Goal: Information Seeking & Learning: Check status

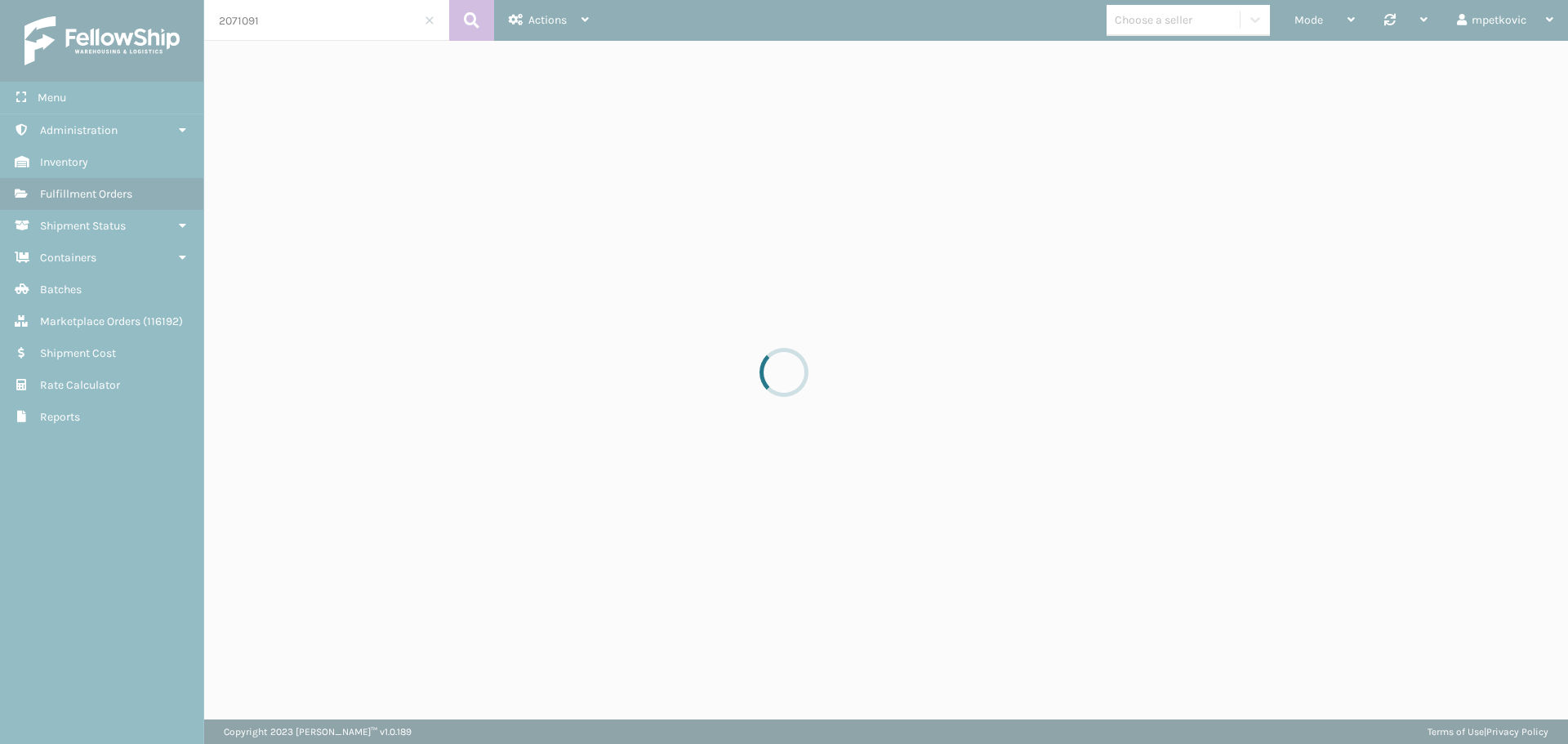
click at [295, 22] on div at bounding box center [784, 372] width 1568 height 744
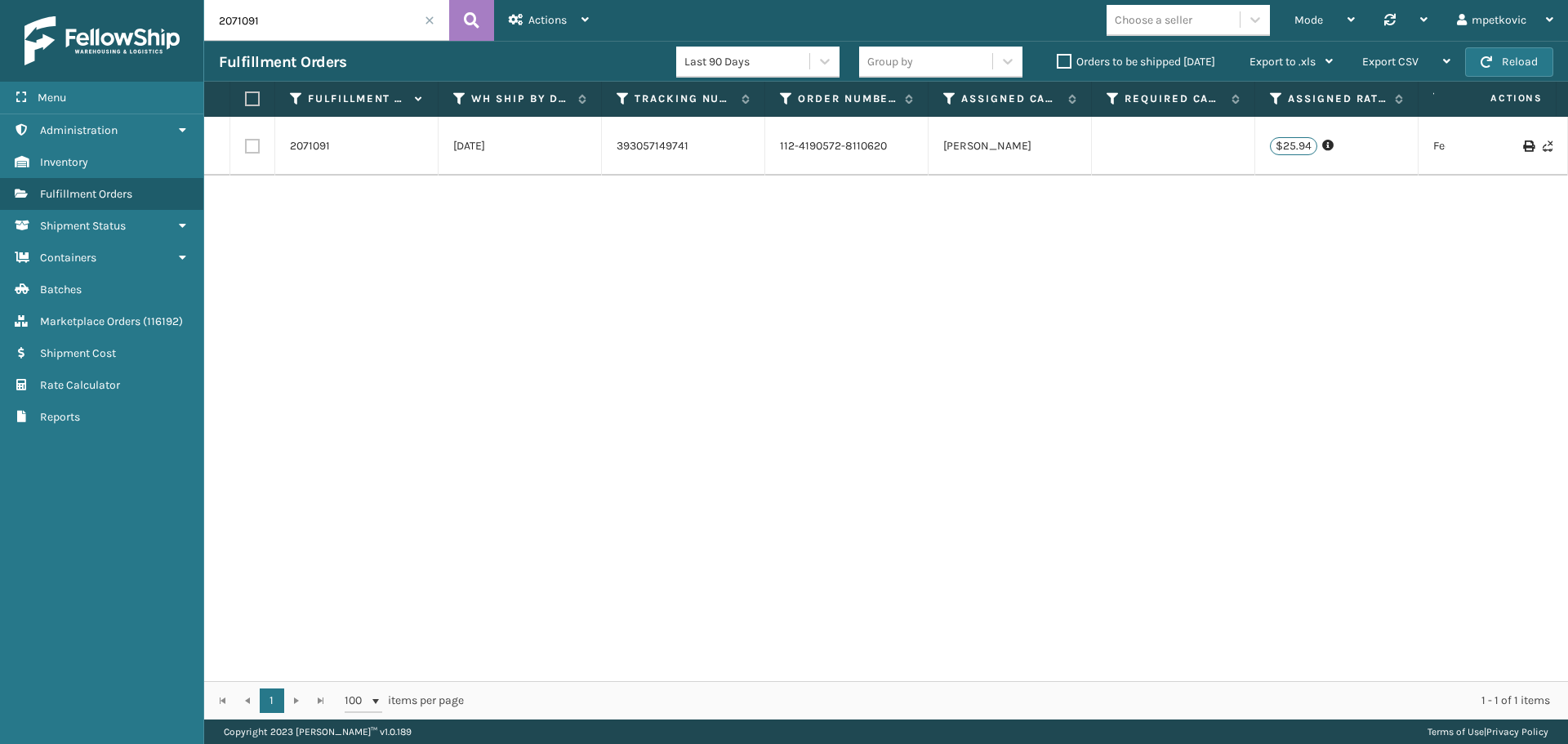
click at [295, 22] on input "2071091" at bounding box center [327, 20] width 245 height 41
paste input "6321341169827"
type input "6321341169827"
click at [456, 17] on button at bounding box center [471, 20] width 45 height 41
click at [319, 154] on link "2061471" at bounding box center [309, 151] width 40 height 17
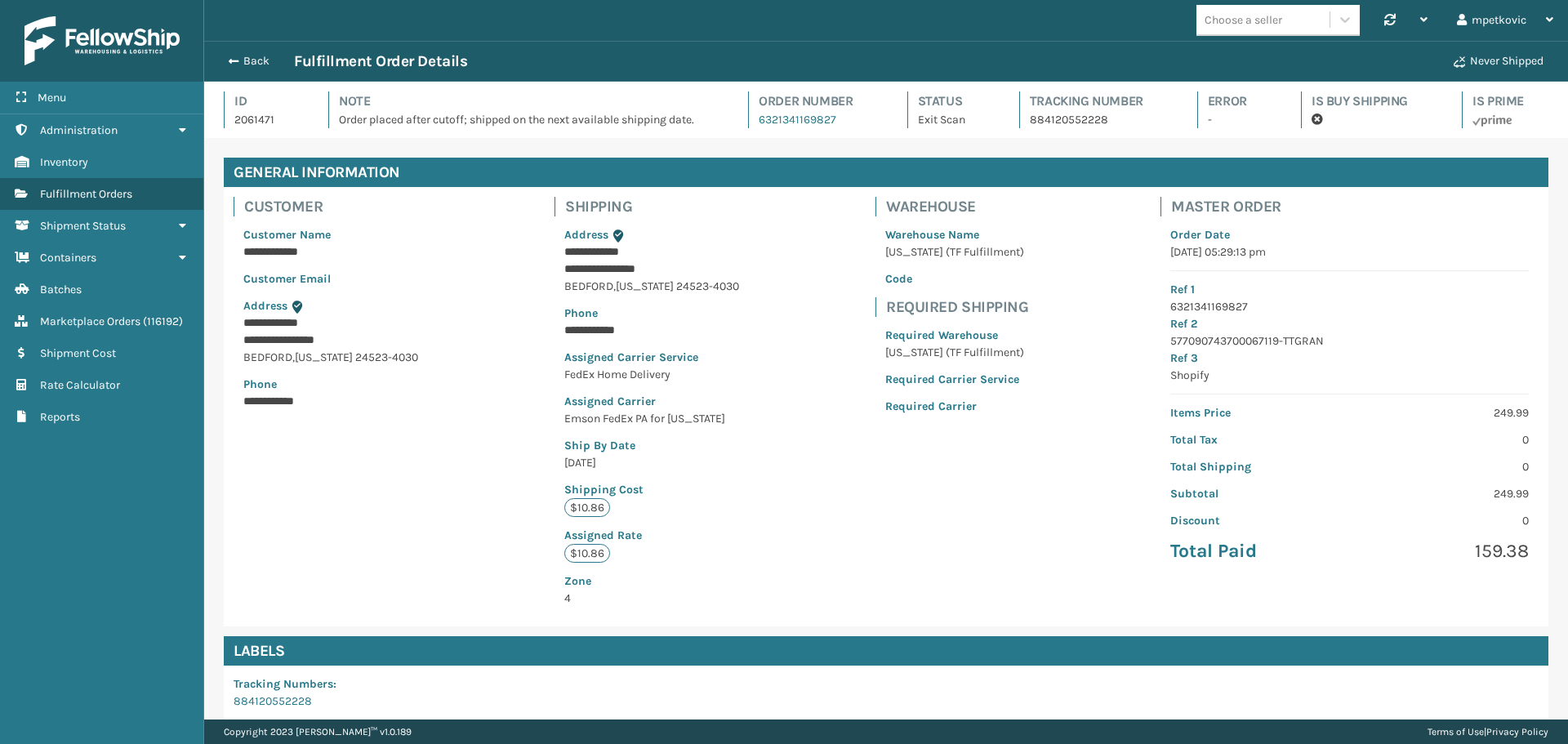
scroll to position [39, 1364]
click at [604, 480] on div "**********" at bounding box center [652, 416] width 194 height 400
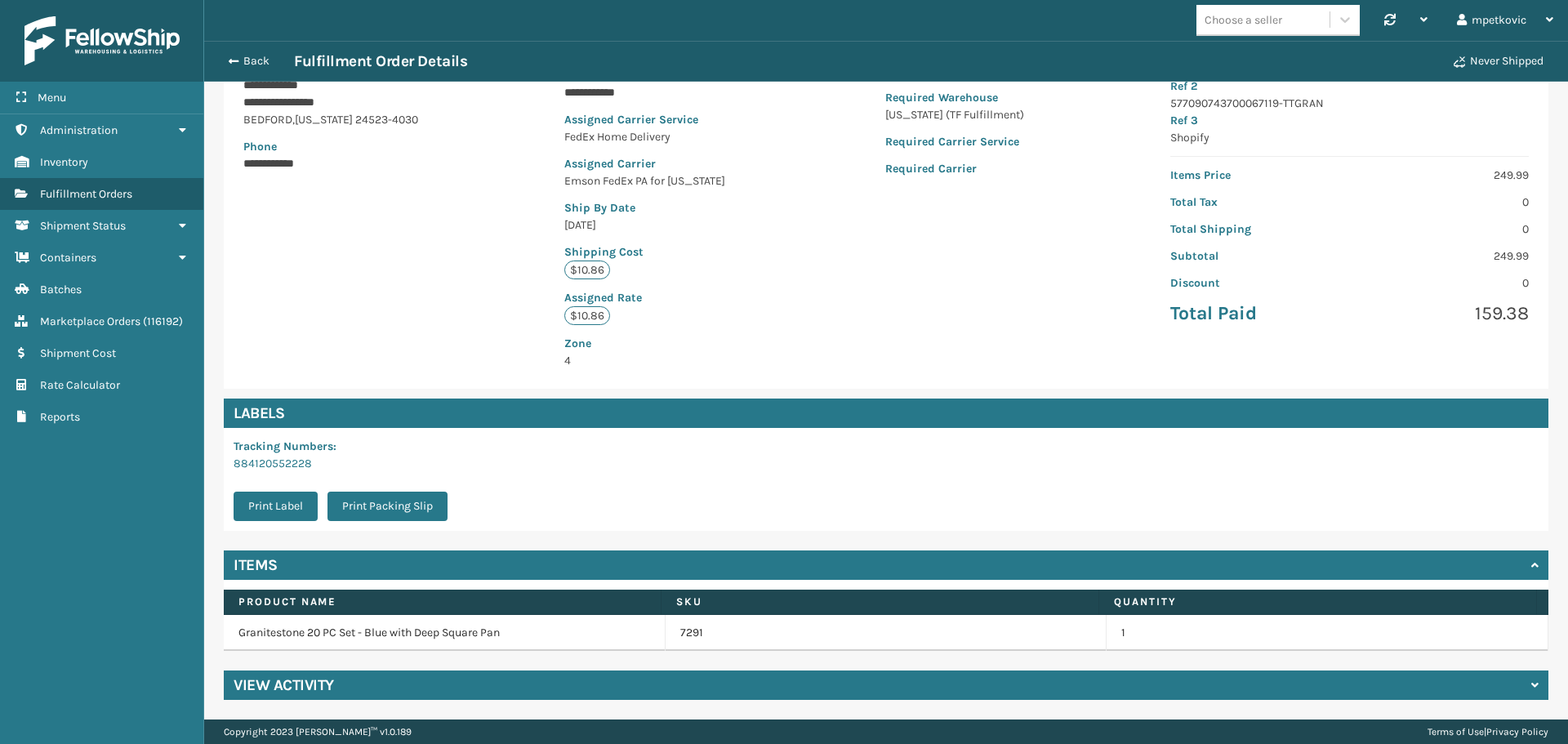
click at [419, 329] on div "**********" at bounding box center [886, 169] width 1325 height 440
click at [427, 695] on div "View Activity" at bounding box center [886, 685] width 1325 height 29
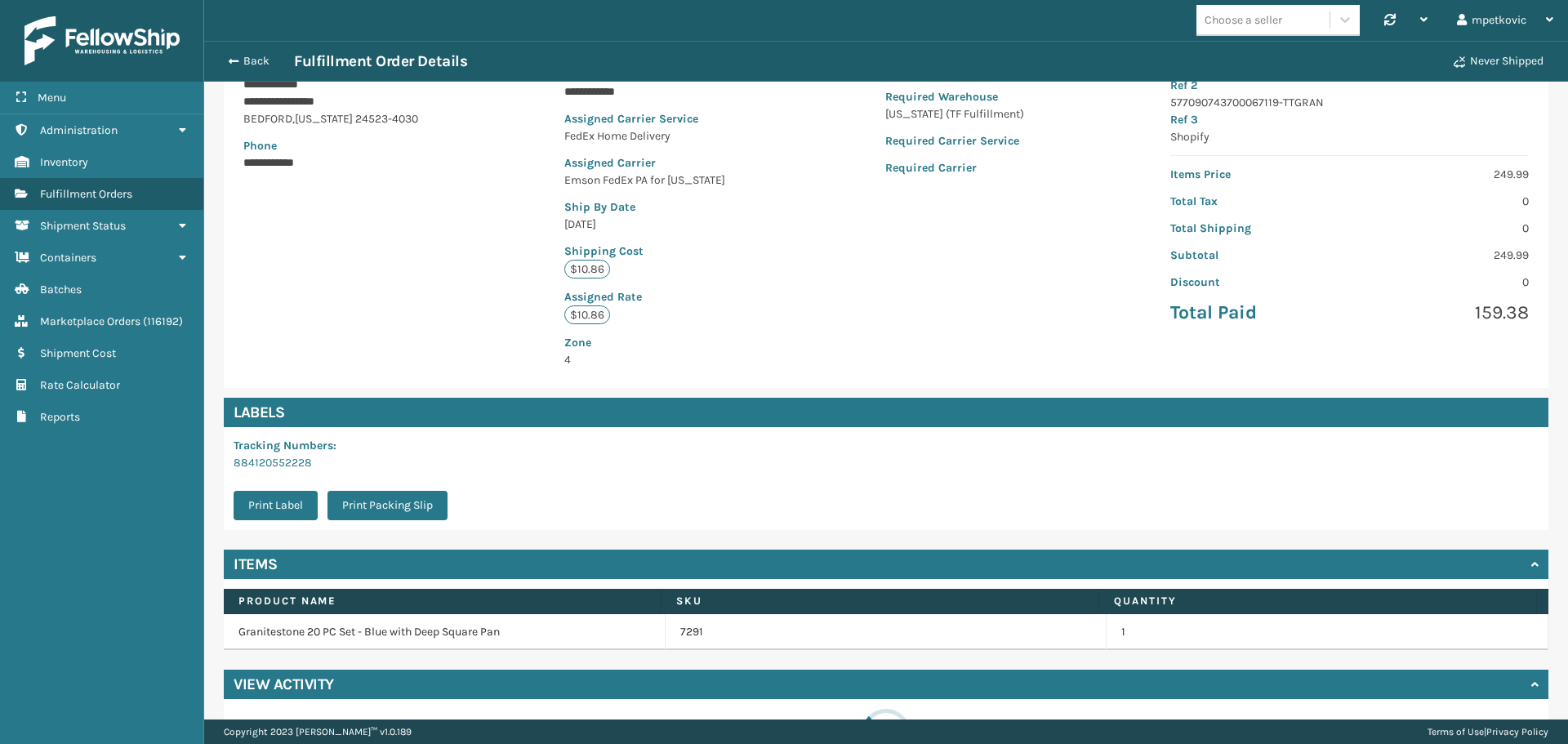
click at [394, 356] on div "**********" at bounding box center [886, 169] width 1325 height 440
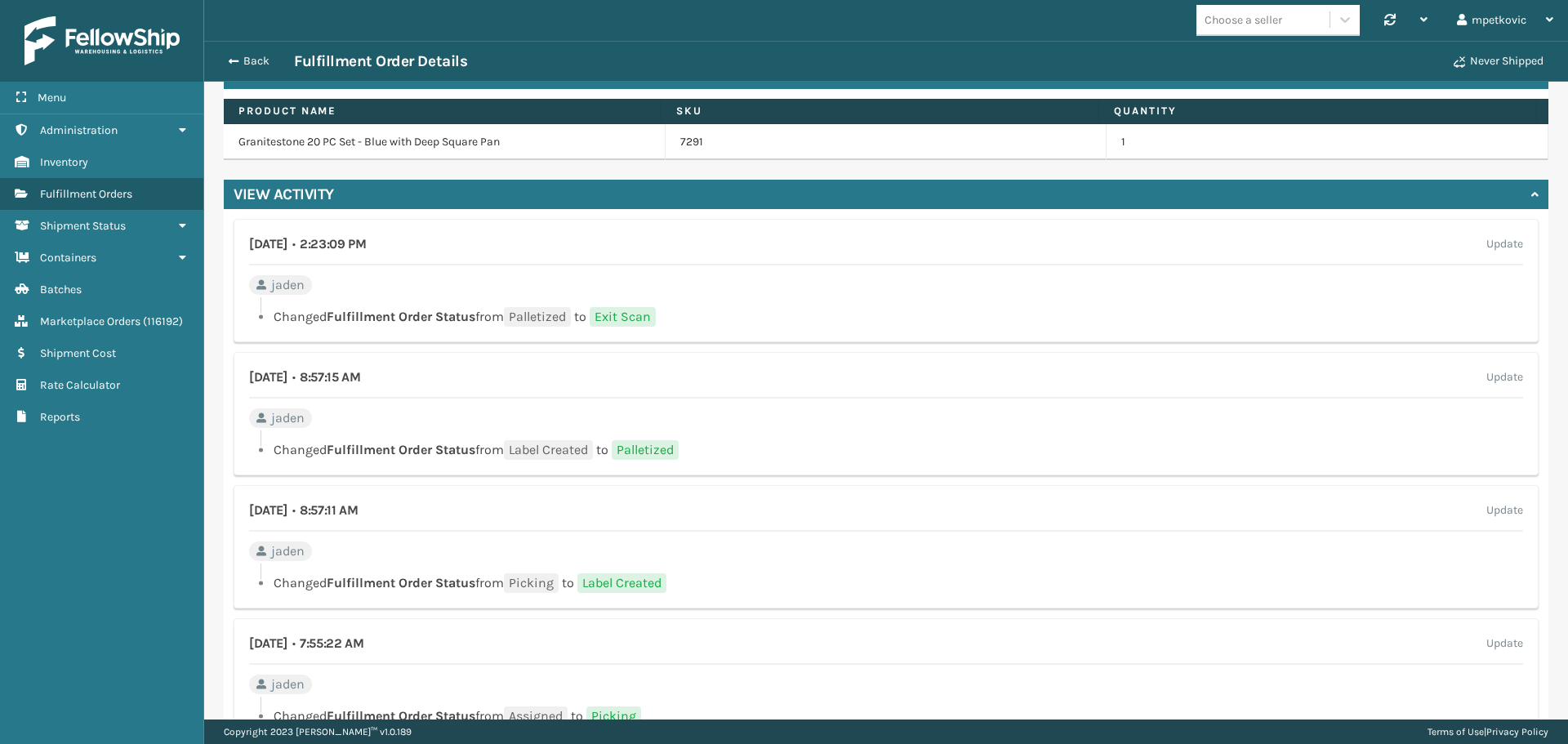
scroll to position [1071, 0]
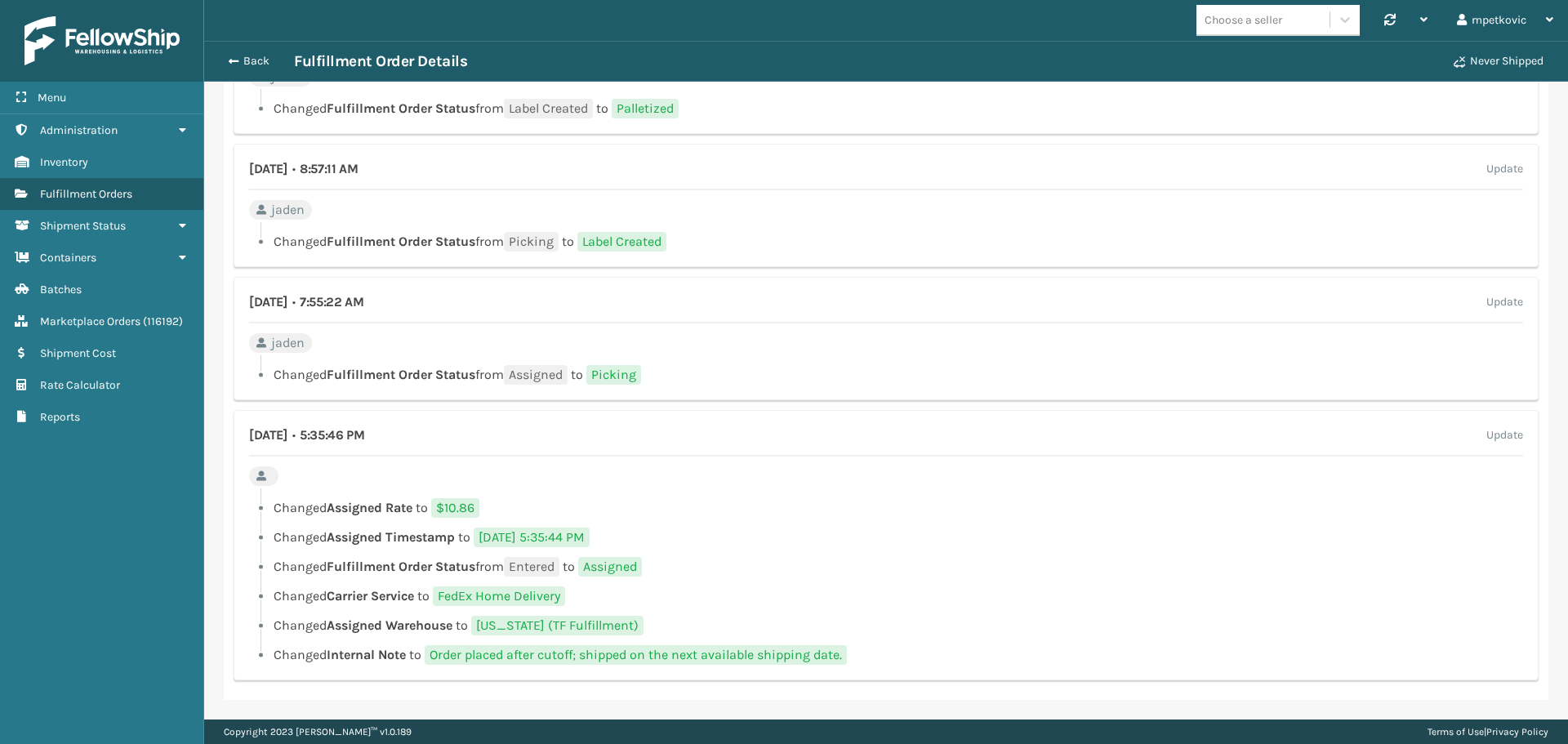
click at [867, 569] on li "Changed Fulfillment Order Status from Entered to Assigned" at bounding box center [886, 567] width 1274 height 19
click at [923, 546] on li "Changed Assigned Timestamp to [DATE] 5:35:44 PM" at bounding box center [886, 537] width 1274 height 19
drag, startPoint x: 923, startPoint y: 546, endPoint x: 870, endPoint y: 541, distance: 53.2
click at [870, 541] on li "Changed Assigned Timestamp to [DATE] 5:35:44 PM" at bounding box center [886, 537] width 1274 height 19
click at [906, 580] on ul "Changed Assigned Rate to $10.86 Changed Assigned Timestamp to [DATE] 5:35:44 PM…" at bounding box center [886, 581] width 1274 height 167
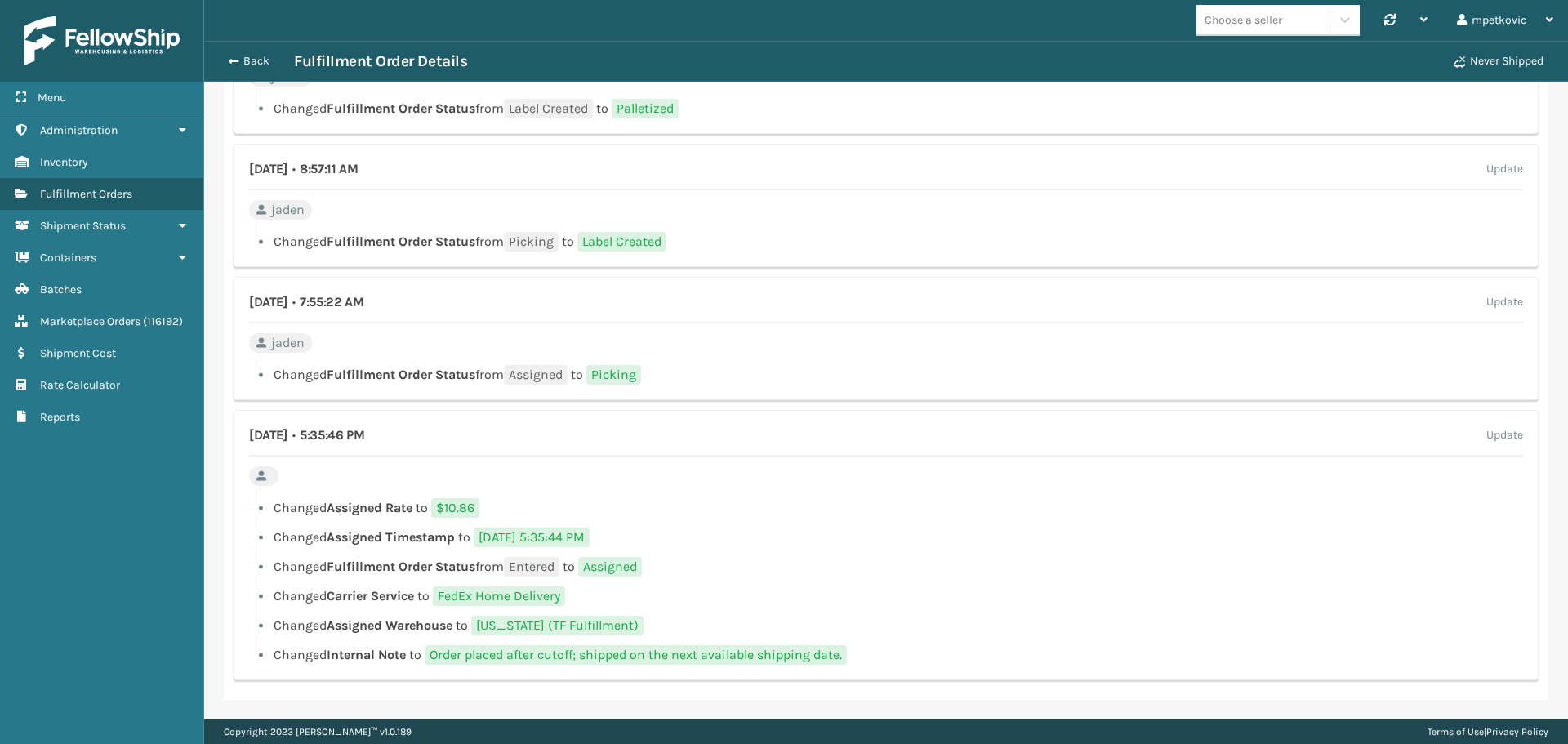
click at [918, 564] on li "Changed Fulfillment Order Status from Entered to Assigned" at bounding box center [886, 567] width 1274 height 19
click at [976, 583] on ul "Changed Assigned Rate to $10.86 Changed Assigned Timestamp to [DATE] 5:35:44 PM…" at bounding box center [886, 581] width 1274 height 167
click at [952, 578] on ul "Changed Assigned Rate to $10.86 Changed Assigned Timestamp to [DATE] 5:35:44 PM…" at bounding box center [886, 581] width 1274 height 167
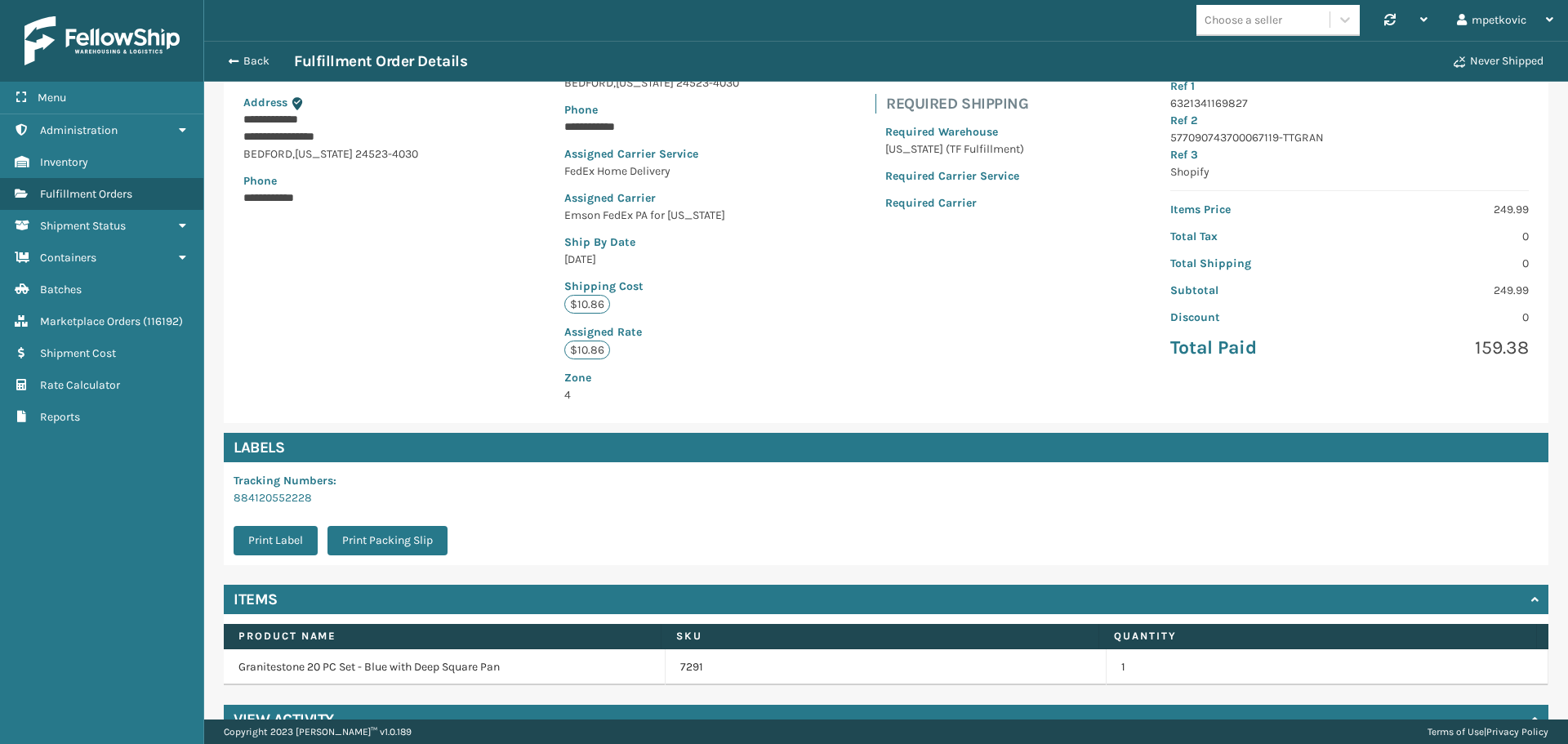
scroll to position [0, 0]
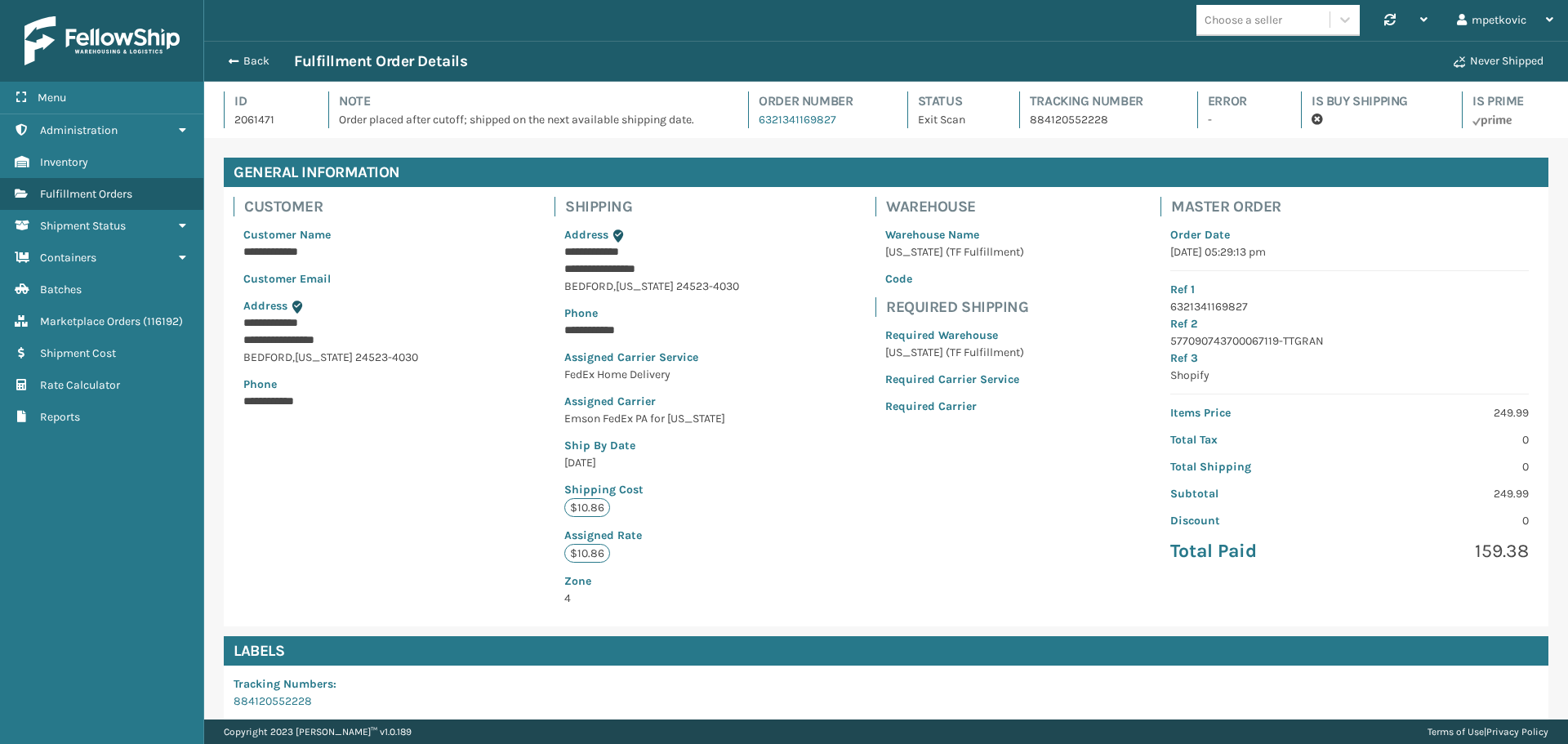
click at [883, 477] on div "**********" at bounding box center [886, 407] width 1325 height 440
click at [941, 436] on div at bounding box center [954, 434] width 158 height 19
click at [890, 436] on div at bounding box center [954, 434] width 158 height 19
click at [897, 429] on div at bounding box center [954, 434] width 158 height 19
click at [849, 457] on div "**********" at bounding box center [886, 407] width 1325 height 440
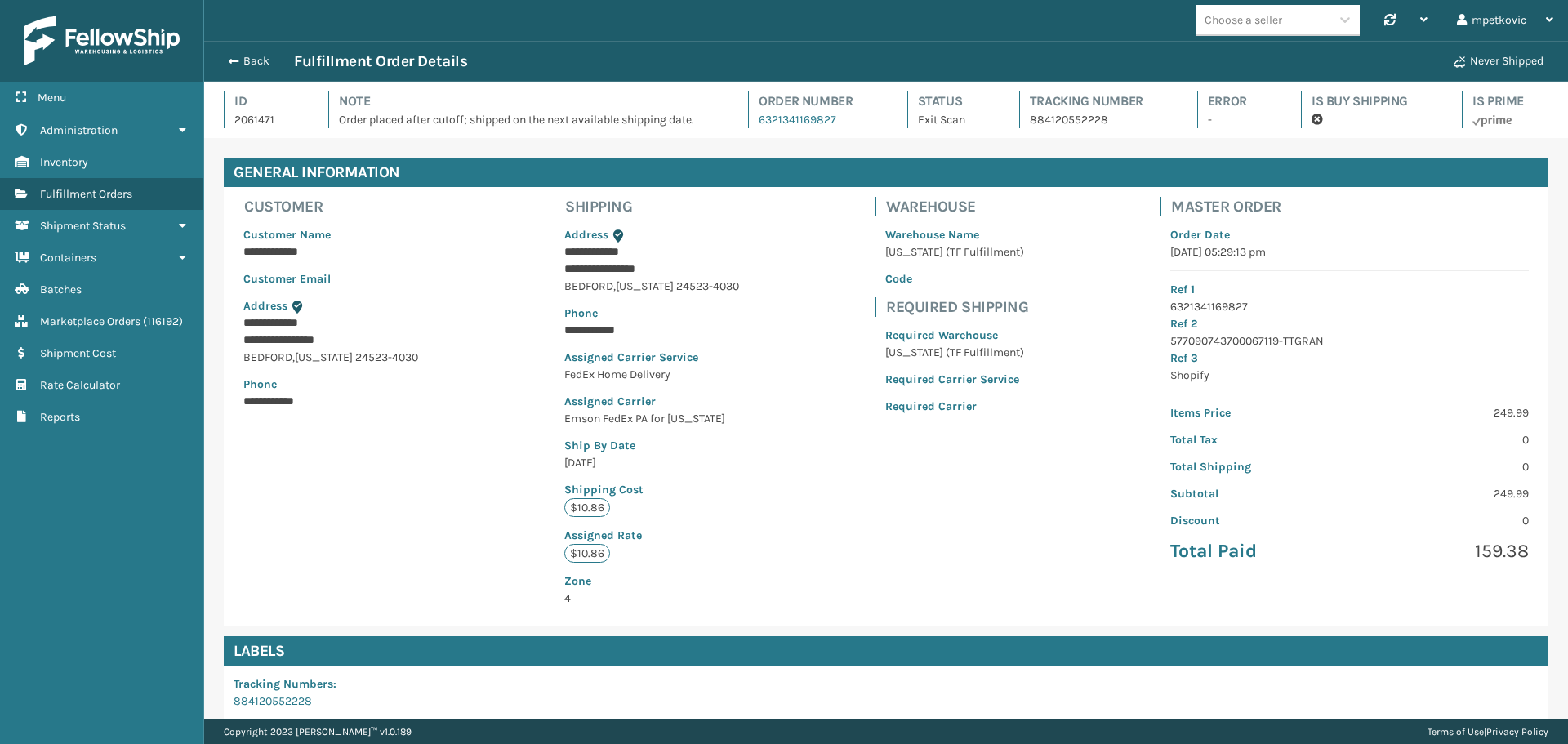
click at [850, 449] on div "**********" at bounding box center [886, 407] width 1325 height 440
click at [840, 454] on div "**********" at bounding box center [886, 407] width 1325 height 440
click at [841, 443] on div "**********" at bounding box center [886, 407] width 1325 height 440
drag, startPoint x: 834, startPoint y: 469, endPoint x: 856, endPoint y: 456, distance: 25.6
click at [836, 470] on div "**********" at bounding box center [886, 407] width 1325 height 440
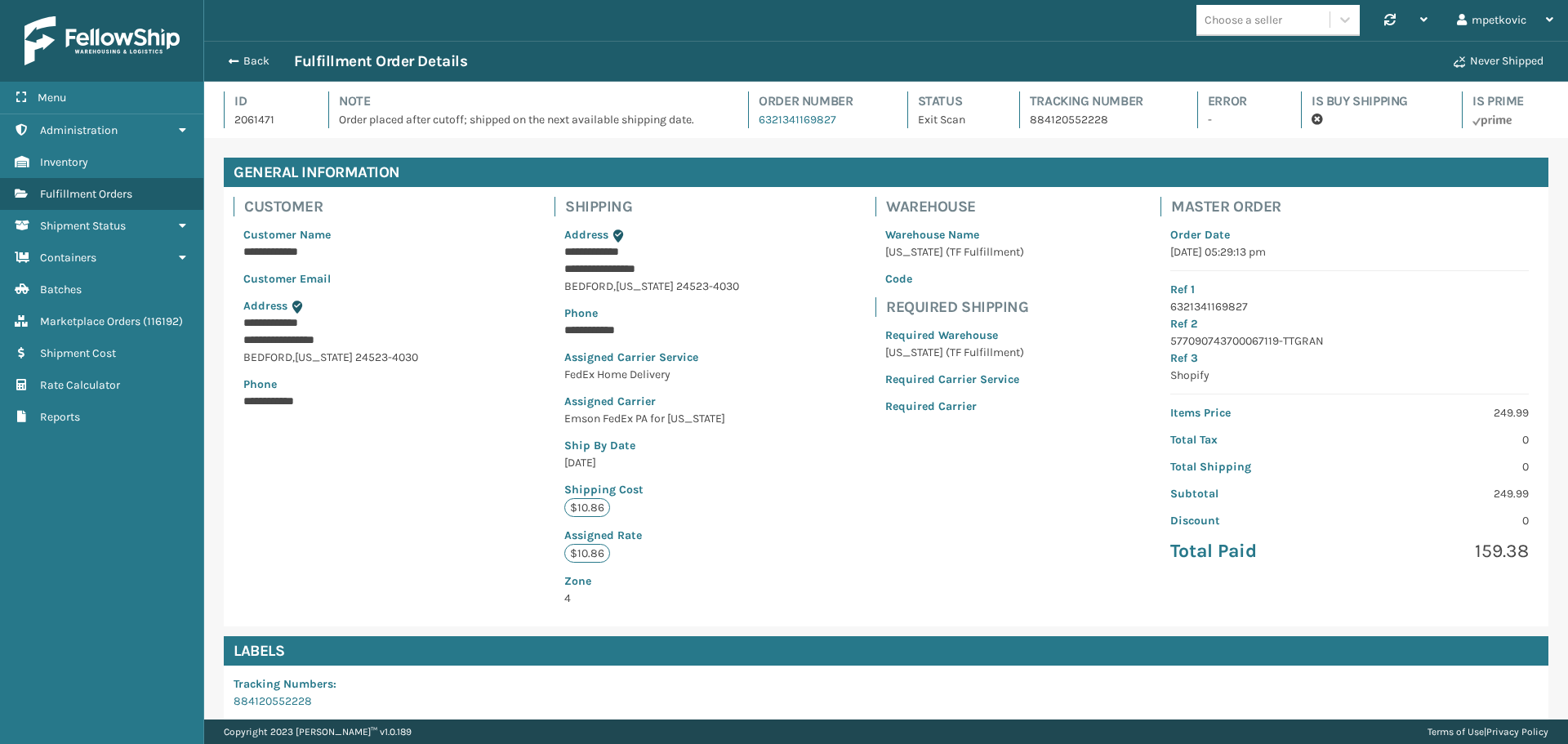
click at [810, 462] on div "**********" at bounding box center [886, 407] width 1325 height 440
click at [841, 455] on div "**********" at bounding box center [886, 407] width 1325 height 440
click at [810, 461] on div "**********" at bounding box center [886, 407] width 1325 height 440
click at [852, 451] on div "**********" at bounding box center [886, 407] width 1325 height 440
click at [845, 450] on div "**********" at bounding box center [886, 407] width 1325 height 440
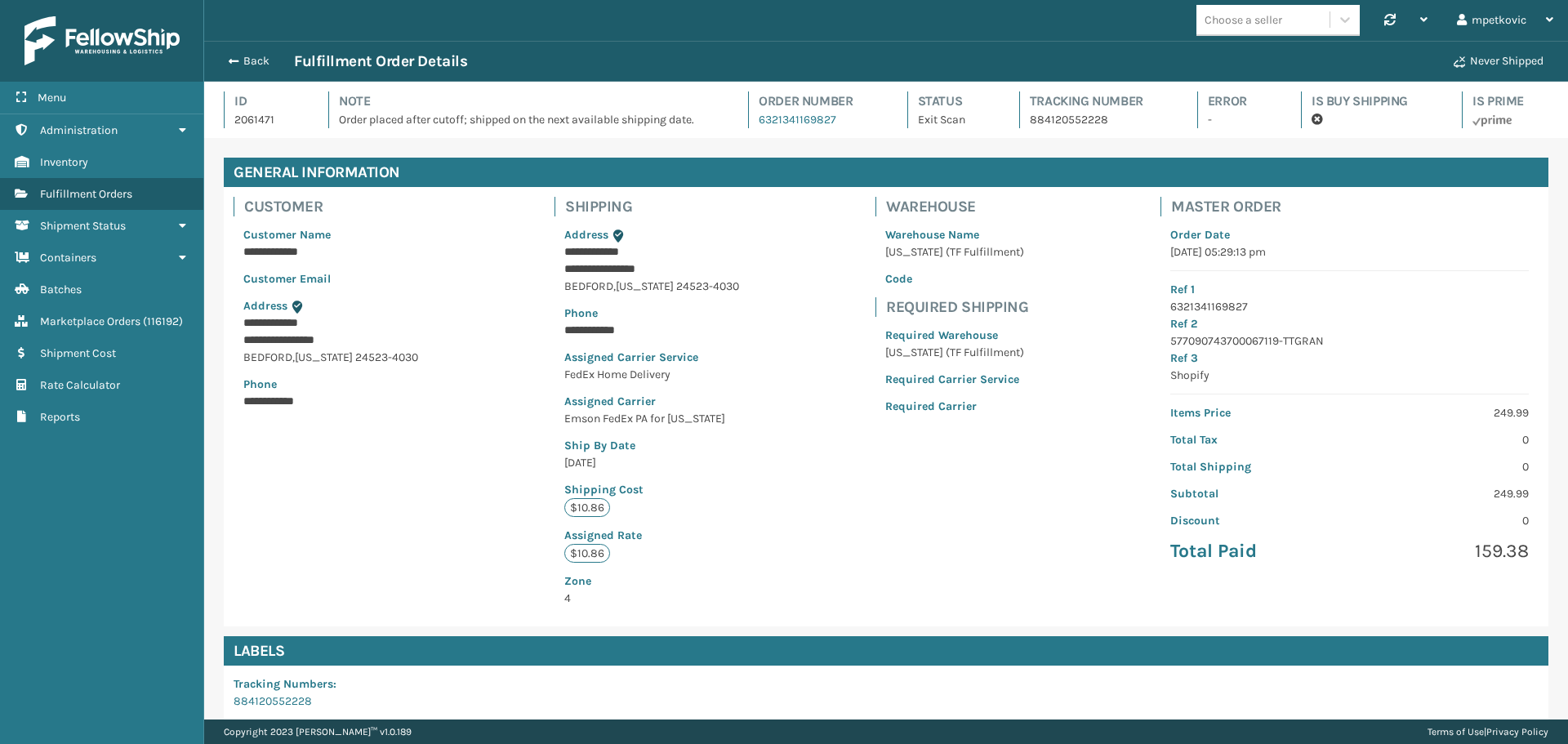
click at [846, 442] on div "**********" at bounding box center [886, 407] width 1325 height 440
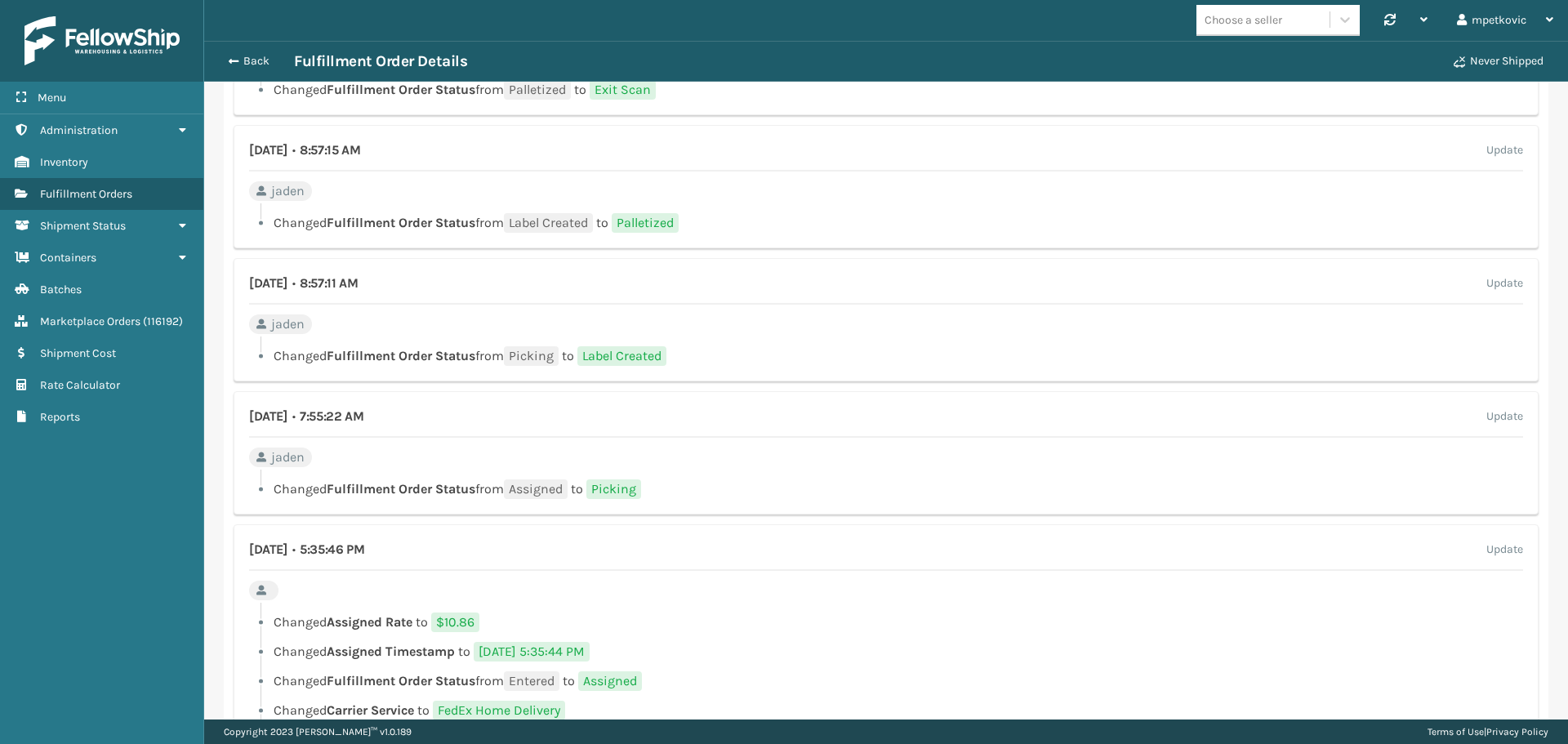
scroll to position [1071, 0]
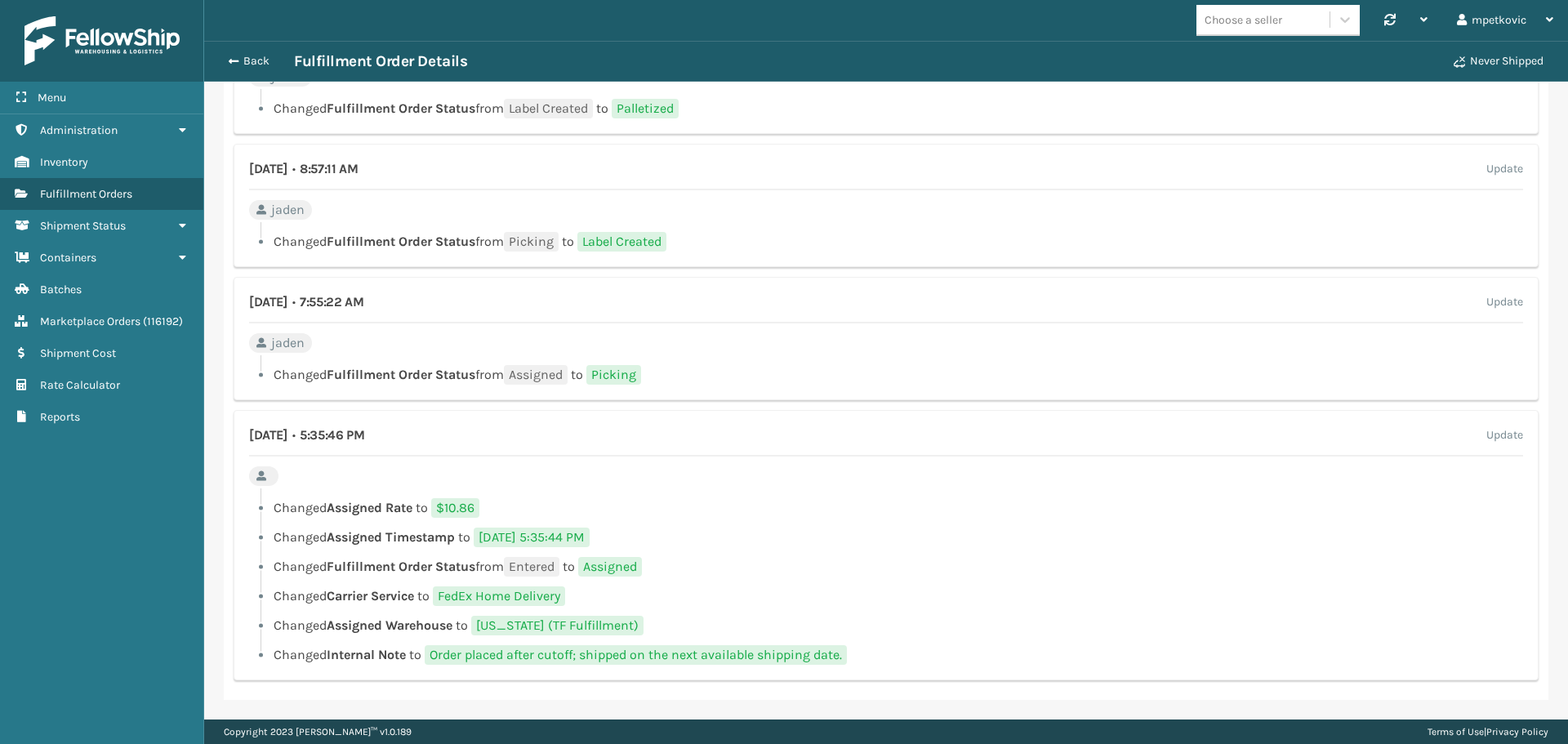
drag, startPoint x: 851, startPoint y: 432, endPoint x: 818, endPoint y: 449, distance: 37.1
click at [794, 458] on div "[DATE] • 5:35:46 PM Update Changed Assigned Rate to $10.86 Changed Assigned Tim…" at bounding box center [886, 545] width 1305 height 270
click at [825, 431] on div "[DATE] • 5:35:46 PM Update" at bounding box center [886, 440] width 1274 height 31
click at [913, 347] on div "[DATE] • 7:55:22 AM Update jaden Changed Fulfillment Order Status from Assigned…" at bounding box center [886, 339] width 1305 height 124
click at [889, 347] on div "[DATE] • 7:55:22 AM Update jaden Changed Fulfillment Order Status from Assigned…" at bounding box center [886, 339] width 1305 height 124
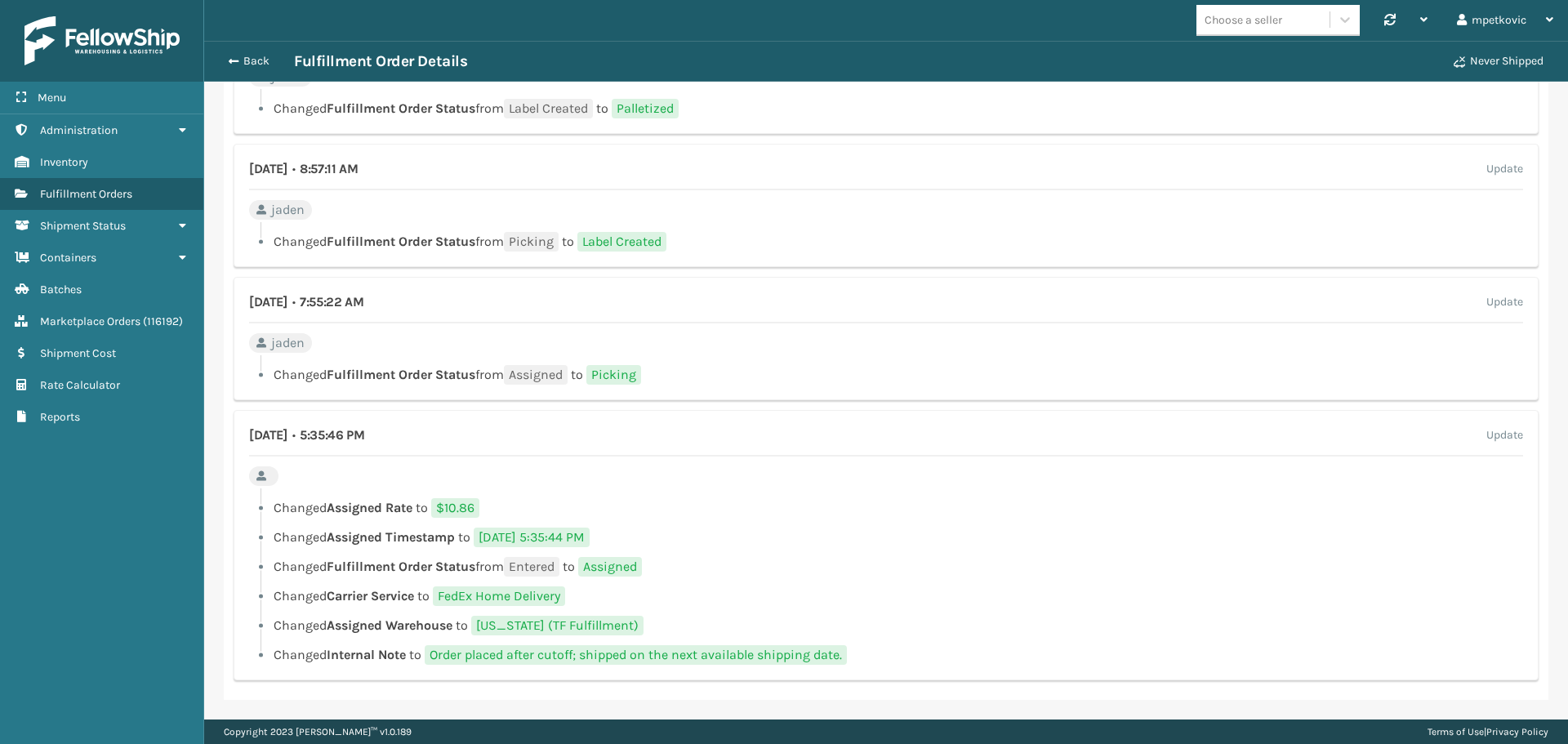
click at [109, 562] on div "Menu Administration Inventory Fulfillment Orders Shipment Status Containers Bat…" at bounding box center [102, 372] width 204 height 744
click at [107, 489] on div "Menu Administration Inventory Fulfillment Orders Shipment Status Containers Bat…" at bounding box center [102, 372] width 204 height 744
click at [56, 500] on div "Menu Administration Inventory Fulfillment Orders Shipment Status Containers Bat…" at bounding box center [102, 372] width 204 height 744
drag, startPoint x: 64, startPoint y: 477, endPoint x: 93, endPoint y: 472, distance: 29.4
click at [65, 477] on div "Menu Administration Inventory Fulfillment Orders Shipment Status Containers Bat…" at bounding box center [102, 372] width 204 height 744
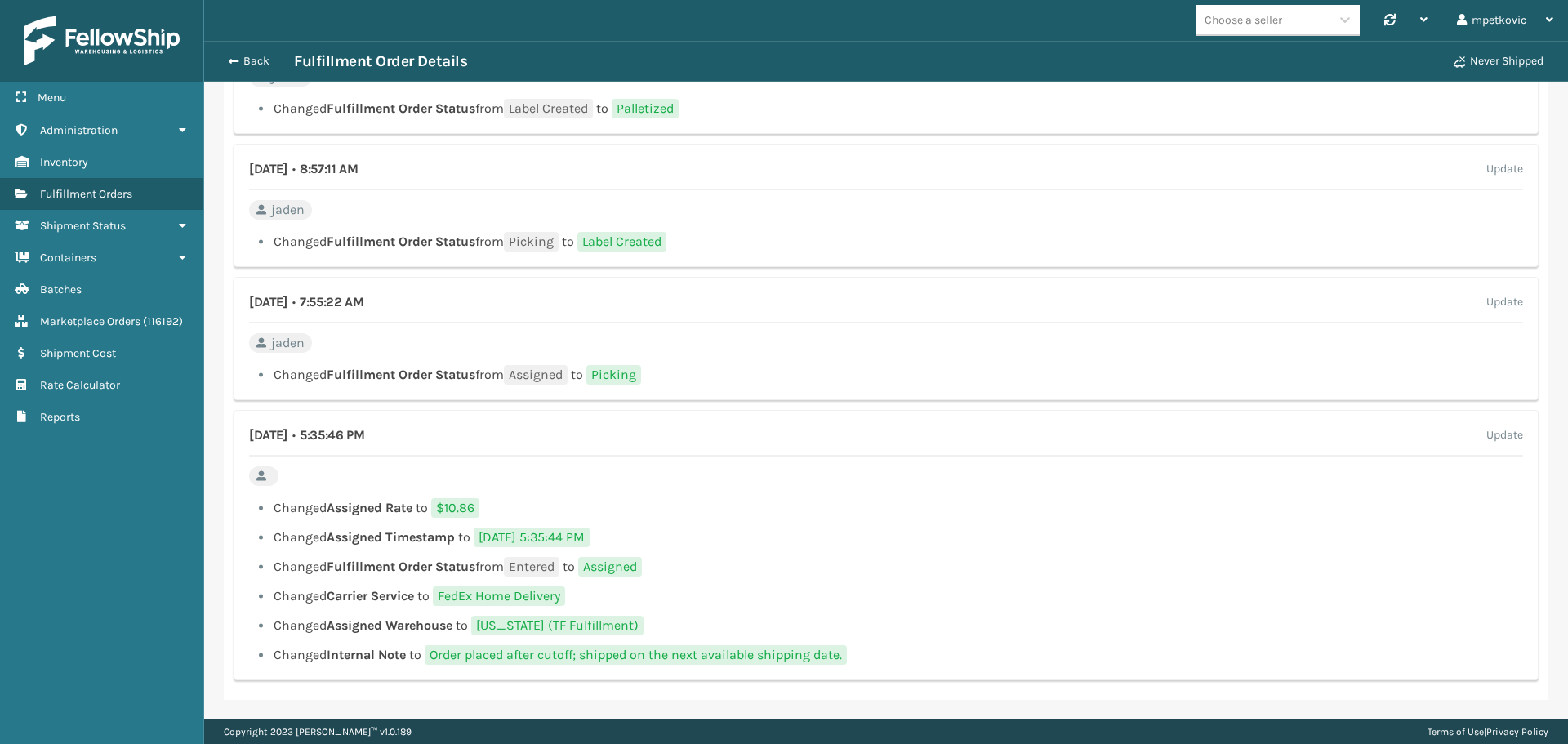
click at [93, 472] on div "Menu Administration Inventory Fulfillment Orders Shipment Status Containers Bat…" at bounding box center [102, 372] width 204 height 744
click at [67, 482] on div "Menu Administration Inventory Fulfillment Orders Shipment Status Containers Bat…" at bounding box center [102, 372] width 204 height 744
click at [71, 476] on div "Menu Administration Inventory Fulfillment Orders Shipment Status Containers Bat…" at bounding box center [102, 372] width 204 height 744
click at [856, 304] on div "[DATE] • 7:55:22 AM Update" at bounding box center [886, 307] width 1274 height 31
click at [909, 224] on div at bounding box center [892, 227] width 1263 height 10
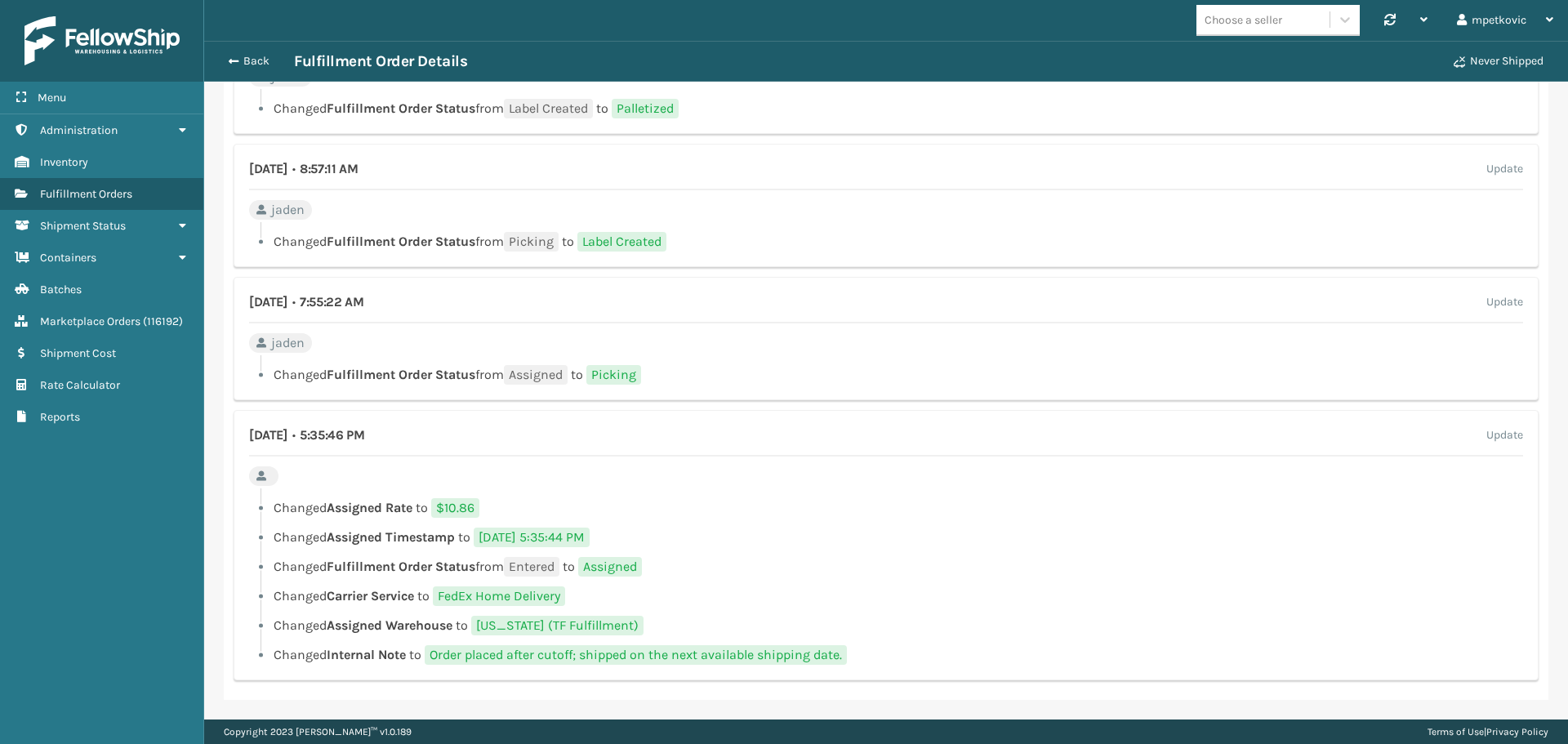
click at [949, 223] on div at bounding box center [892, 227] width 1263 height 10
click at [957, 222] on div "[DATE] • 8:57:11 AM Update jaden Changed Fulfillment Order Status from Picking …" at bounding box center [886, 206] width 1305 height 124
click at [78, 476] on div "Menu Administration Inventory Fulfillment Orders Shipment Status Containers Bat…" at bounding box center [102, 372] width 204 height 744
click at [109, 551] on div "Menu Administration Inventory Fulfillment Orders Shipment Status Containers Bat…" at bounding box center [102, 372] width 204 height 744
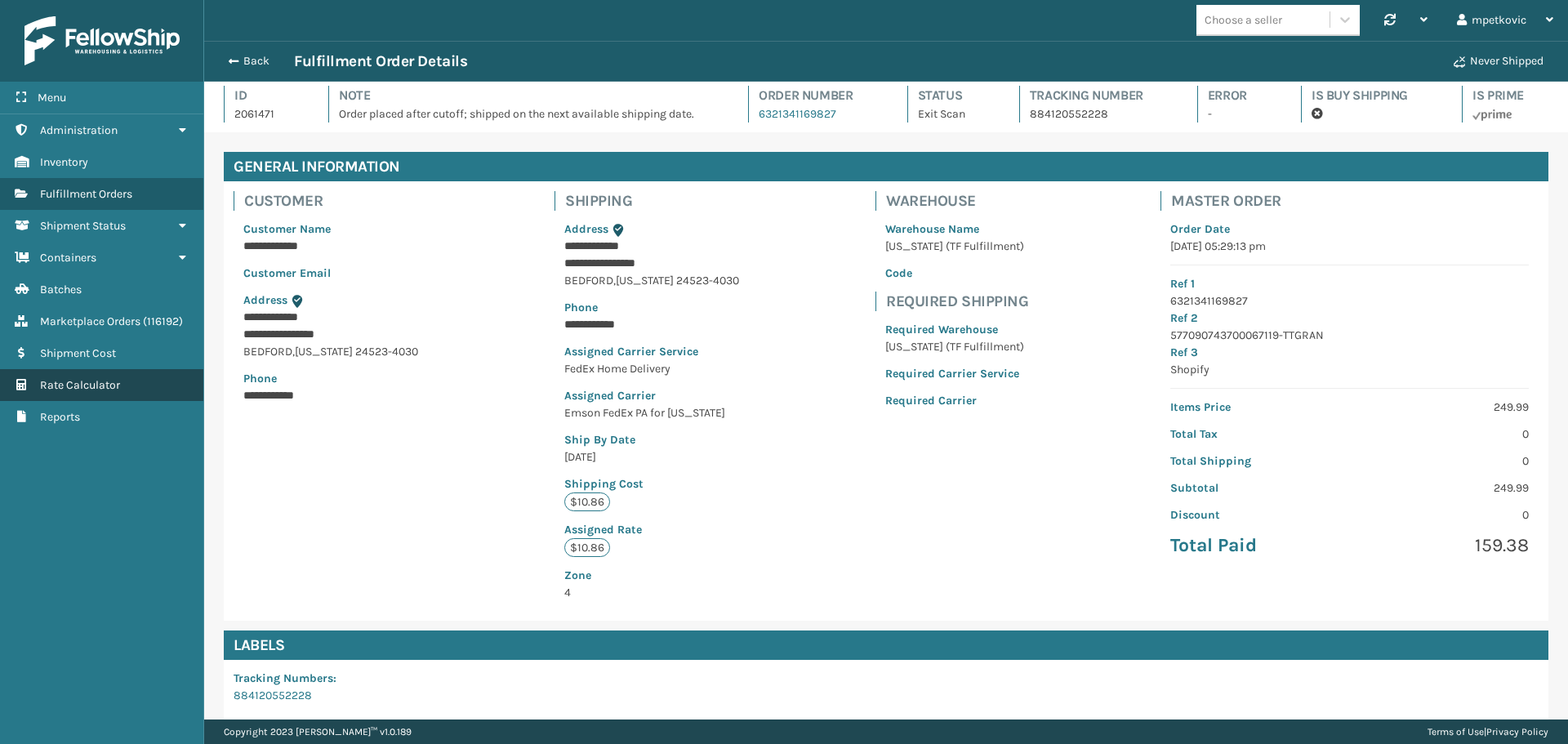
scroll to position [0, 0]
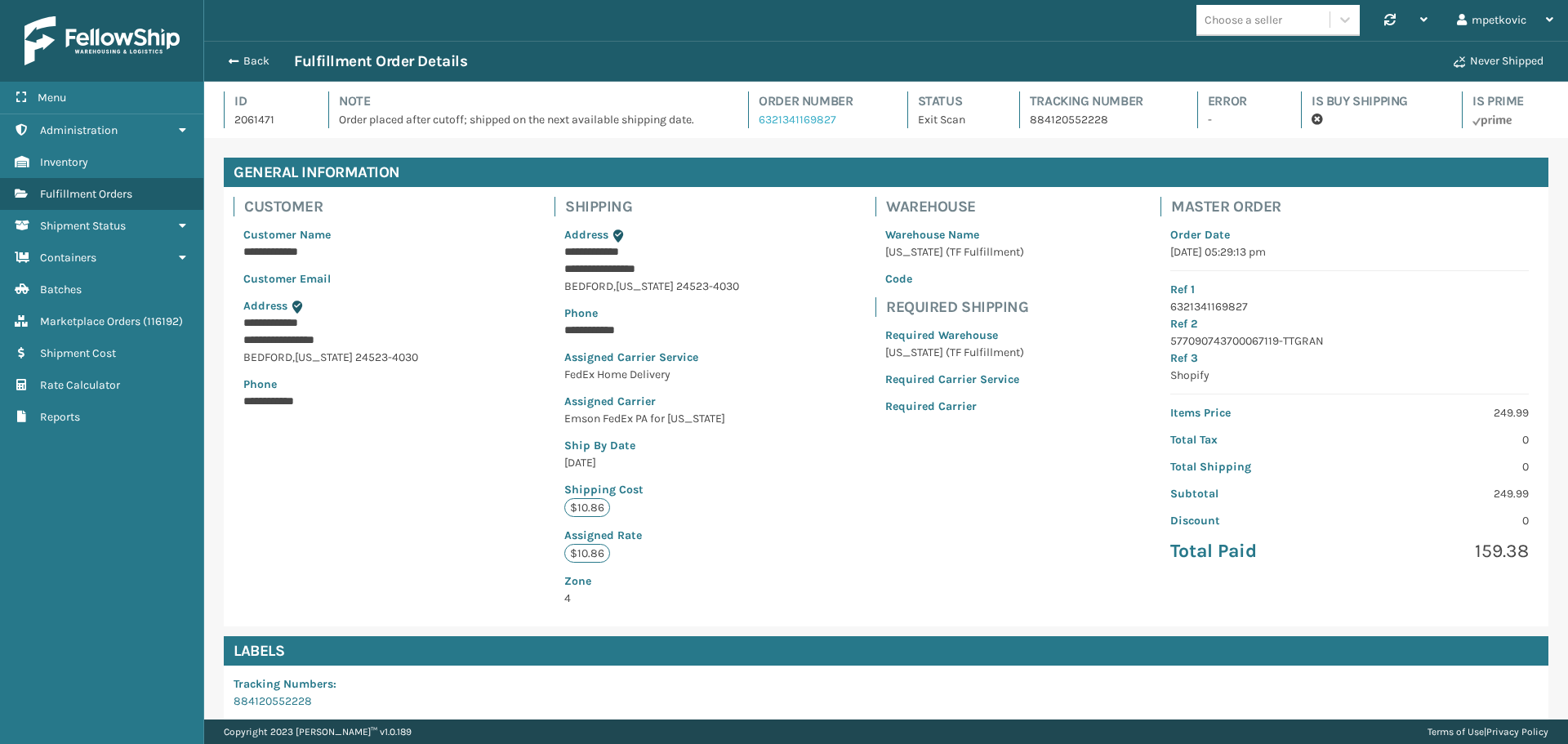
click at [805, 123] on link "6321341169827" at bounding box center [797, 120] width 78 height 14
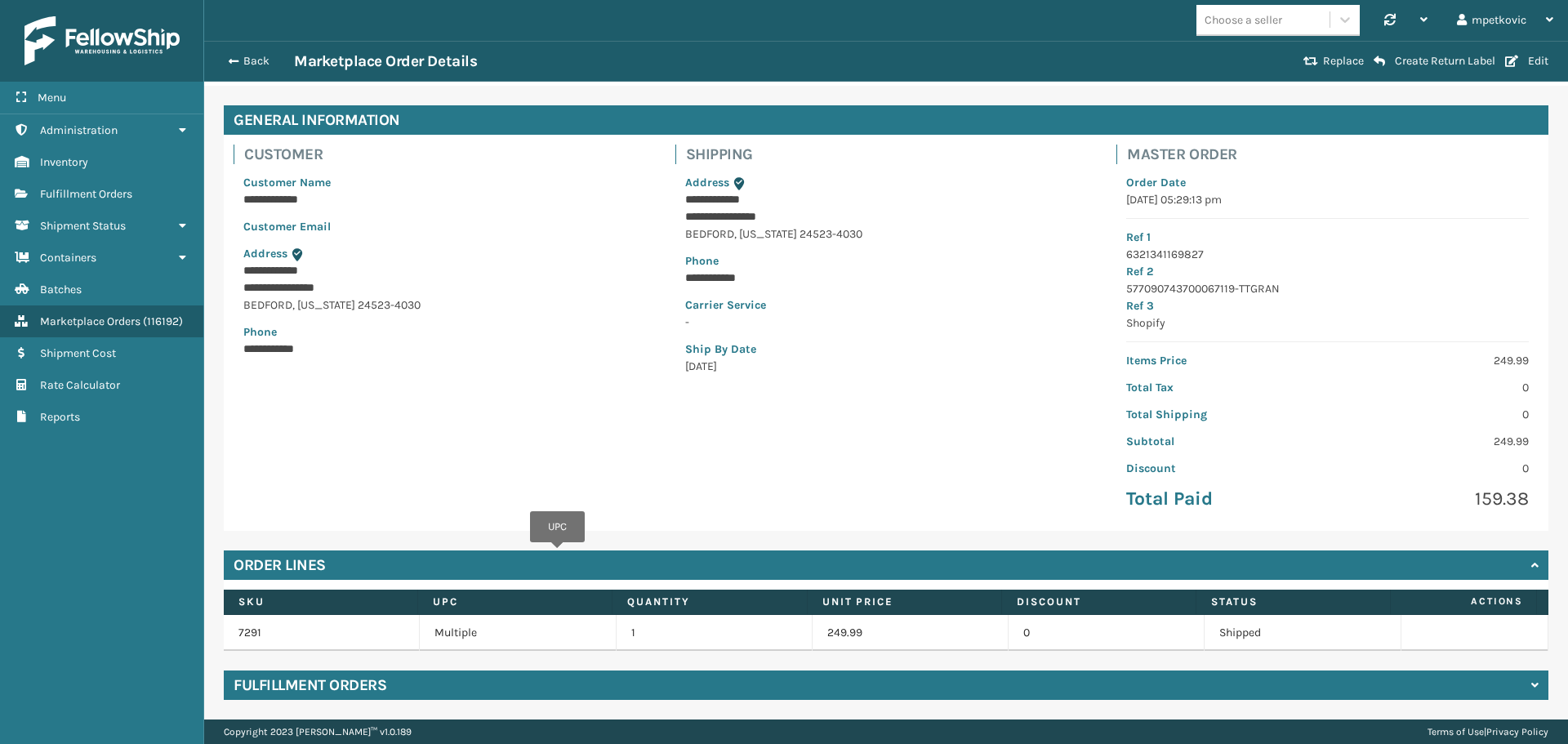
scroll to position [101, 0]
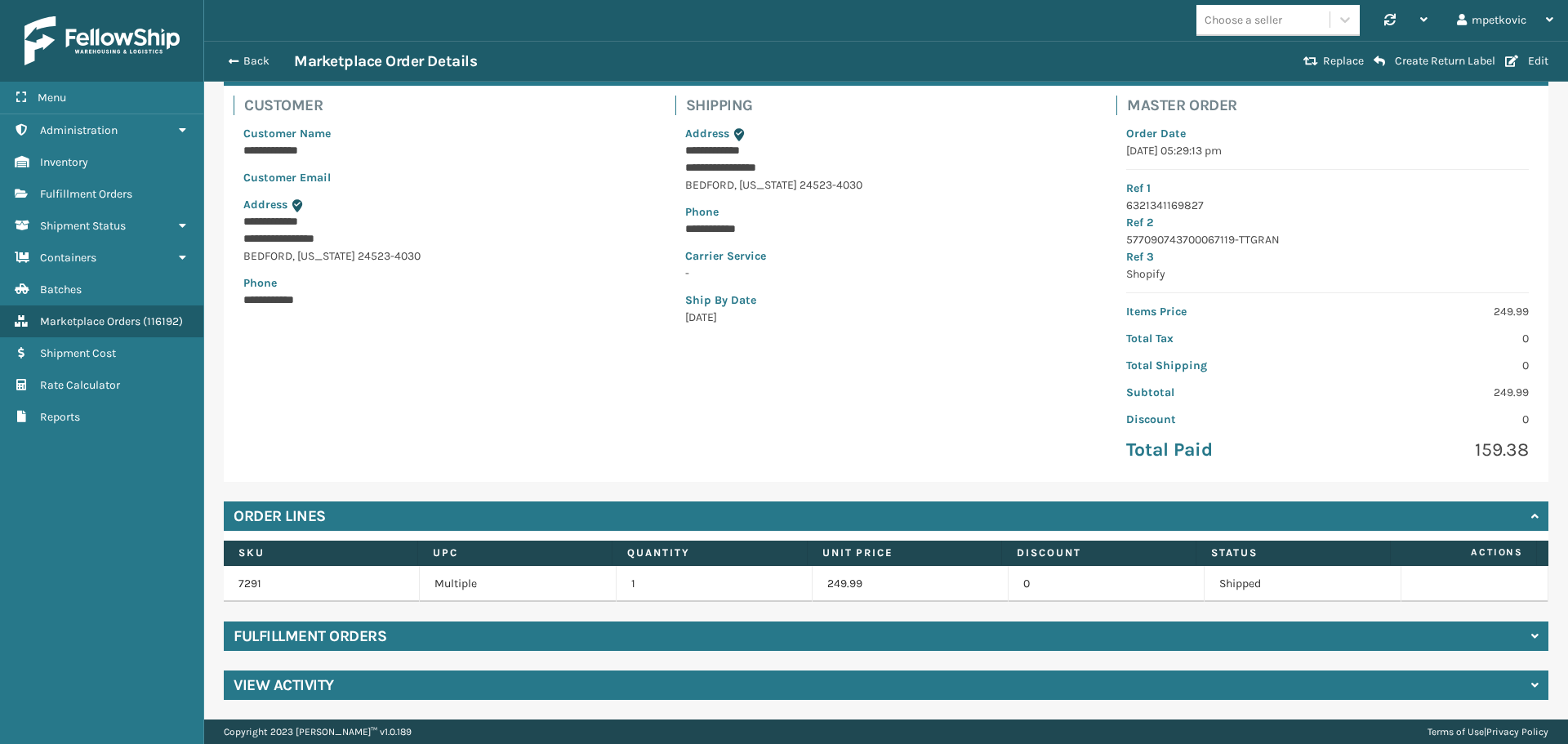
click at [615, 702] on div "**********" at bounding box center [886, 378] width 1364 height 682
click at [610, 689] on div "View Activity" at bounding box center [886, 685] width 1325 height 29
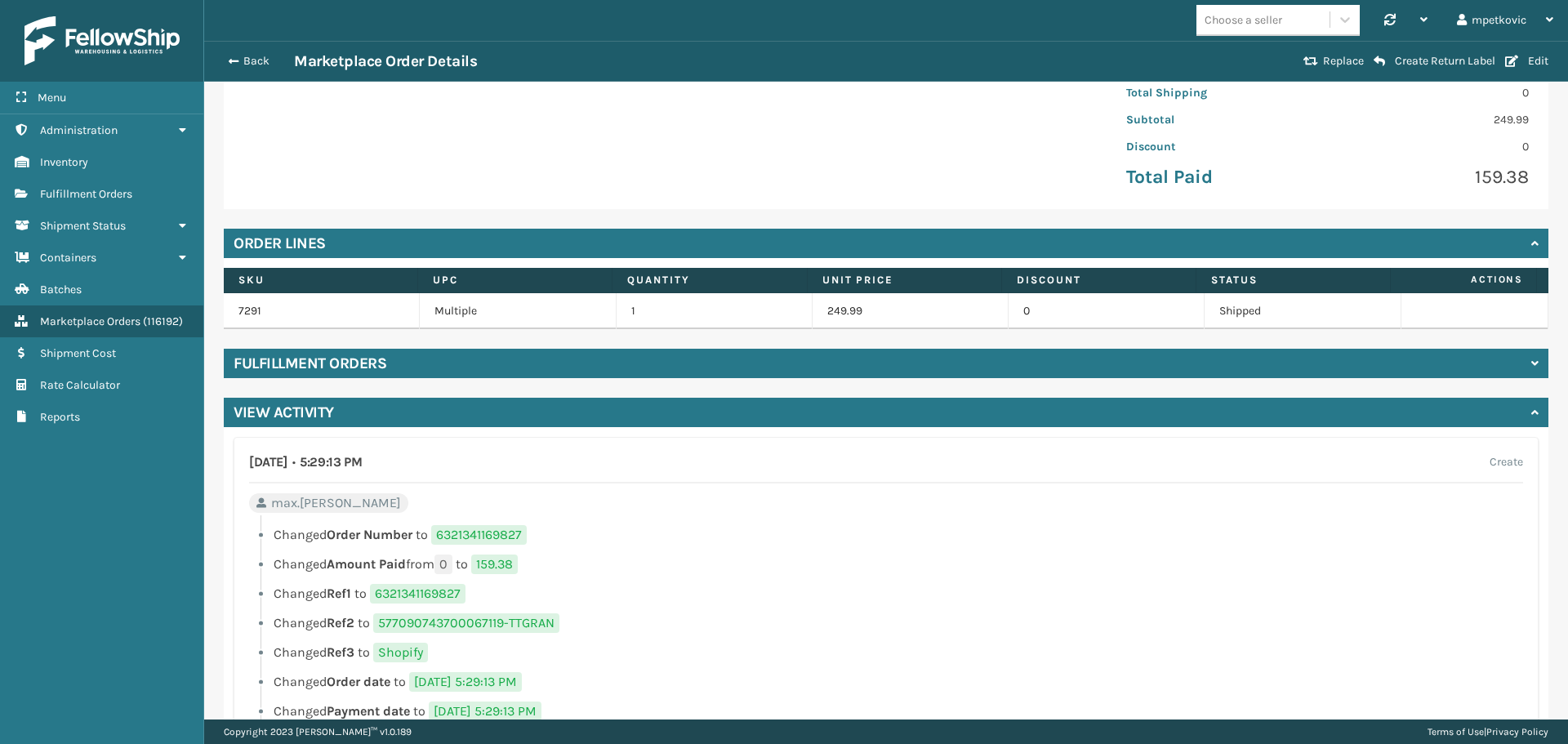
scroll to position [368, 0]
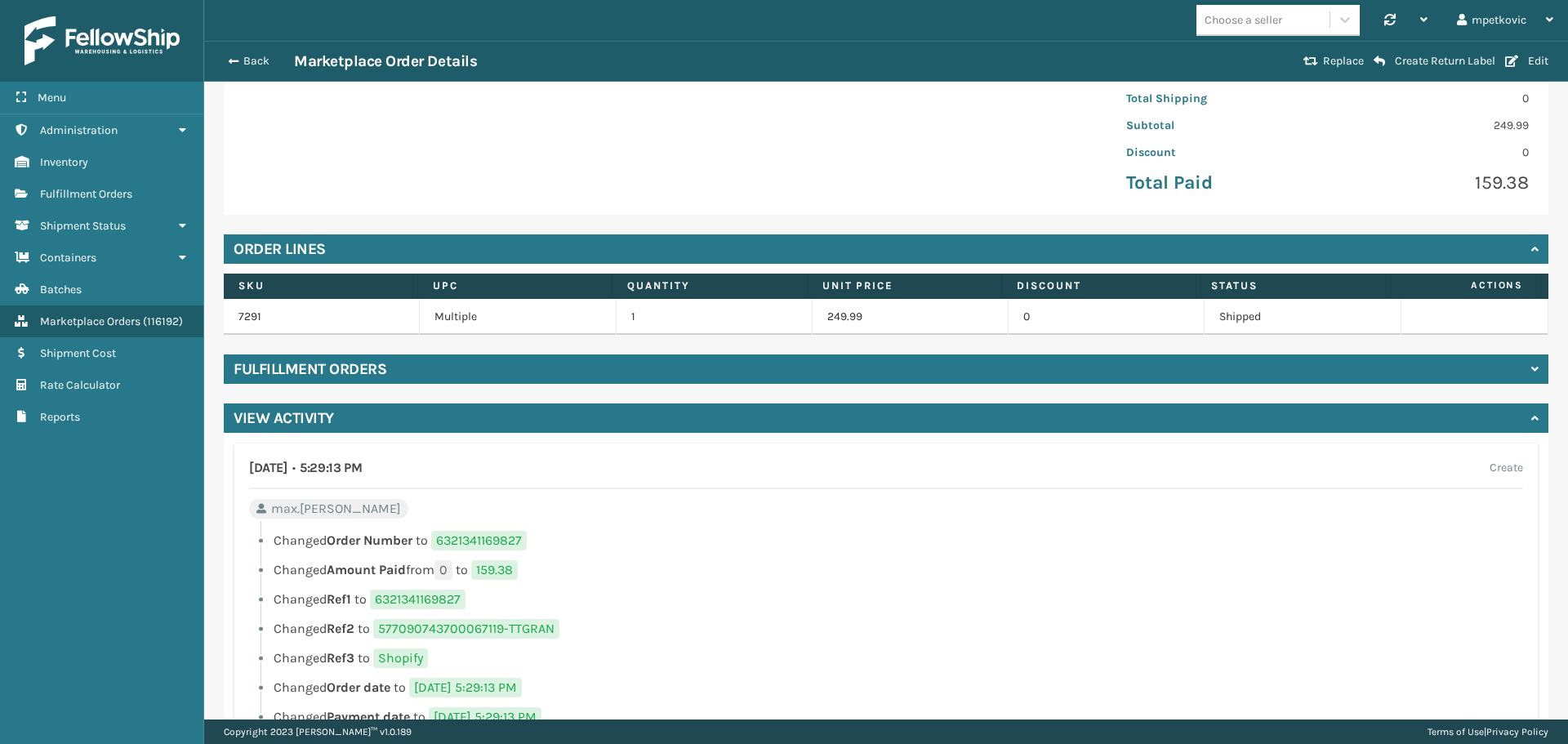
drag, startPoint x: 496, startPoint y: 196, endPoint x: 364, endPoint y: 183, distance: 132.6
click at [495, 196] on div "**********" at bounding box center [444, 17] width 441 height 376
drag, startPoint x: 356, startPoint y: 186, endPoint x: 324, endPoint y: 191, distance: 32.4
click at [353, 188] on div "**********" at bounding box center [444, 17] width 441 height 376
click at [300, 193] on div "**********" at bounding box center [444, 17] width 441 height 376
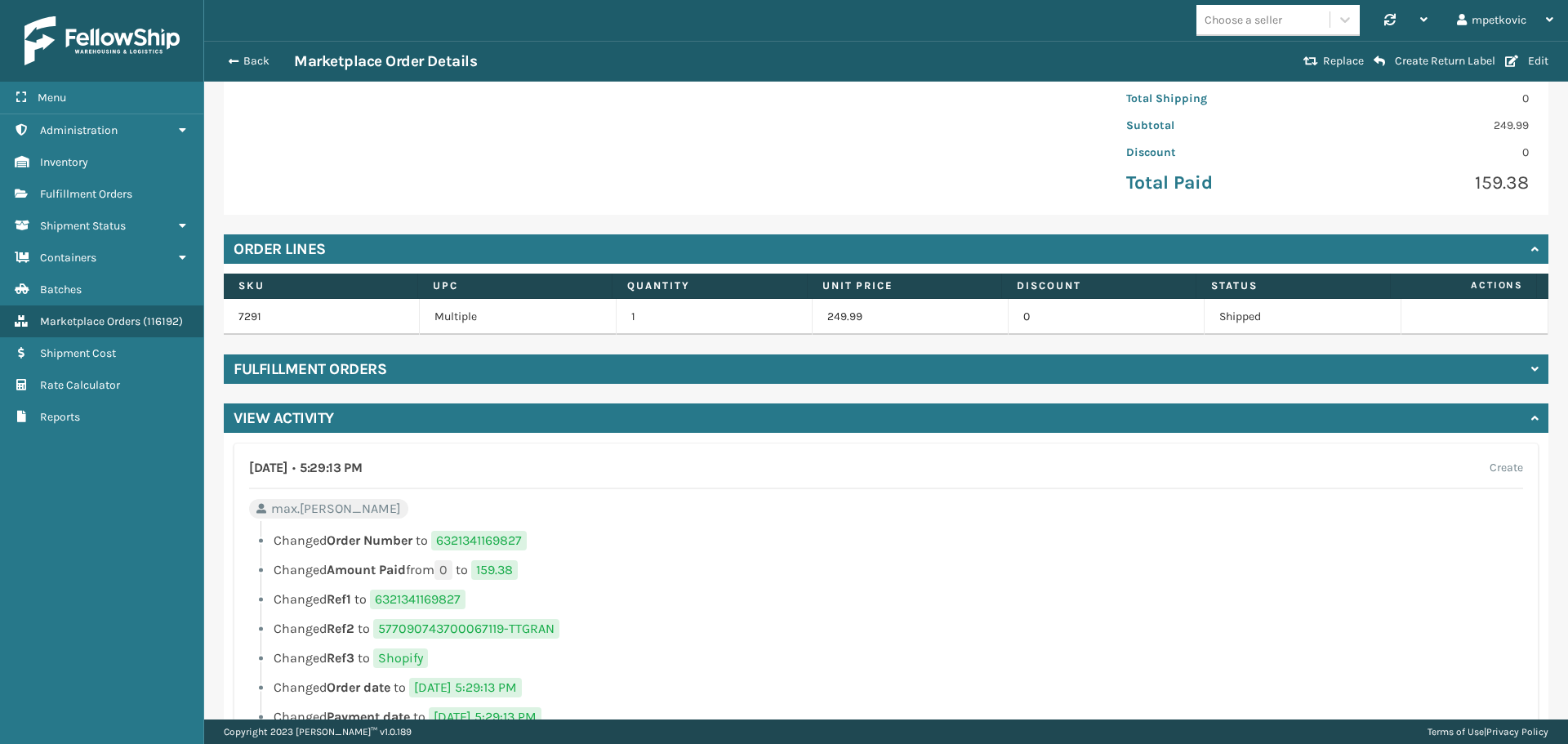
click at [268, 182] on div "**********" at bounding box center [444, 17] width 441 height 376
click at [670, 563] on li "Changed Amount Paid from 0 to 159.38" at bounding box center [886, 570] width 1274 height 19
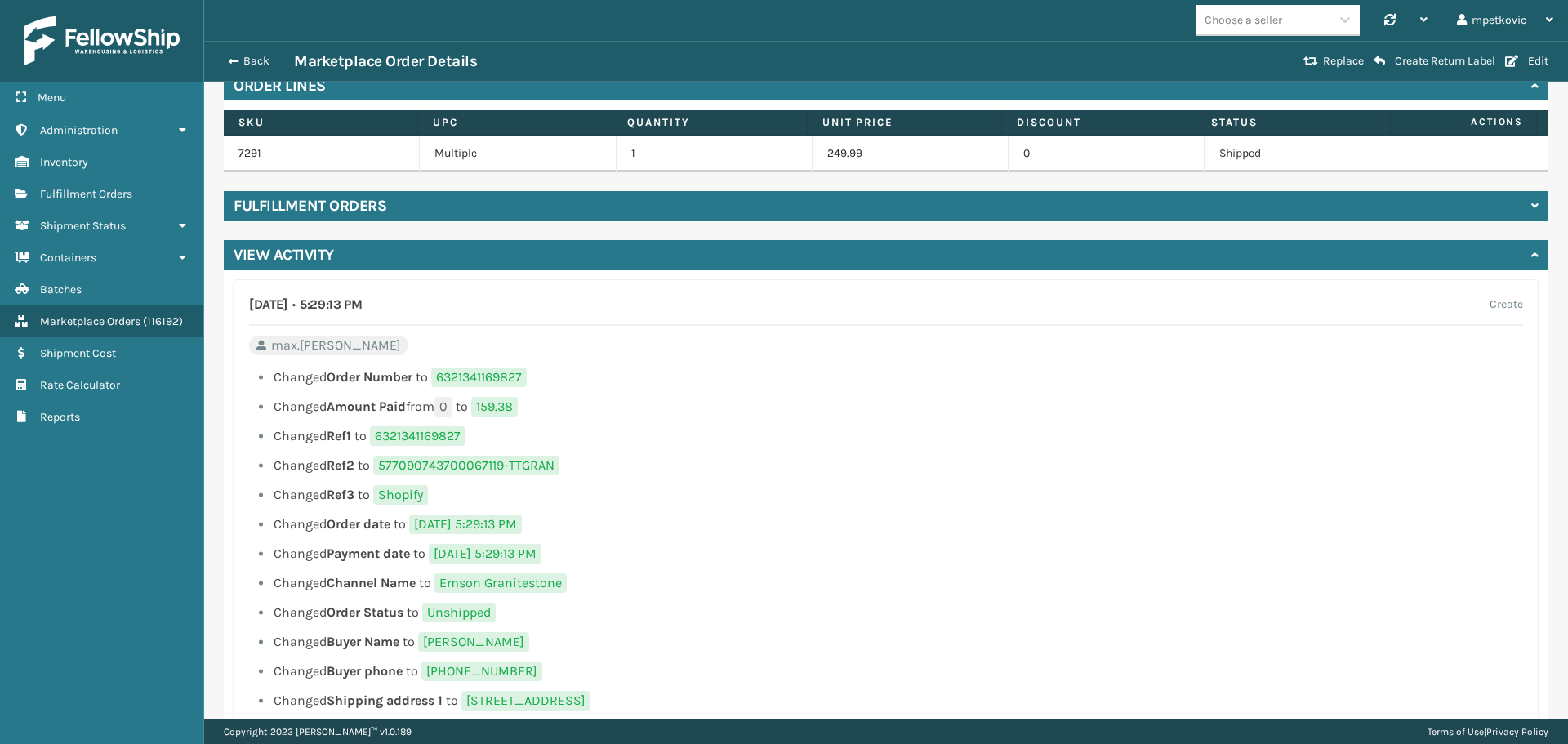
click at [456, 470] on span "577090743700067119-TTGRAN" at bounding box center [466, 465] width 186 height 19
click at [560, 442] on li "Changed Ref1 to 6321341169827" at bounding box center [886, 436] width 1274 height 19
drag, startPoint x: 555, startPoint y: 463, endPoint x: 381, endPoint y: 463, distance: 174.0
click at [381, 463] on span "577090743700067119-TTGRAN" at bounding box center [466, 465] width 186 height 19
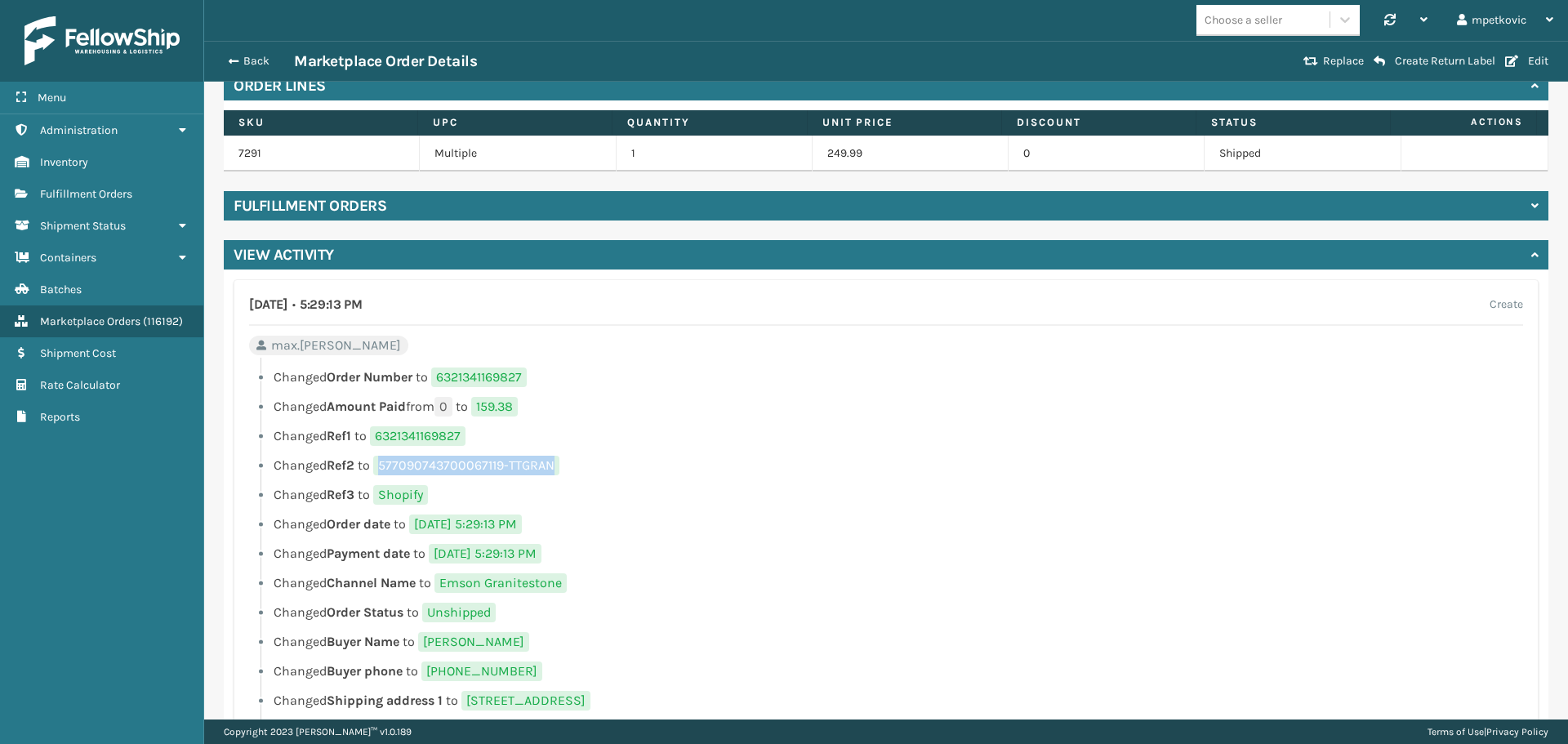
copy span "577090743700067119-TTGRAN"
click at [611, 518] on li "Changed Order date to [DATE] 5:29:13 PM" at bounding box center [886, 524] width 1274 height 19
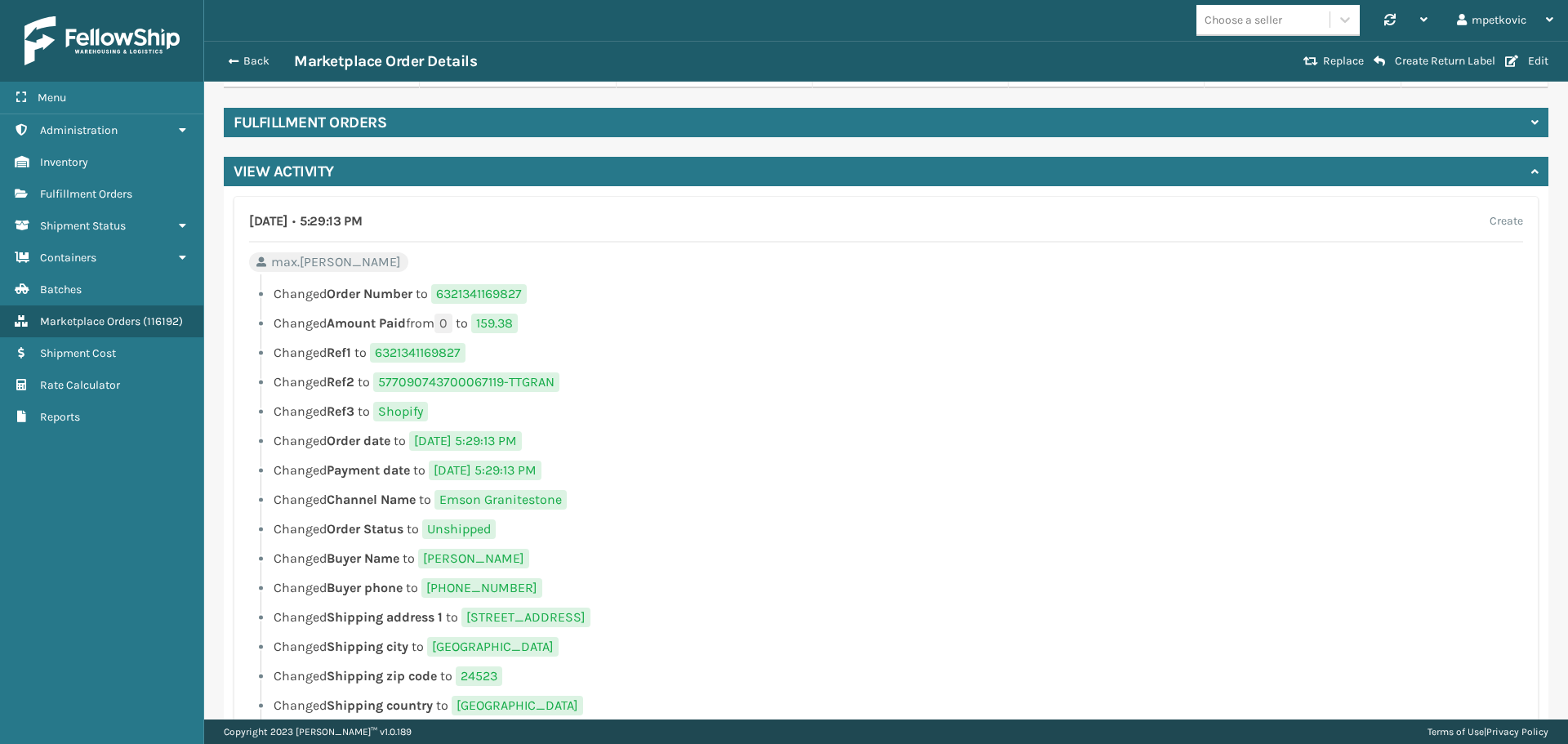
scroll to position [695, 0]
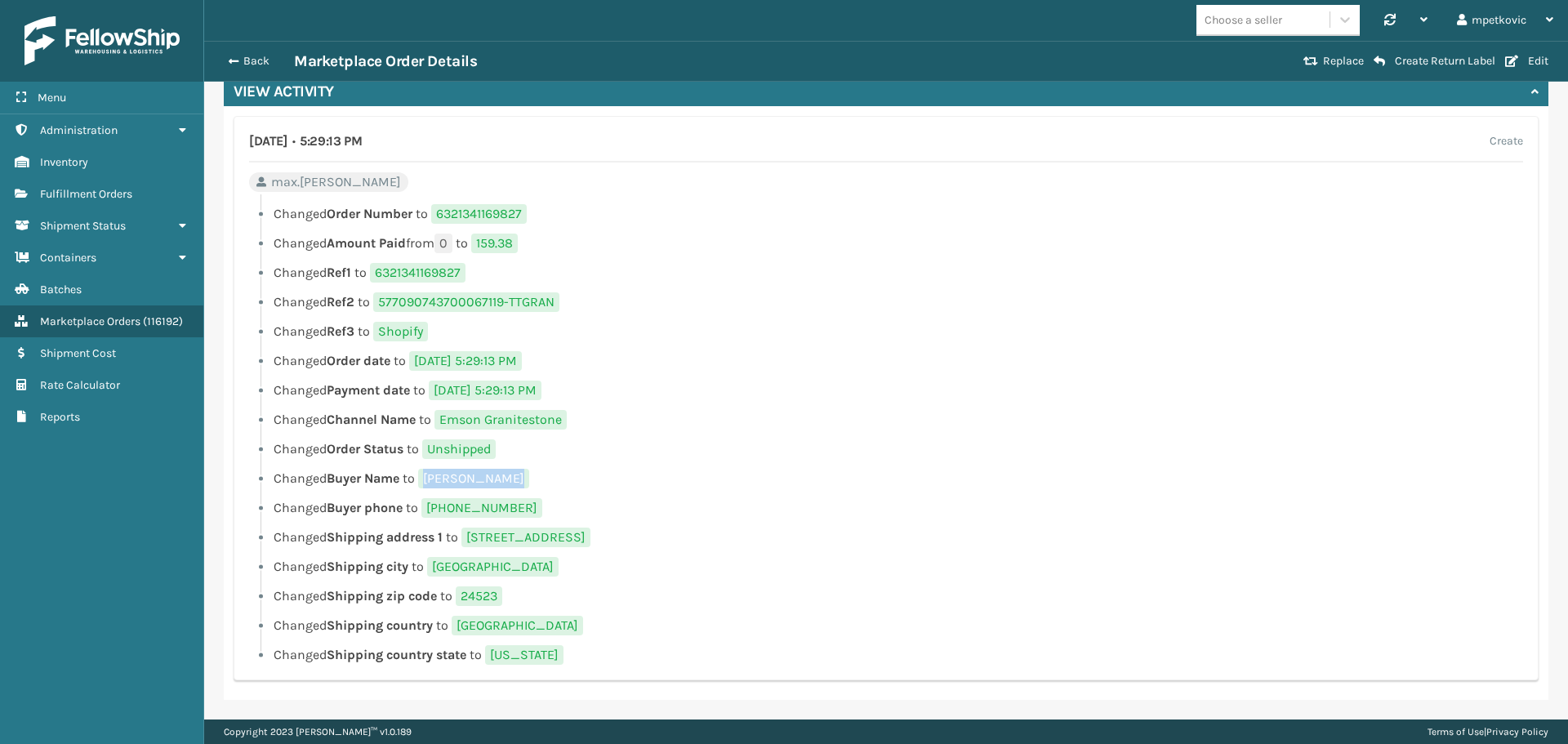
drag, startPoint x: 508, startPoint y: 478, endPoint x: 426, endPoint y: 479, distance: 82.0
click at [427, 479] on li "Changed Buyer Name to [PERSON_NAME]" at bounding box center [886, 478] width 1274 height 19
copy span "[PERSON_NAME]"
click at [87, 191] on span "Fulfillment Orders" at bounding box center [86, 194] width 93 height 14
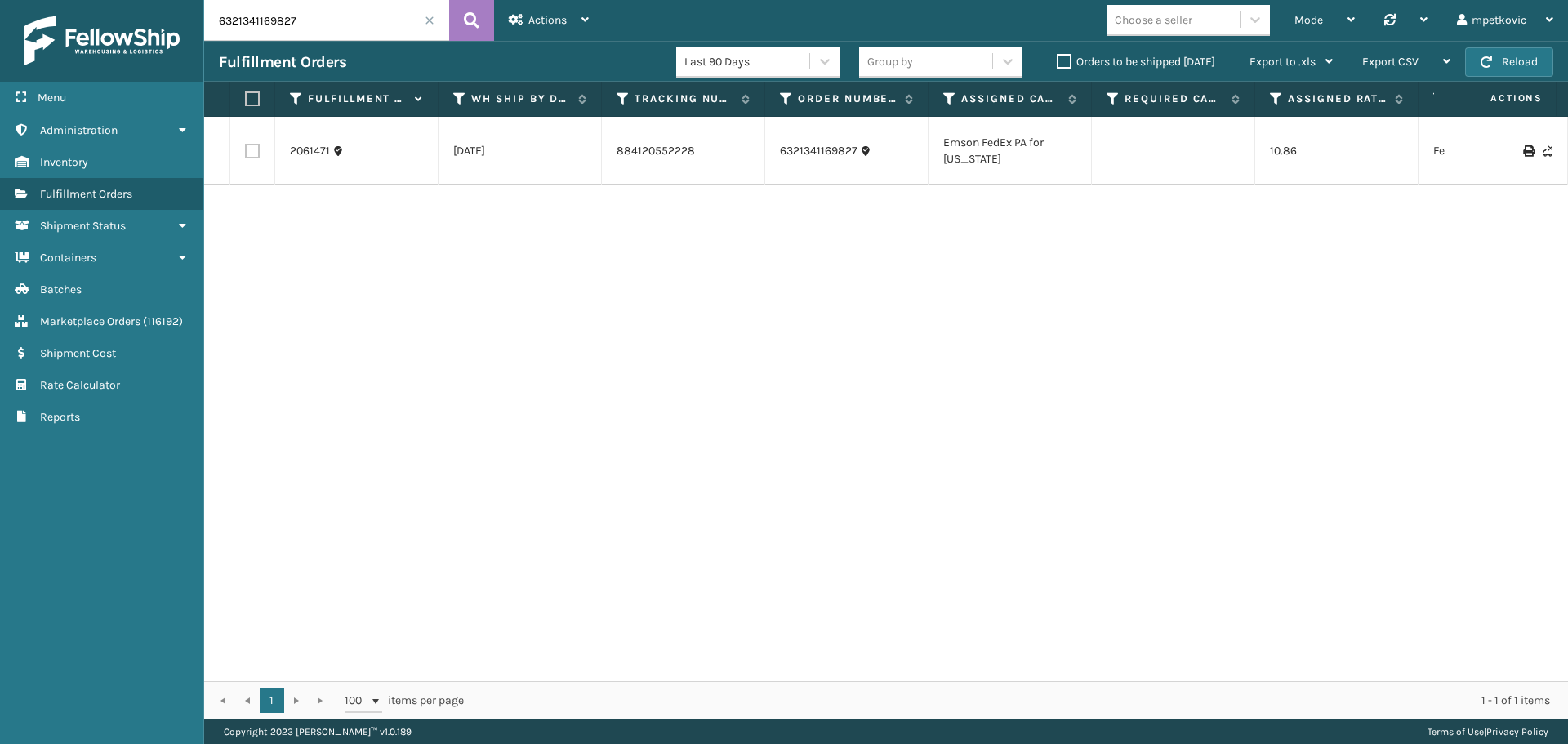
click at [354, 10] on input "6321341169827" at bounding box center [327, 20] width 245 height 41
paste input "2067399"
type input "2067399"
click at [474, 19] on icon at bounding box center [471, 20] width 16 height 25
drag, startPoint x: 382, startPoint y: 387, endPoint x: 383, endPoint y: 377, distance: 10.0
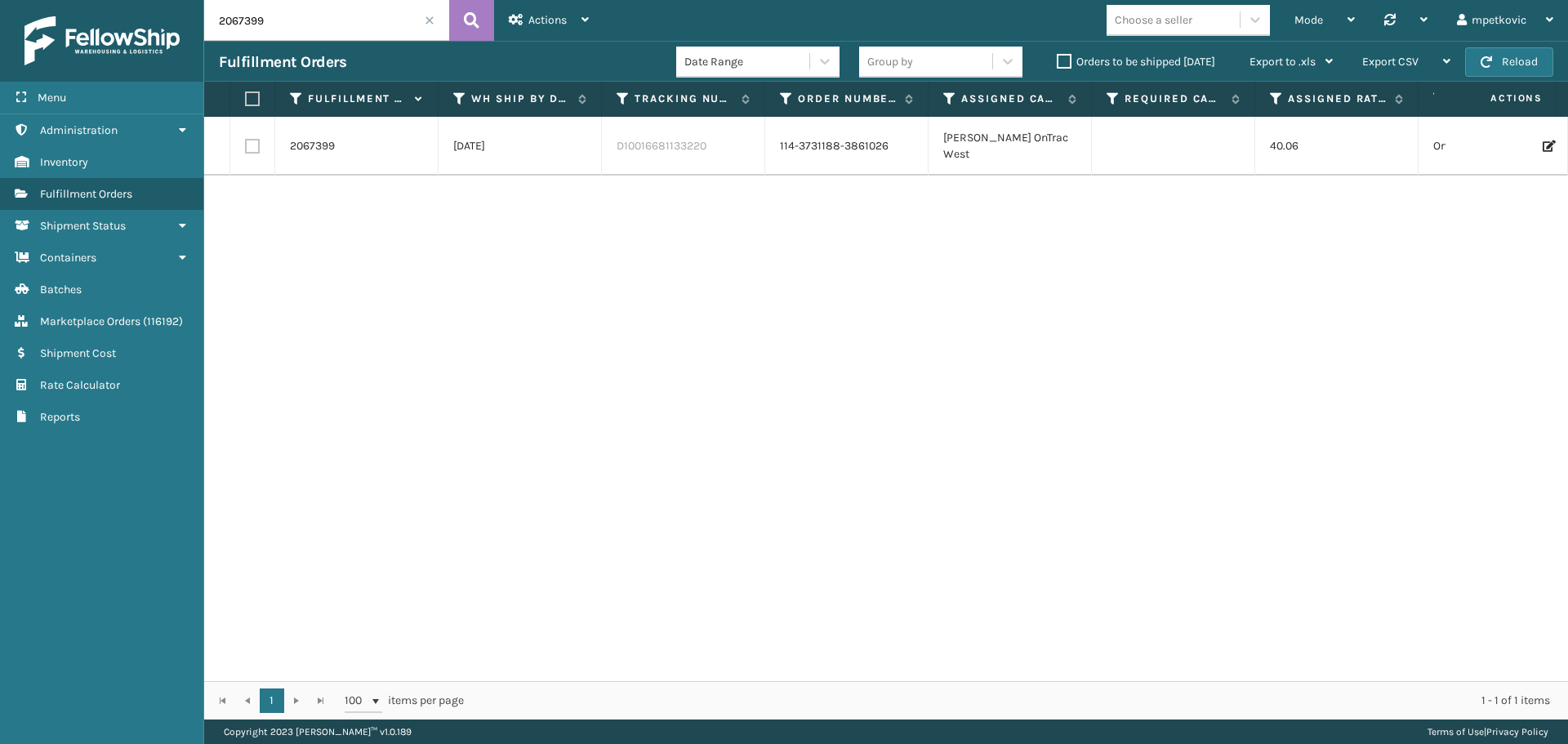
click at [383, 383] on div "2067399 [DATE] D10016681133220 114-3731188-3861026 [PERSON_NAME] OnTrac West 40…" at bounding box center [886, 398] width 1364 height 564
click at [307, 141] on link "2067399" at bounding box center [312, 146] width 45 height 17
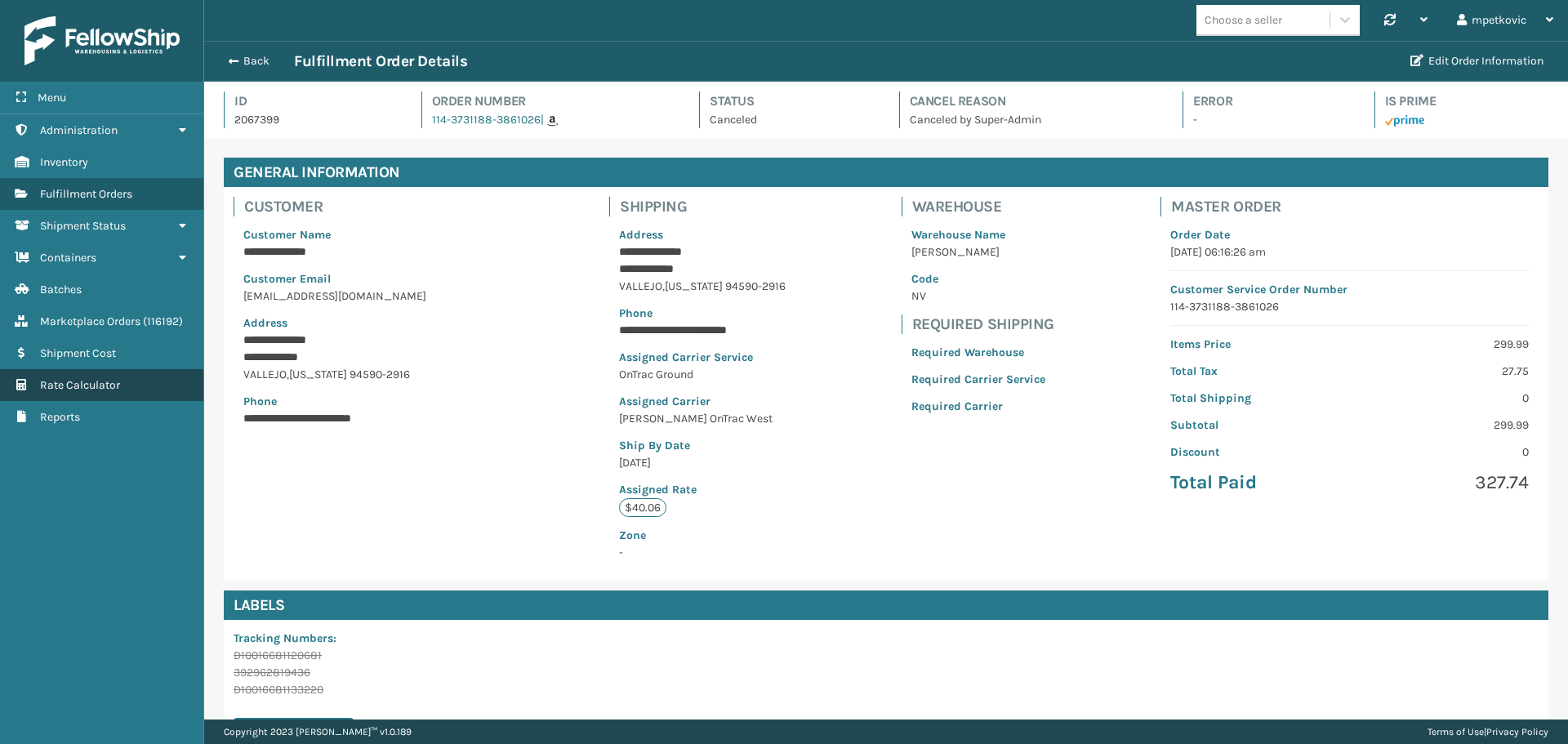
scroll to position [39, 1364]
click at [447, 428] on div "**********" at bounding box center [369, 327] width 270 height 221
click at [331, 373] on span "[US_STATE]" at bounding box center [318, 374] width 58 height 14
click at [547, 243] on div "**********" at bounding box center [886, 384] width 1325 height 394
click at [540, 234] on div "**********" at bounding box center [886, 384] width 1325 height 394
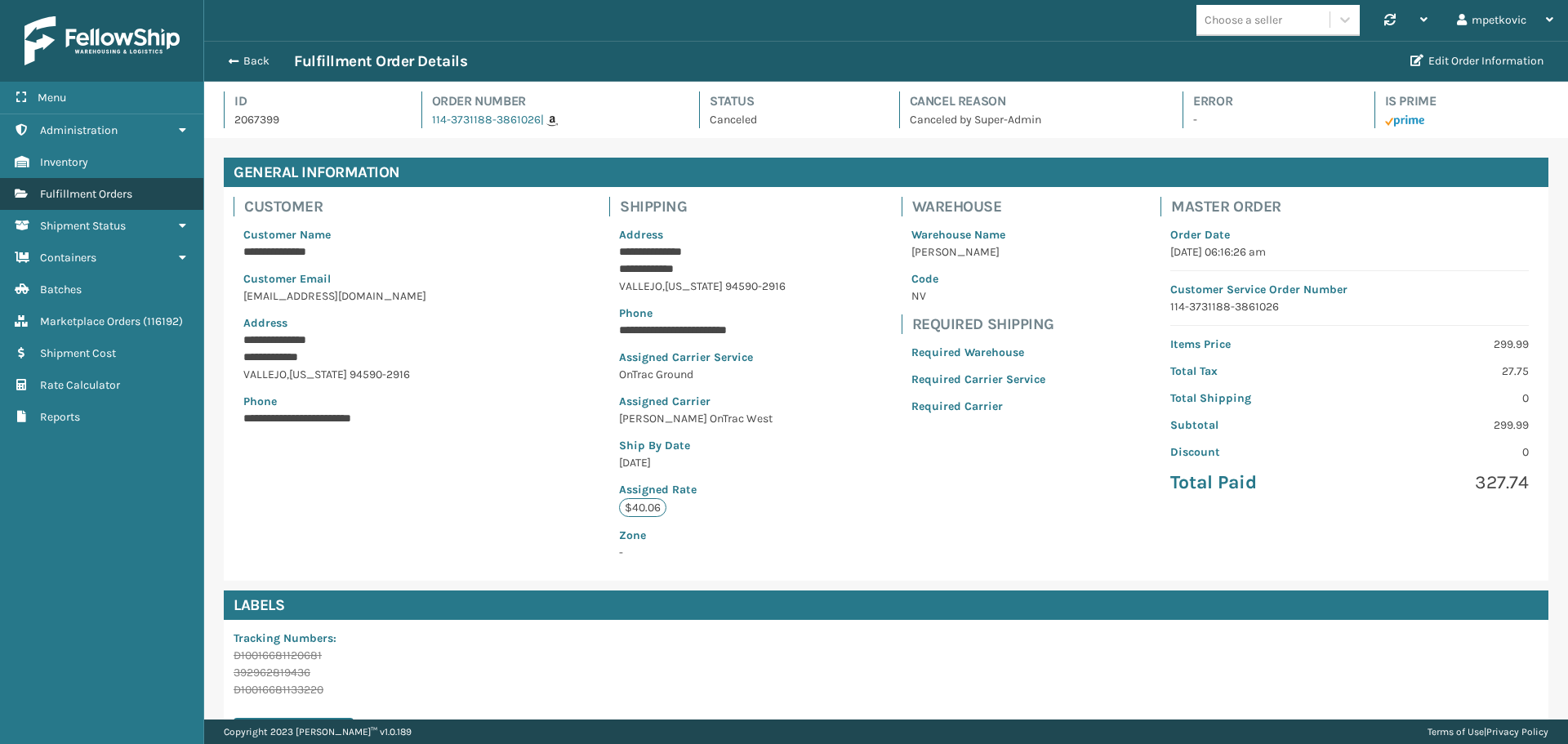
click at [98, 199] on span "Fulfillment Orders" at bounding box center [86, 194] width 93 height 14
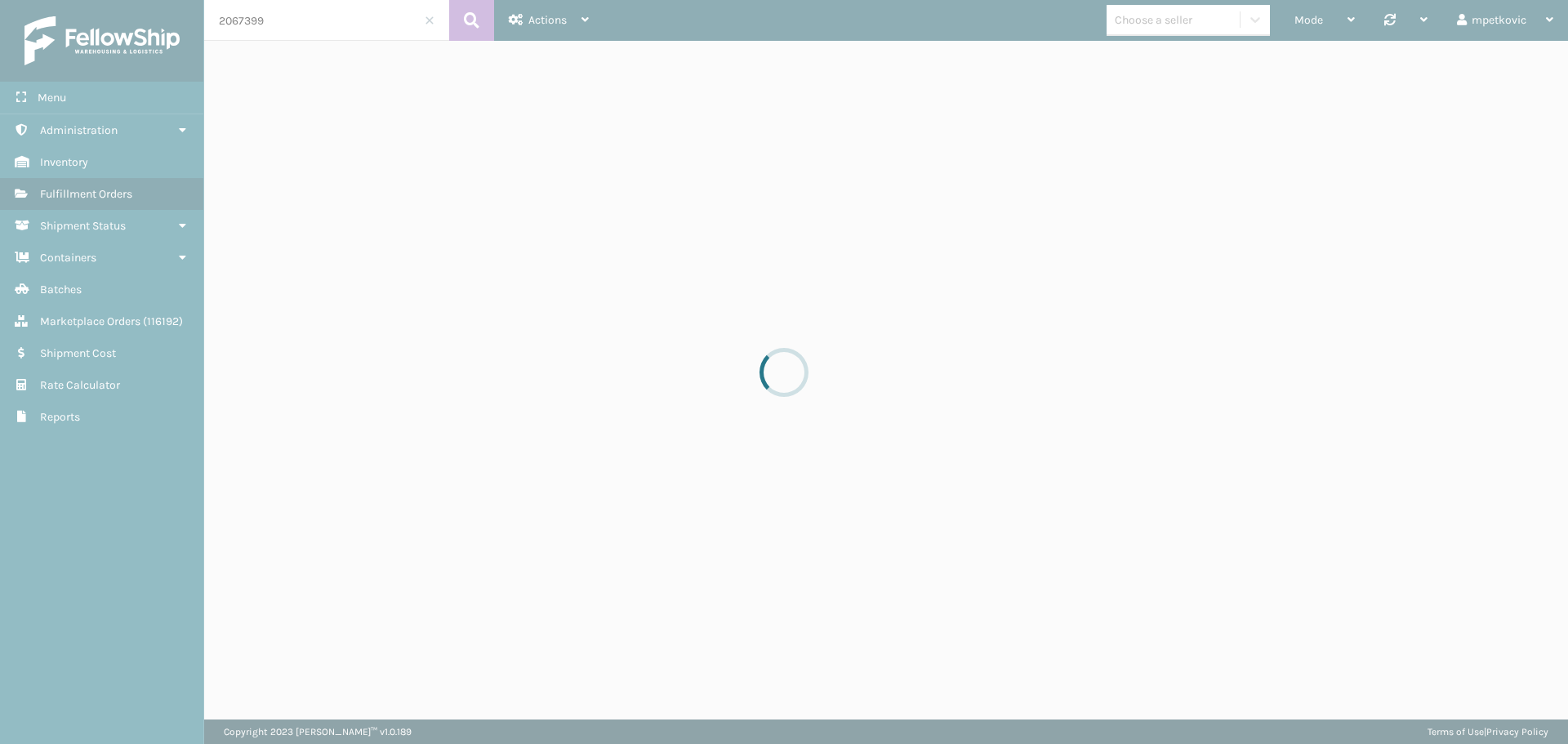
click at [268, 20] on div at bounding box center [784, 372] width 1568 height 744
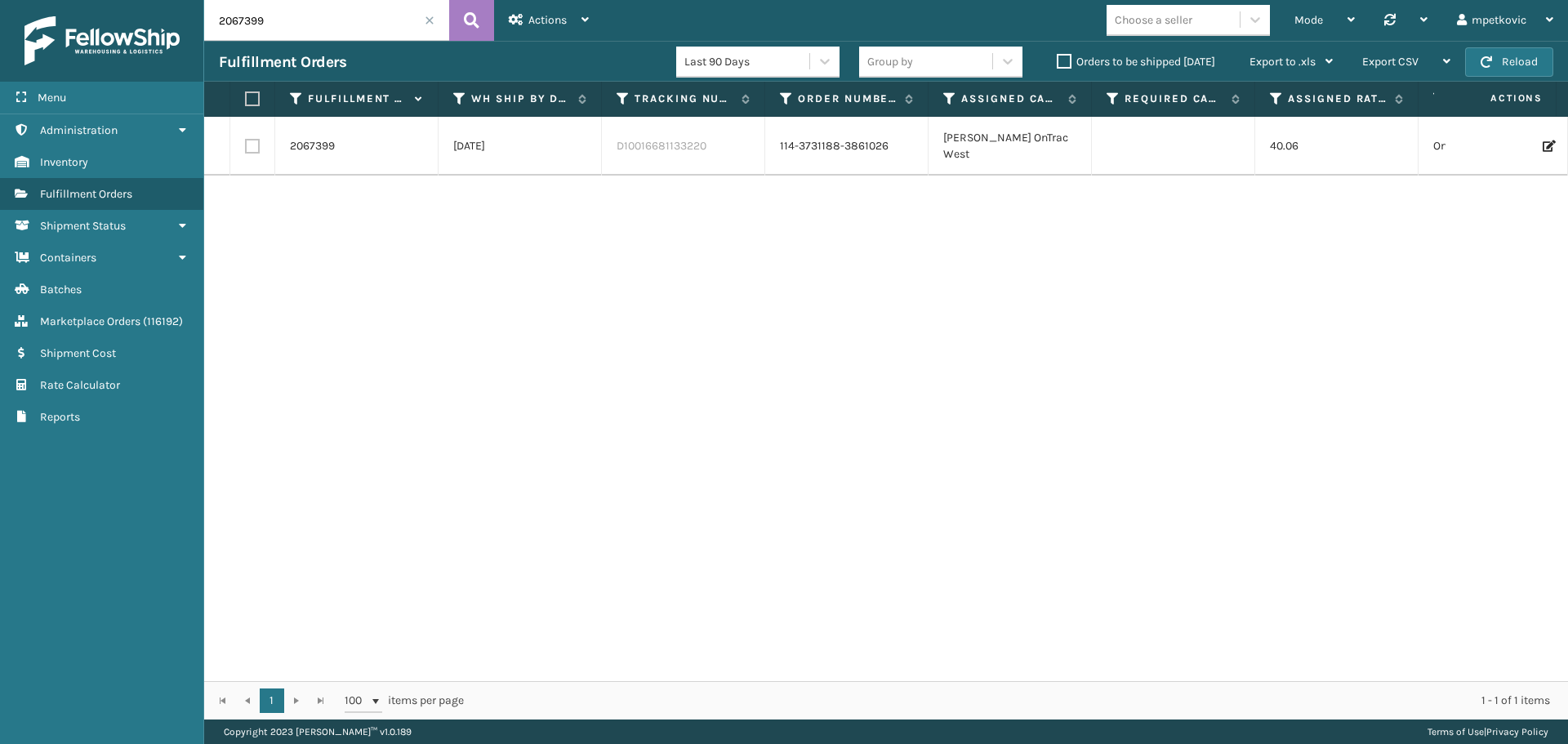
click at [327, 26] on input "2067399" at bounding box center [327, 20] width 245 height 41
paste input "text"
click at [467, 25] on icon at bounding box center [471, 20] width 16 height 25
type input "2067399"
click at [310, 149] on link "2067399" at bounding box center [312, 146] width 45 height 17
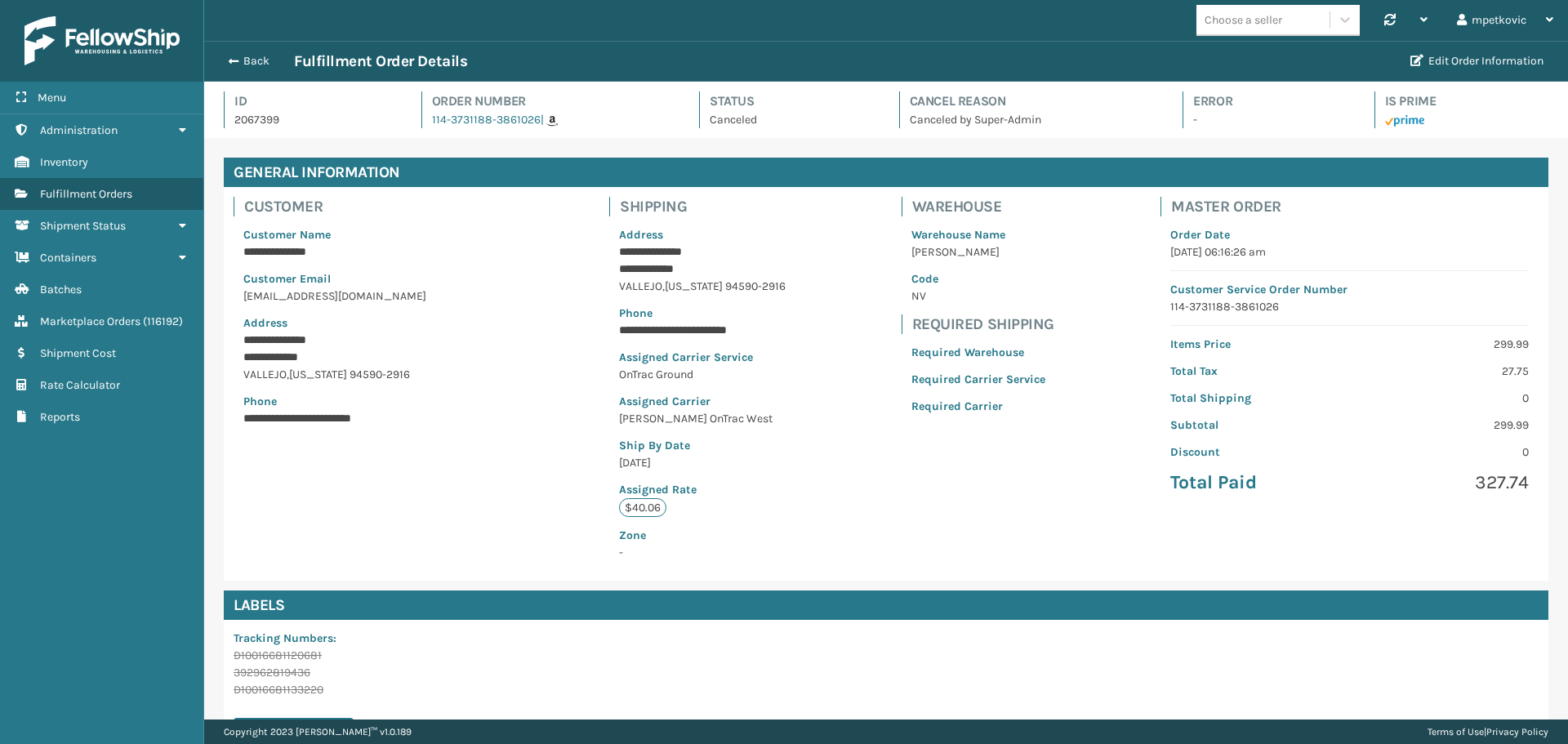
scroll to position [39, 1364]
click at [570, 342] on div "**********" at bounding box center [886, 384] width 1325 height 394
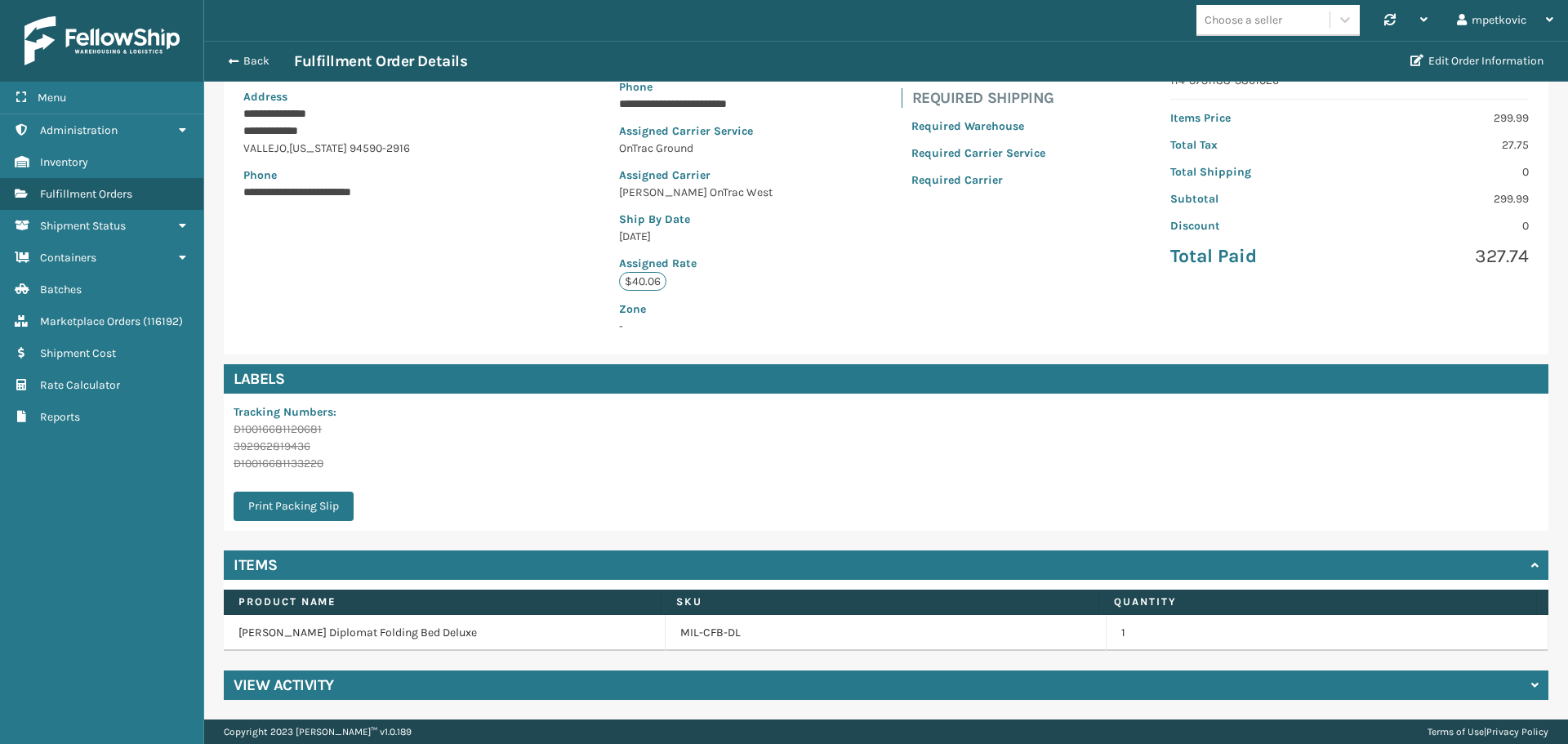
click at [476, 688] on div "View Activity" at bounding box center [886, 685] width 1325 height 29
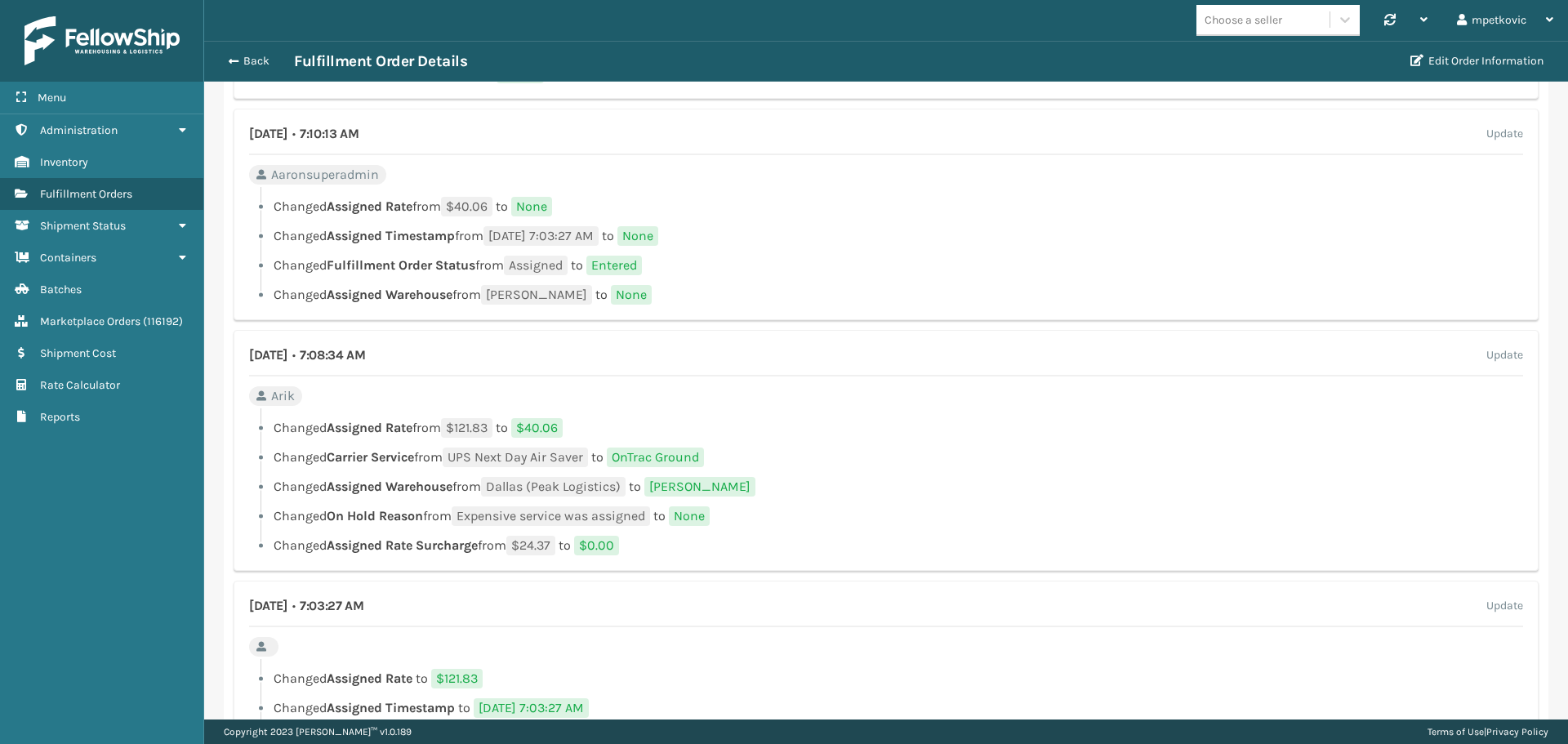
scroll to position [1794, 0]
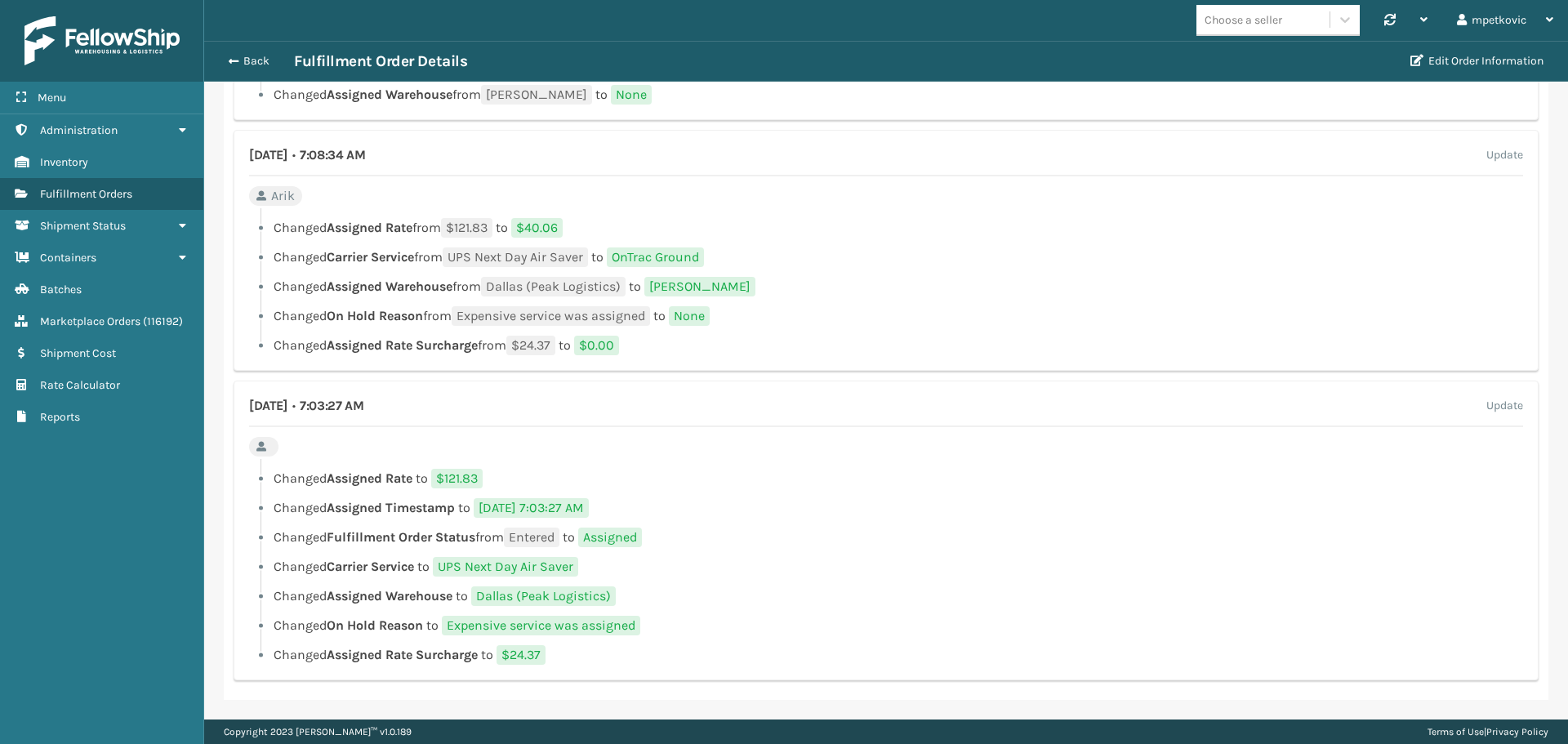
click at [143, 611] on div "Menu Administration Inventory Fulfillment Orders Shipment Status Containers Bat…" at bounding box center [102, 372] width 204 height 744
click at [943, 285] on li "Changed Assigned Warehouse from [GEOGRAPHIC_DATA] (Peak Logistics) to [PERSON_N…" at bounding box center [886, 287] width 1274 height 19
click at [893, 228] on li "Changed Assigned Rate from $121.83 to $40.06" at bounding box center [886, 228] width 1274 height 19
click at [862, 229] on li "Changed Assigned Rate from $121.83 to $40.06" at bounding box center [886, 228] width 1274 height 19
click at [891, 208] on div at bounding box center [892, 213] width 1263 height 10
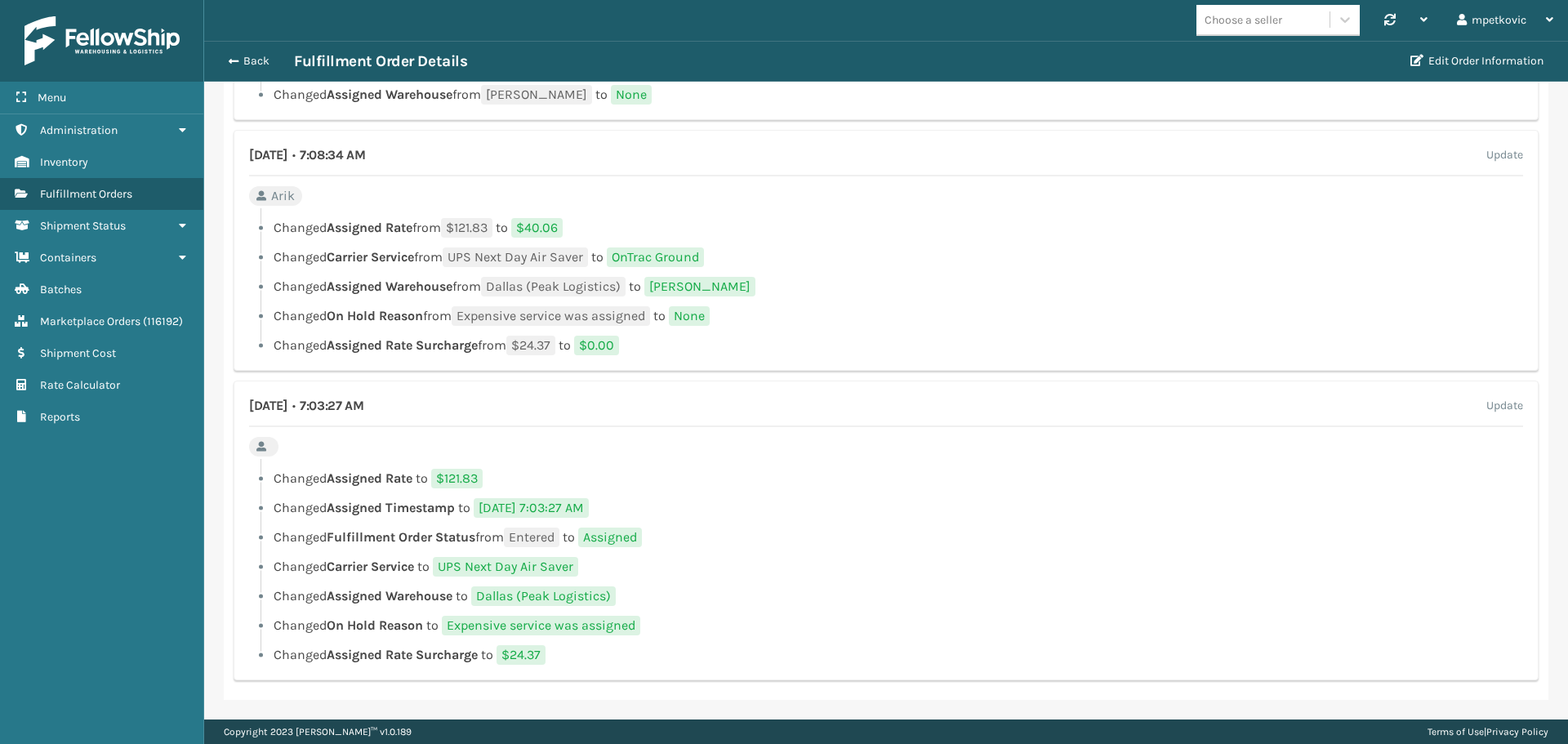
click at [932, 319] on li "Changed On Hold Reason from Expensive service was assigned to None" at bounding box center [886, 316] width 1274 height 19
drag, startPoint x: 935, startPoint y: 479, endPoint x: 869, endPoint y: 481, distance: 66.0
click at [934, 481] on li "Changed Assigned Rate to $121.83" at bounding box center [886, 478] width 1274 height 19
click at [941, 237] on ul "Changed Assigned Rate from $121.83 to $40.06 Changed Carrier Service from UPS N…" at bounding box center [886, 286] width 1274 height 137
click at [939, 202] on div "[DATE] • 7:08:34 AM Update Arik Changed Assigned Rate from $121.83 to $40.06 Ch…" at bounding box center [886, 250] width 1305 height 241
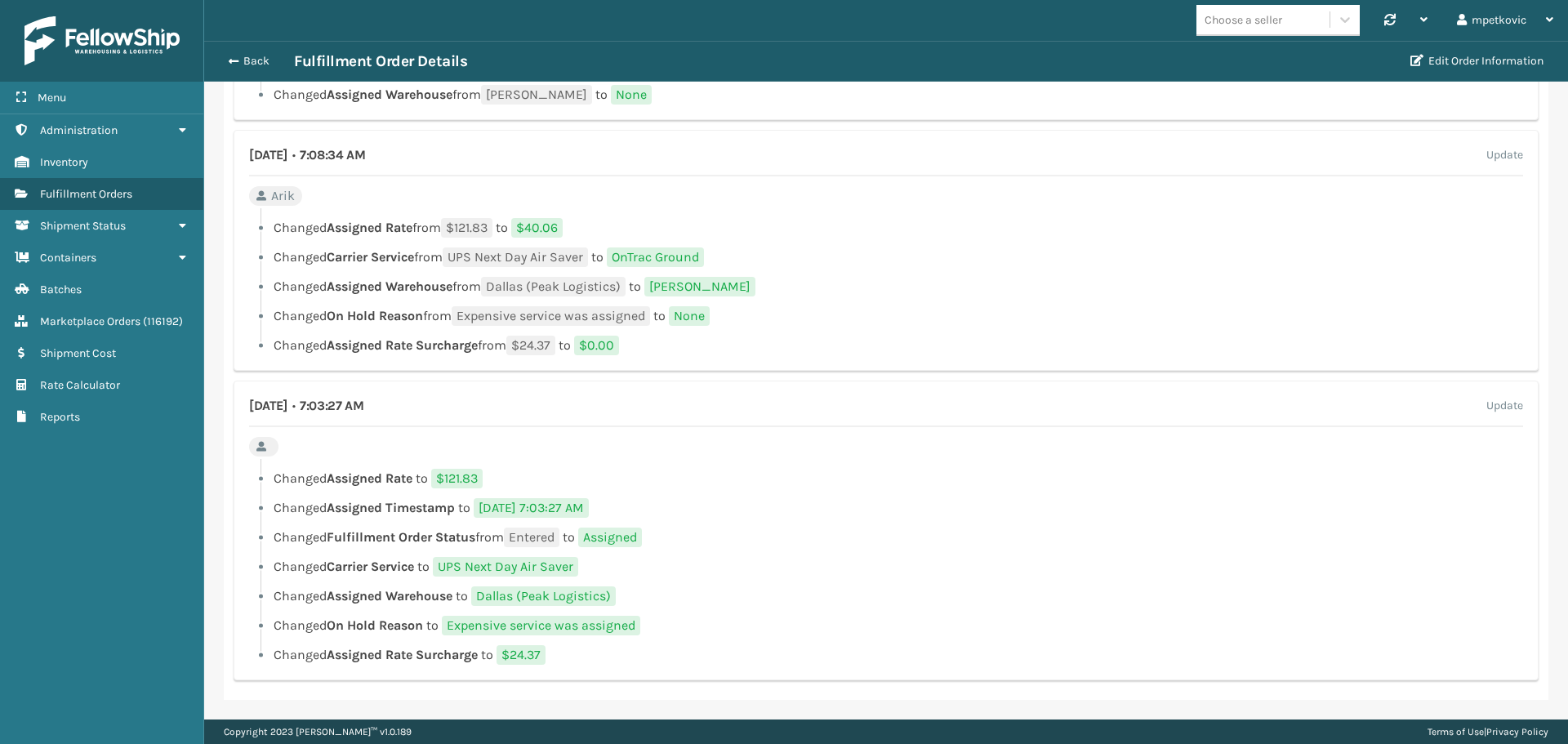
click at [950, 200] on div "[DATE] • 7:08:34 AM Update Arik Changed Assigned Rate from $121.83 to $40.06 Ch…" at bounding box center [886, 250] width 1305 height 241
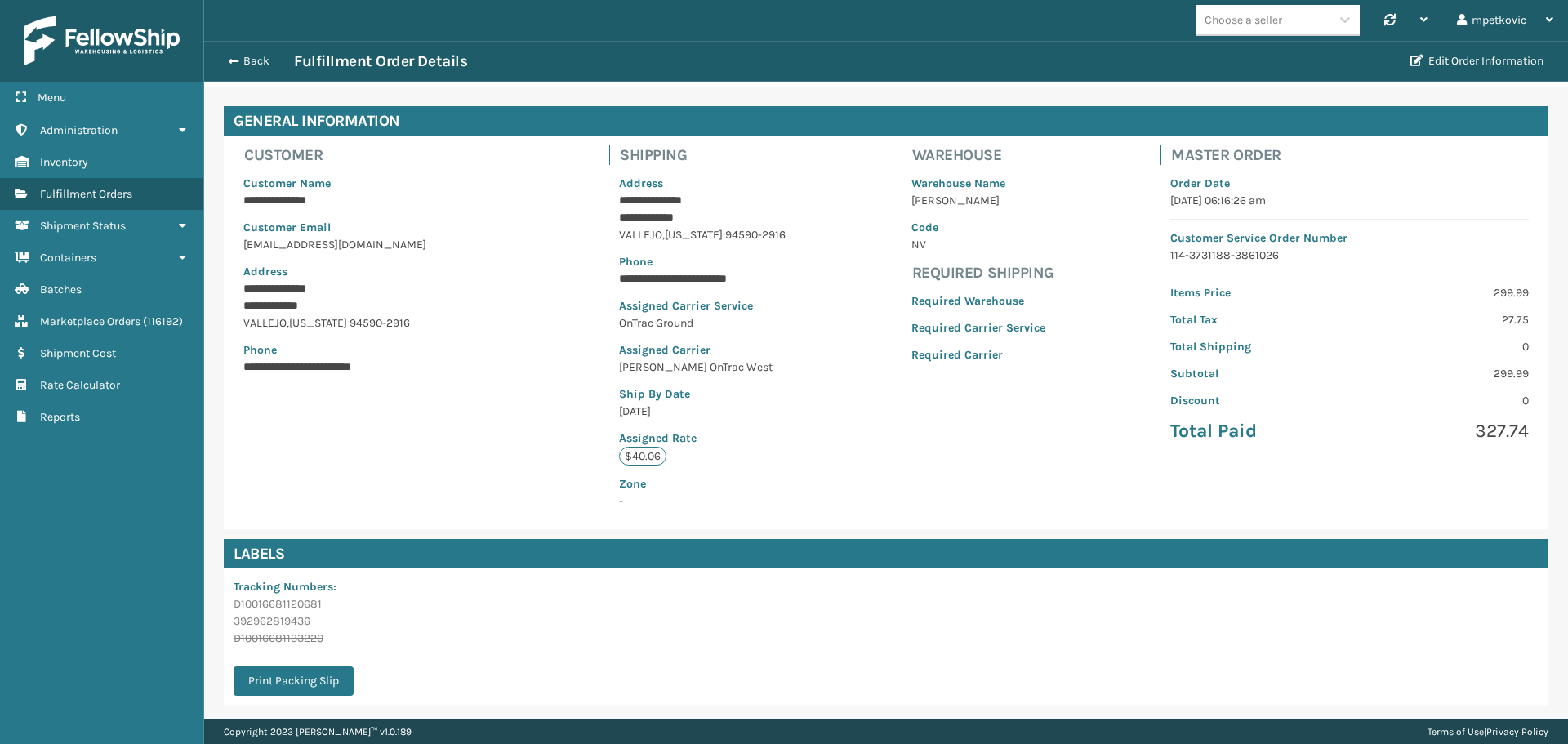
scroll to position [0, 0]
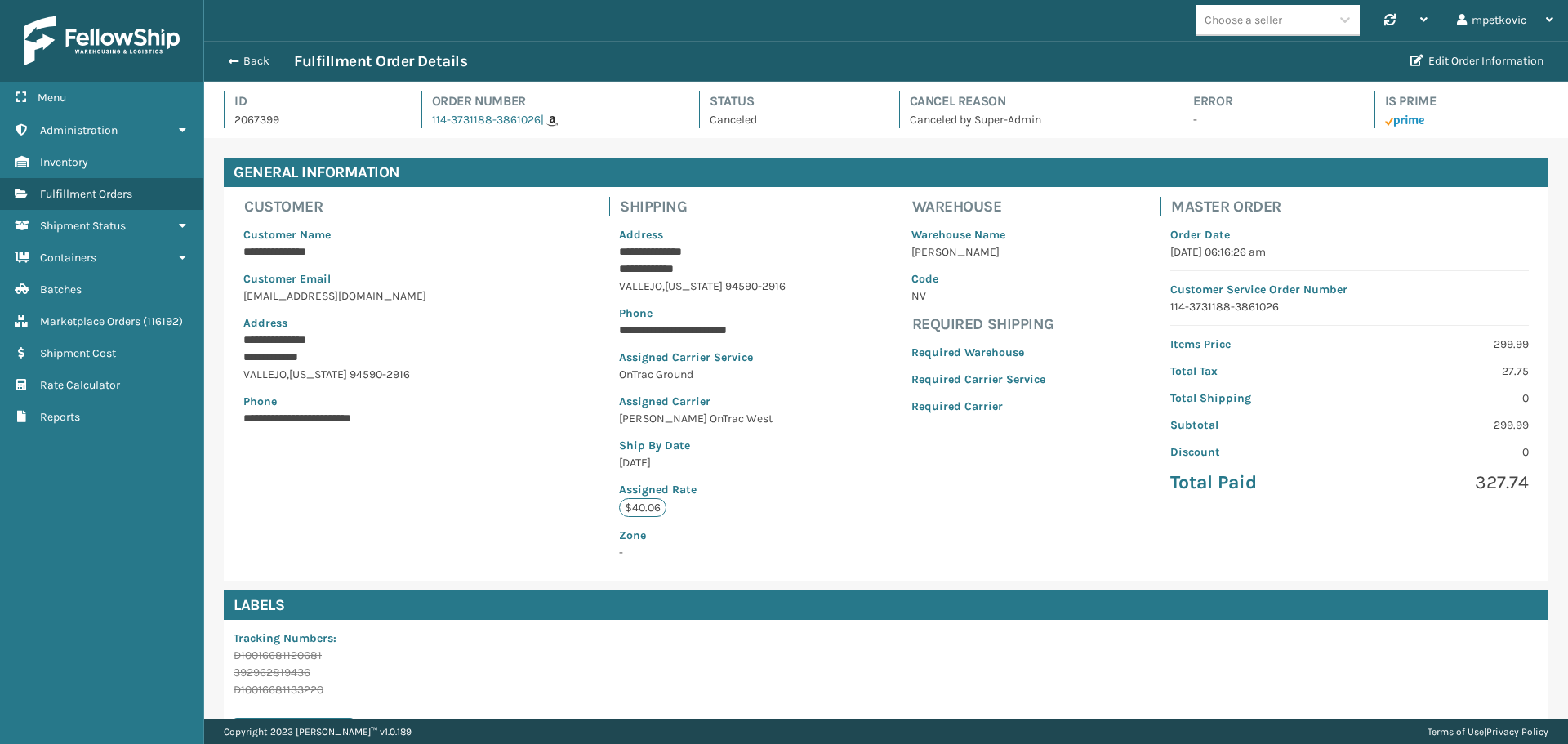
click at [835, 274] on div "**********" at bounding box center [886, 384] width 1325 height 394
click at [506, 274] on div "**********" at bounding box center [368, 317] width 290 height 259
click at [517, 223] on div "**********" at bounding box center [886, 384] width 1325 height 394
click at [259, 67] on button "Back" at bounding box center [256, 61] width 75 height 15
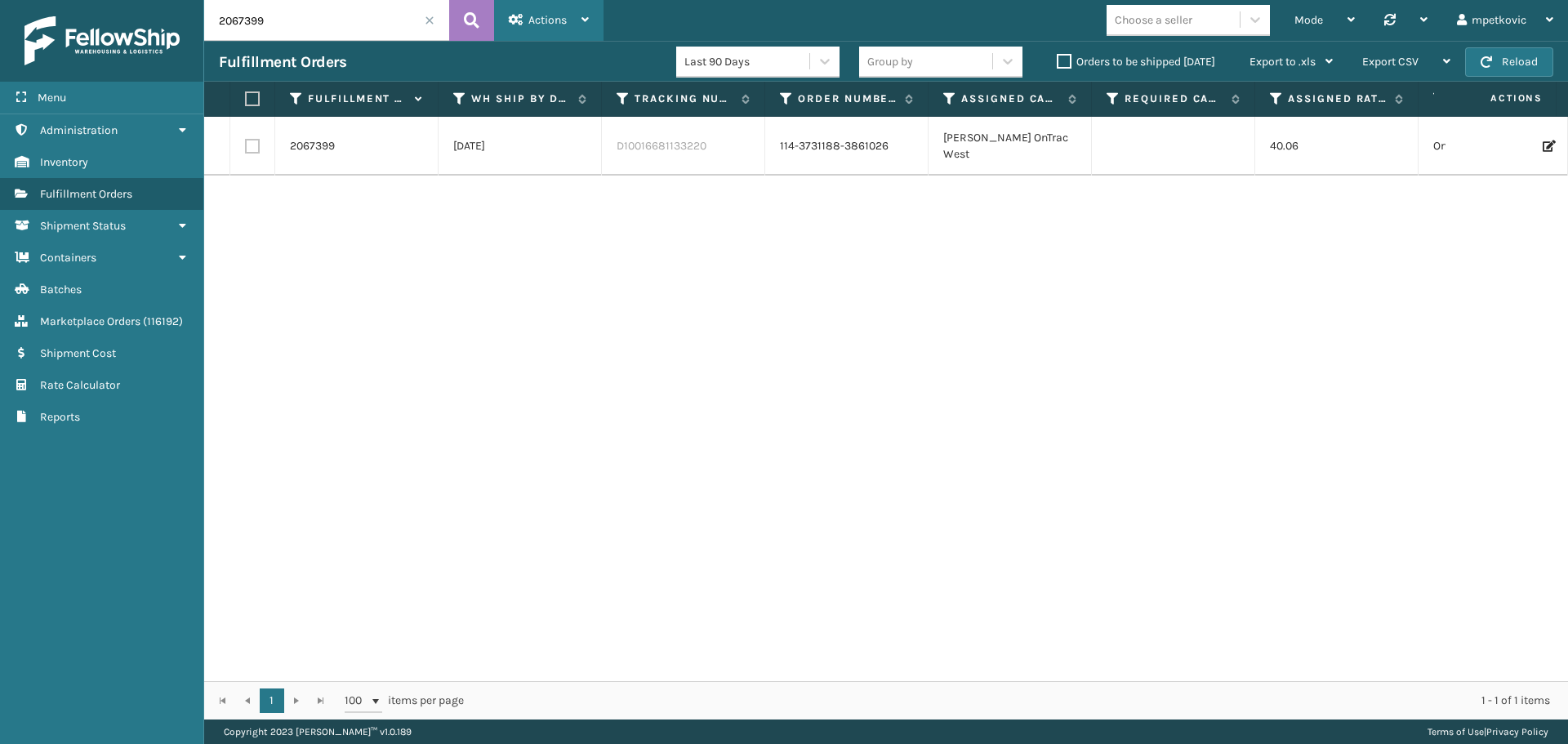
click at [539, 26] on span "Actions" at bounding box center [547, 20] width 38 height 14
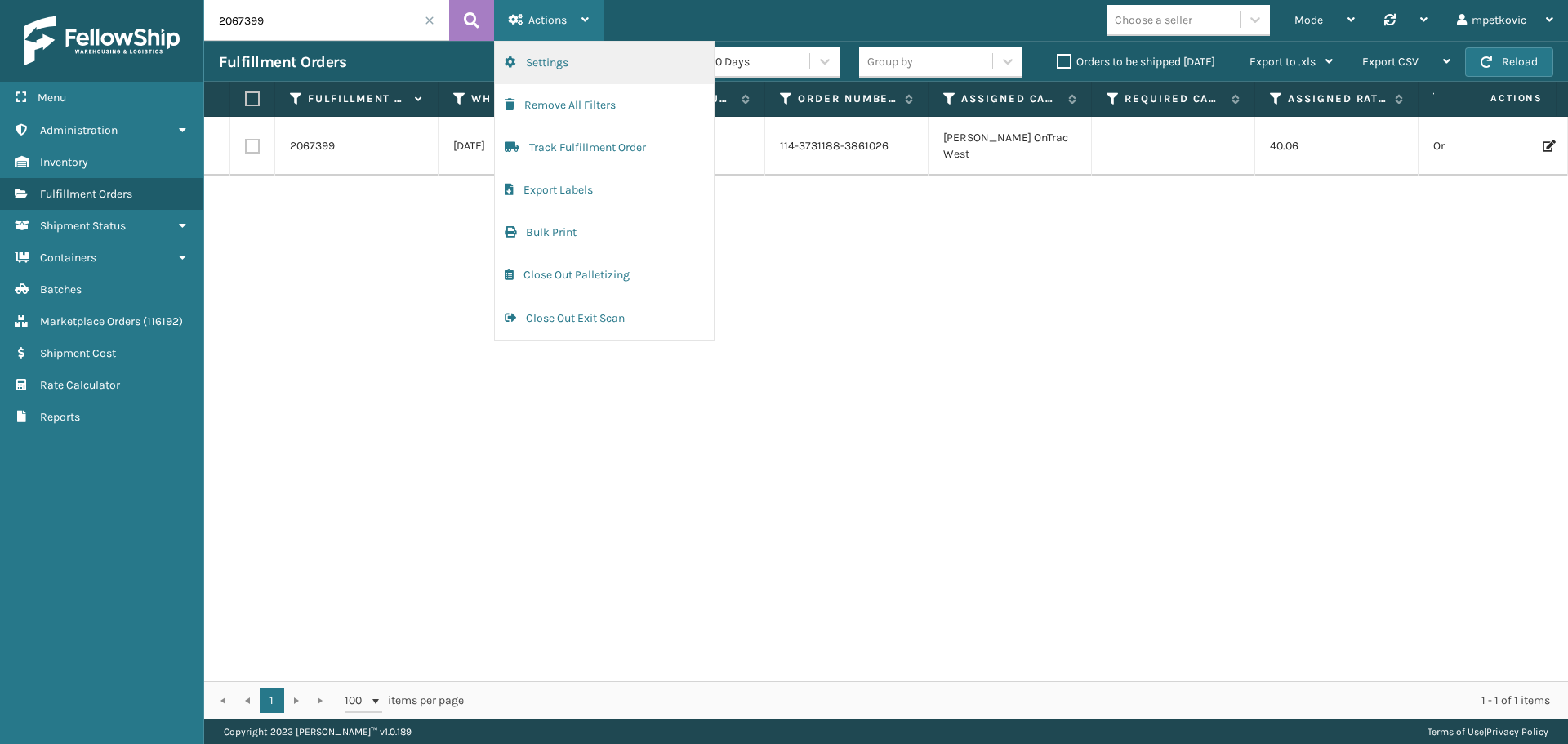
click at [567, 62] on button "Settings" at bounding box center [605, 63] width 219 height 42
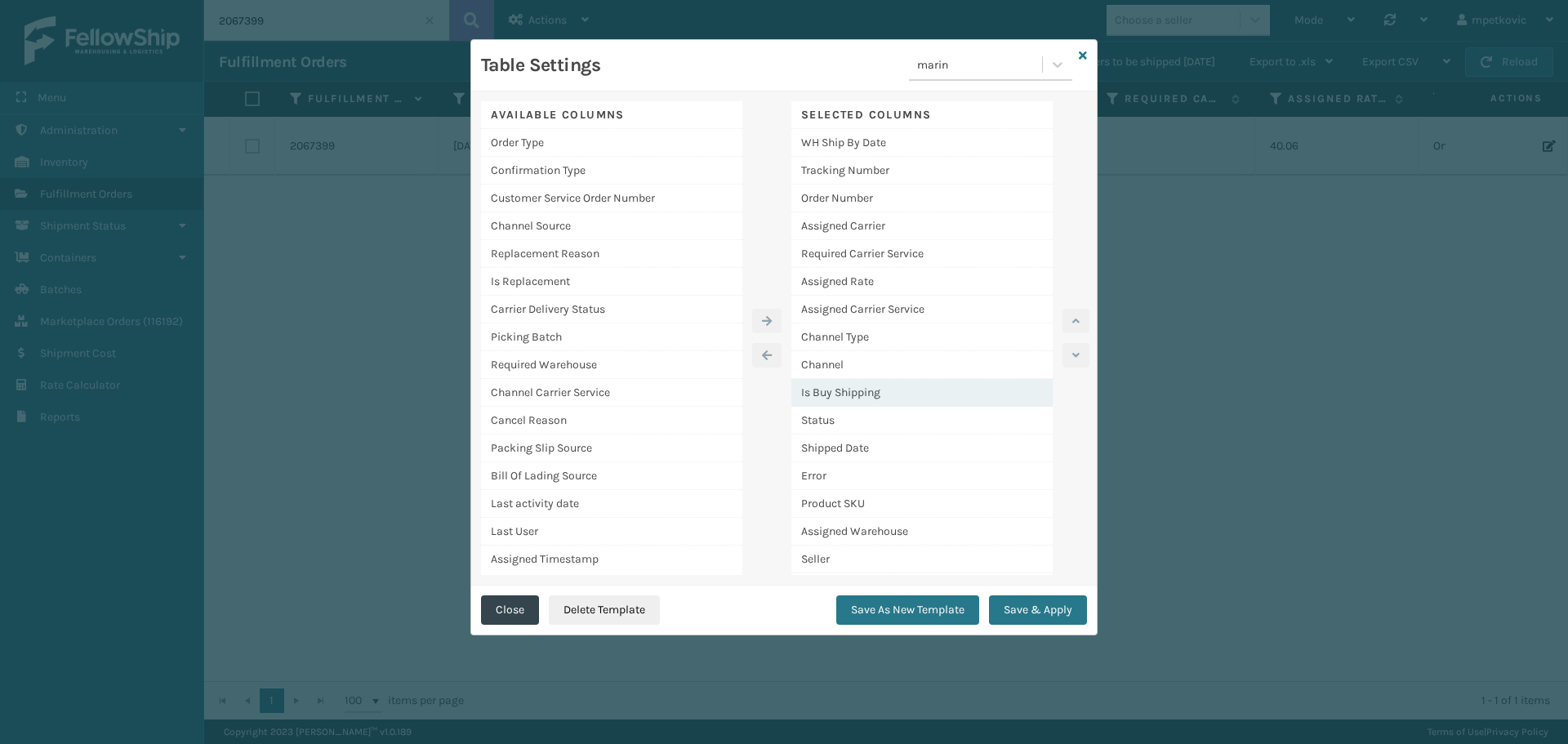
click at [905, 391] on div "Is Buy Shipping" at bounding box center [922, 392] width 261 height 27
click at [1076, 327] on button "button" at bounding box center [1076, 321] width 27 height 25
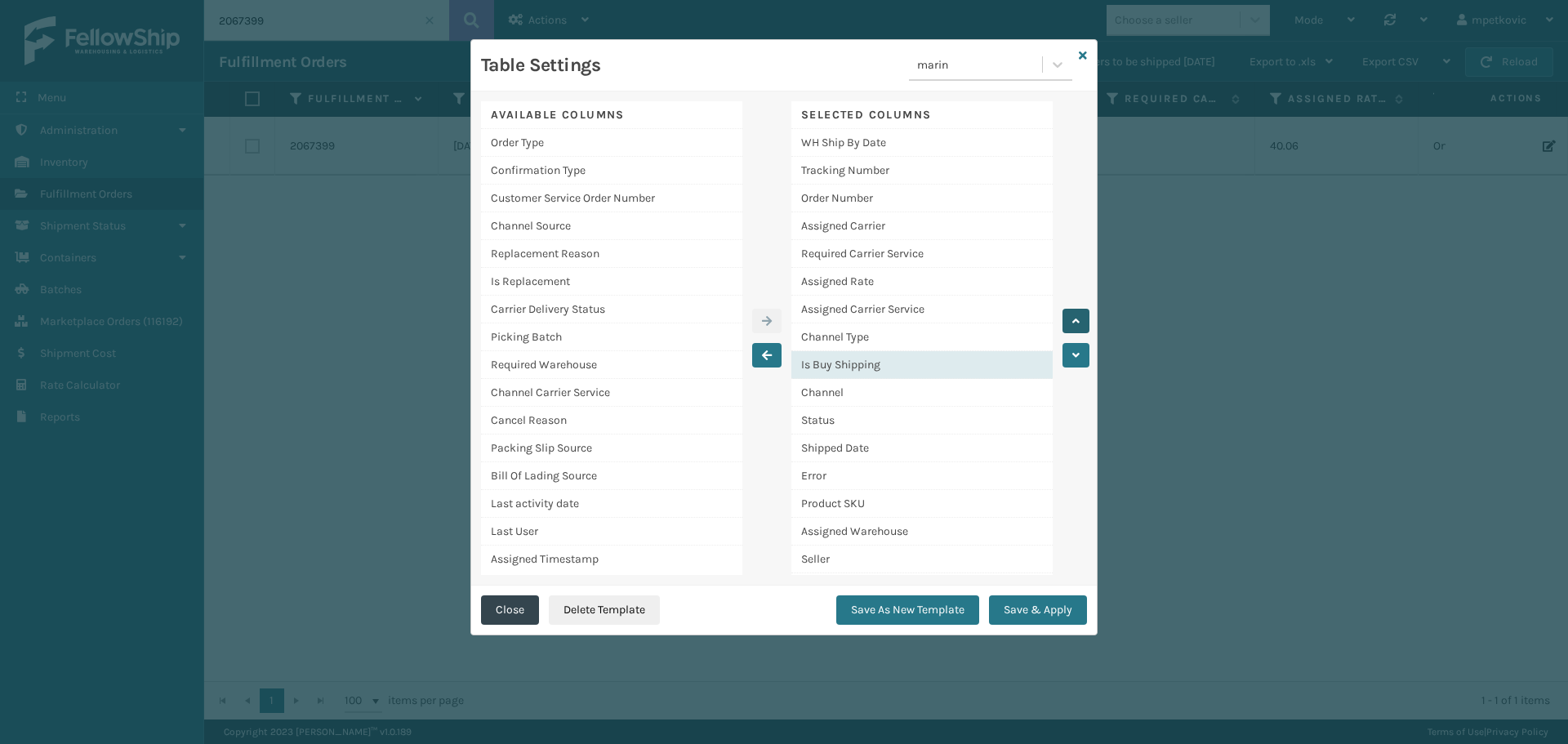
click at [1076, 327] on button "button" at bounding box center [1076, 321] width 27 height 25
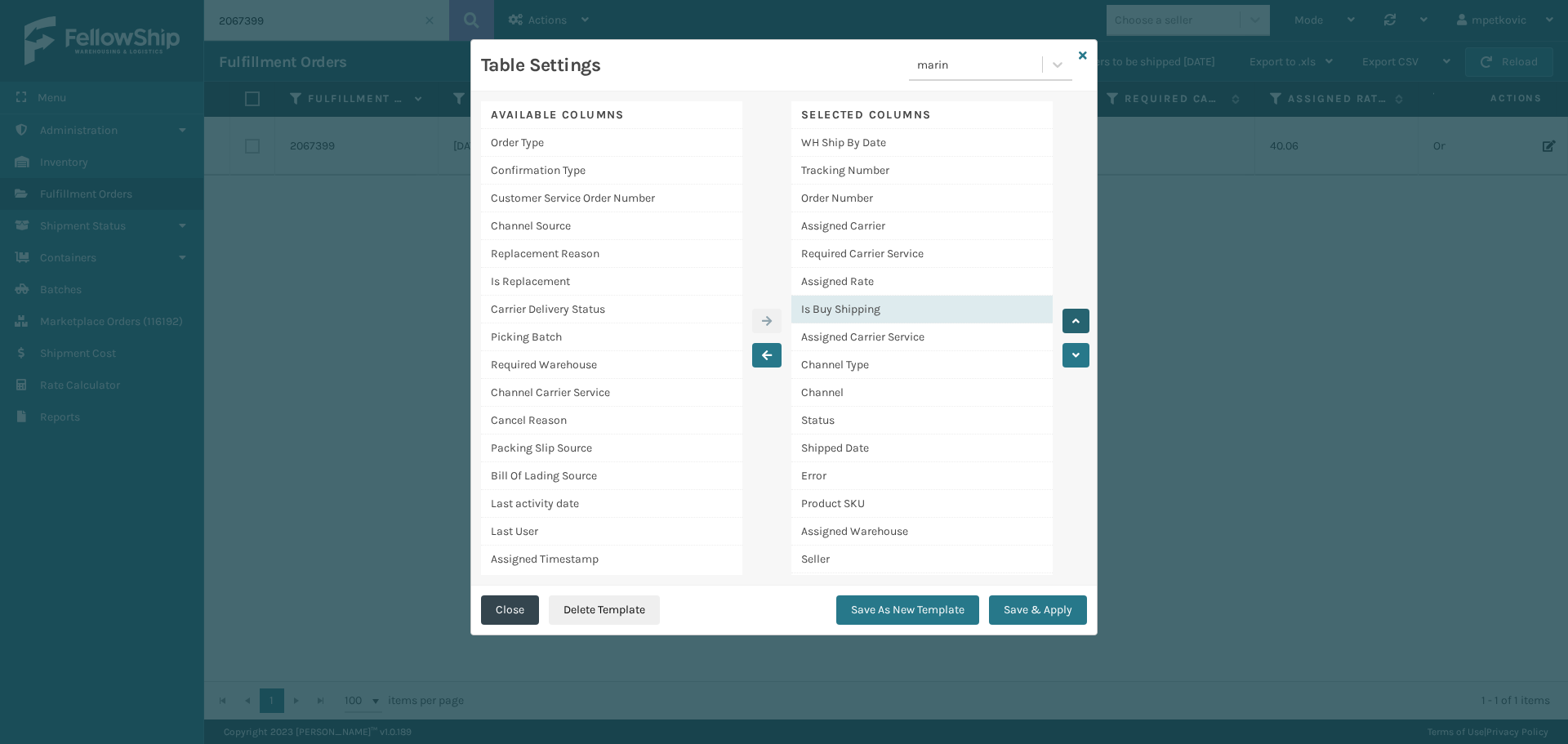
click at [1076, 327] on button "button" at bounding box center [1076, 321] width 27 height 25
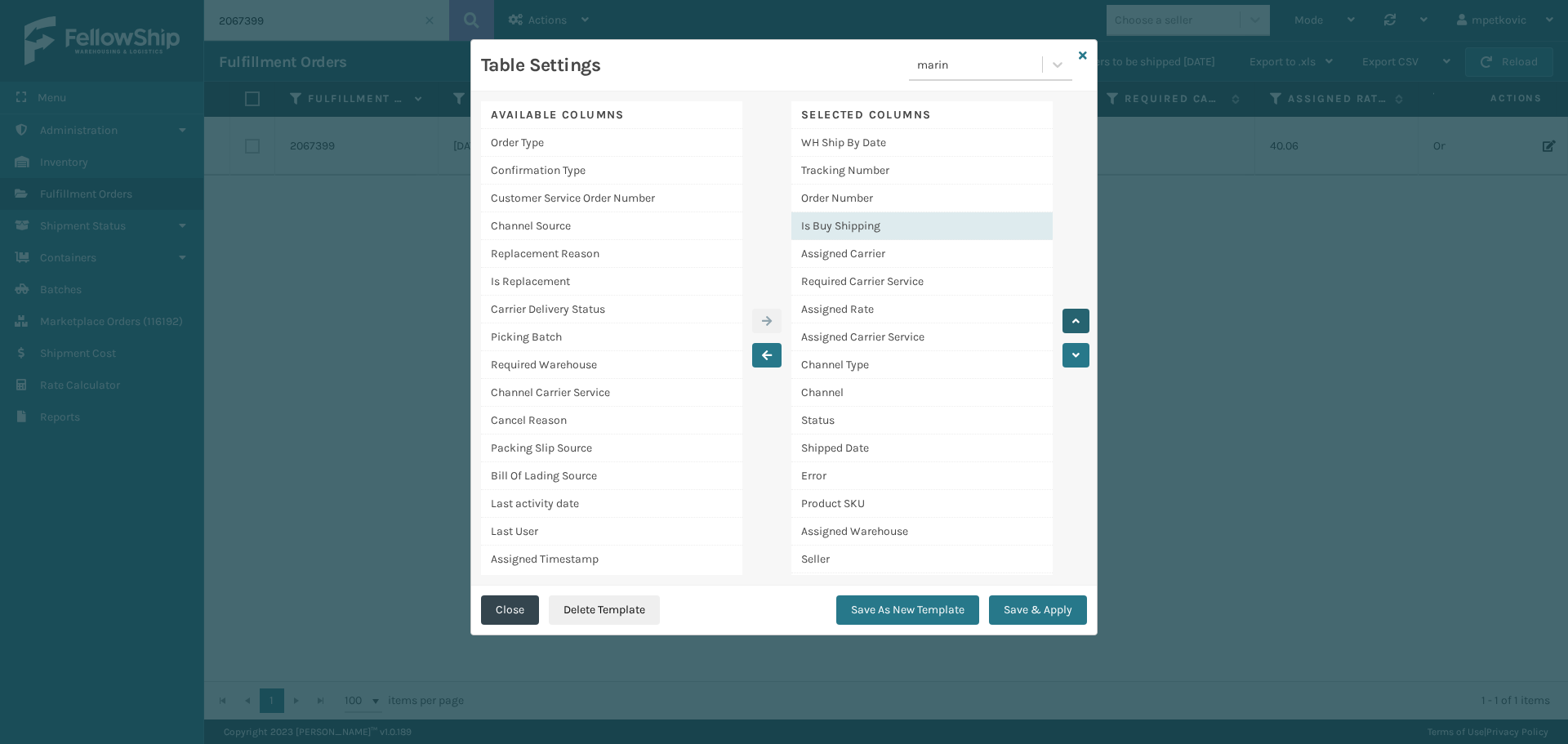
click at [1076, 327] on button "button" at bounding box center [1076, 321] width 27 height 25
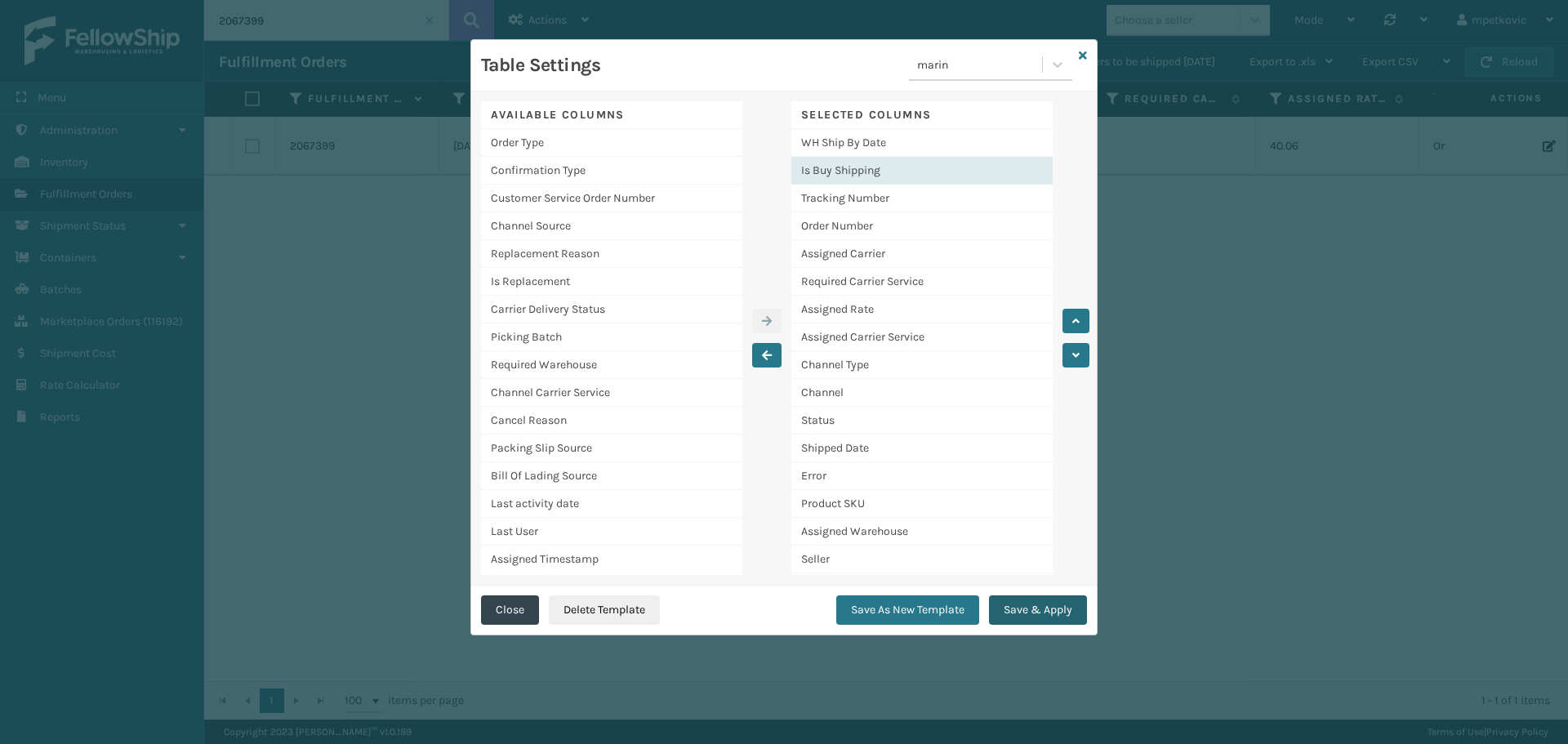
click at [1041, 608] on button "Save & Apply" at bounding box center [1037, 609] width 98 height 29
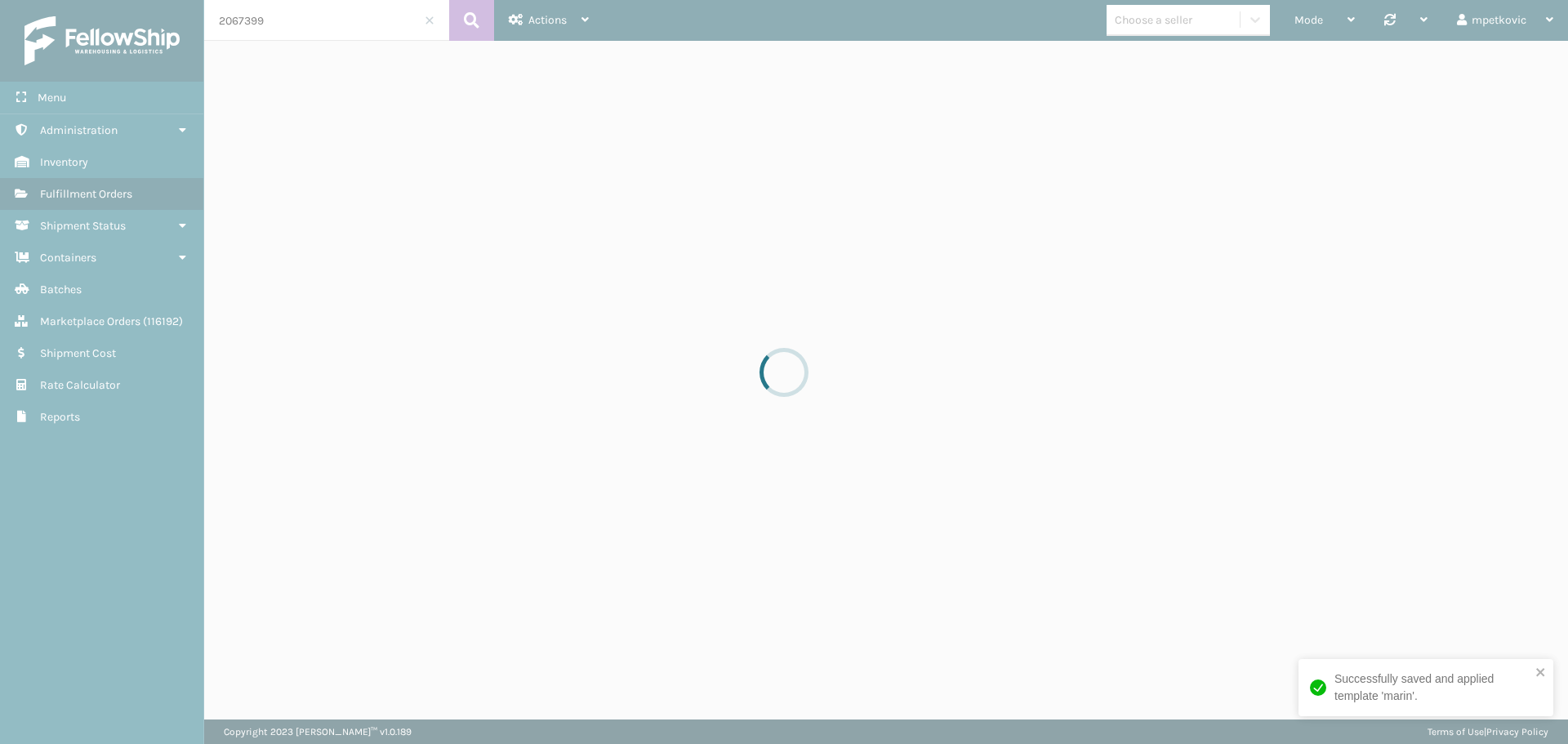
click at [1349, 682] on div "Successfully saved and applied template 'marin'." at bounding box center [1433, 688] width 196 height 34
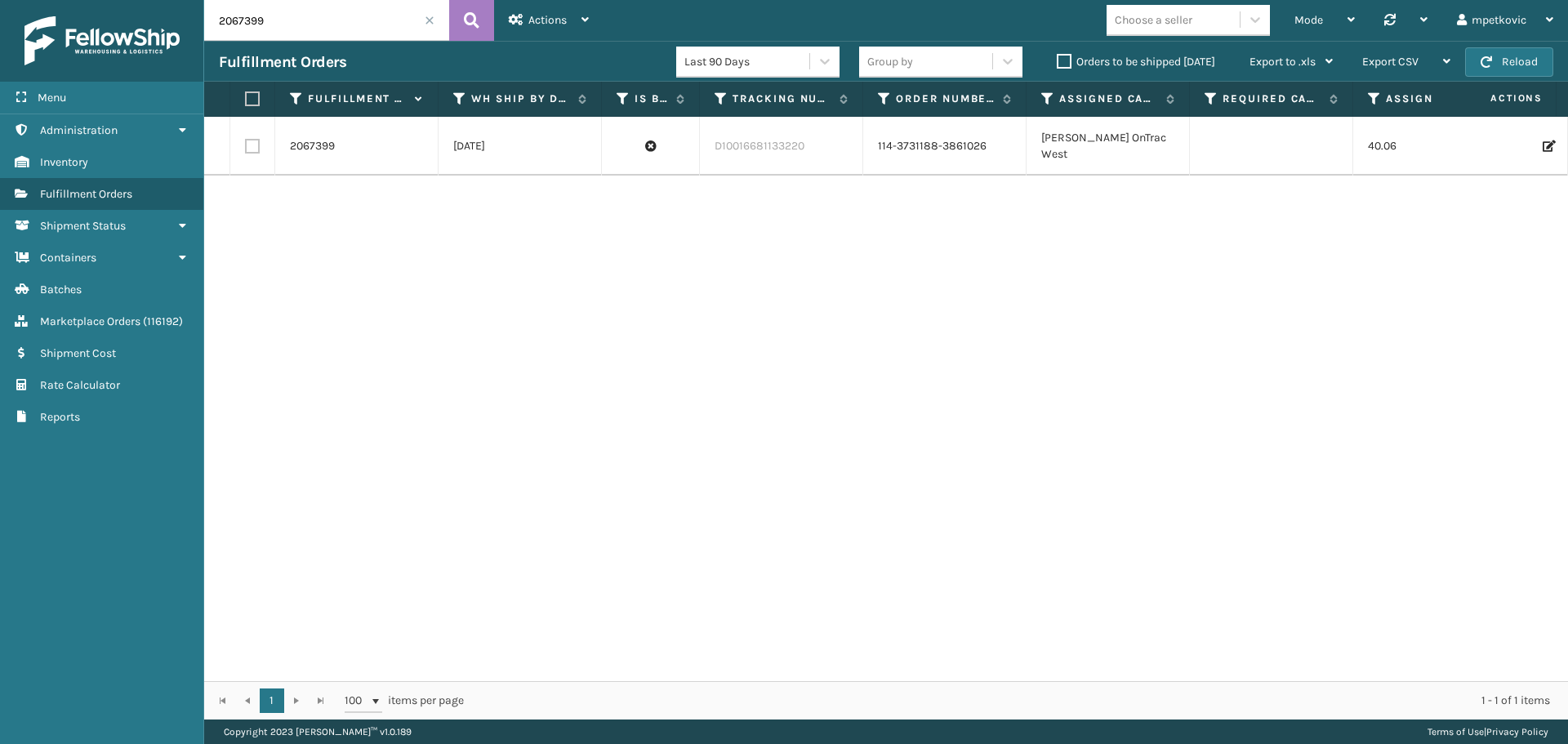
click at [708, 551] on div "2067399 [DATE] D10016681133220 114-3731188-3861026 [PERSON_NAME] OnTrac West 40…" at bounding box center [886, 398] width 1364 height 564
click at [491, 376] on div "2067399 [DATE] D10016681133220 114-3731188-3861026 [PERSON_NAME] OnTrac West 40…" at bounding box center [886, 398] width 1364 height 564
click at [388, 266] on div "2067399 [DATE] D10016681133220 114-3731188-3861026 [PERSON_NAME] OnTrac West 40…" at bounding box center [886, 398] width 1364 height 564
click at [368, 269] on div "2067399 [DATE] D10016681133220 114-3731188-3861026 [PERSON_NAME] OnTrac West 40…" at bounding box center [886, 398] width 1364 height 564
click at [360, 27] on input "2067399" at bounding box center [327, 20] width 245 height 41
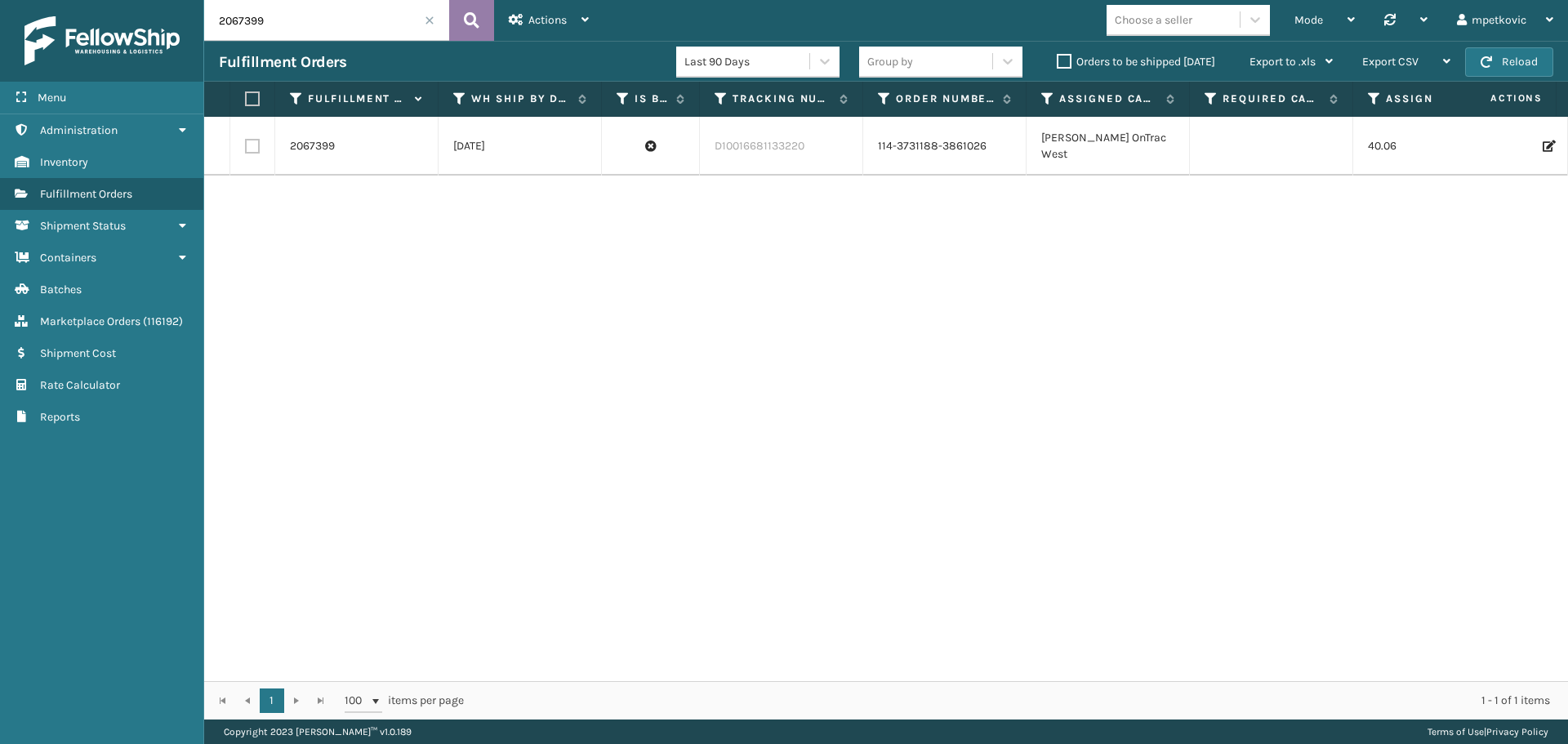
paste input "6726"
type input "2066726"
click at [474, 11] on icon at bounding box center [471, 20] width 16 height 25
drag, startPoint x: 1003, startPoint y: 146, endPoint x: 731, endPoint y: 80, distance: 279.9
click at [876, 146] on td "114-1358924-9009067" at bounding box center [945, 146] width 163 height 59
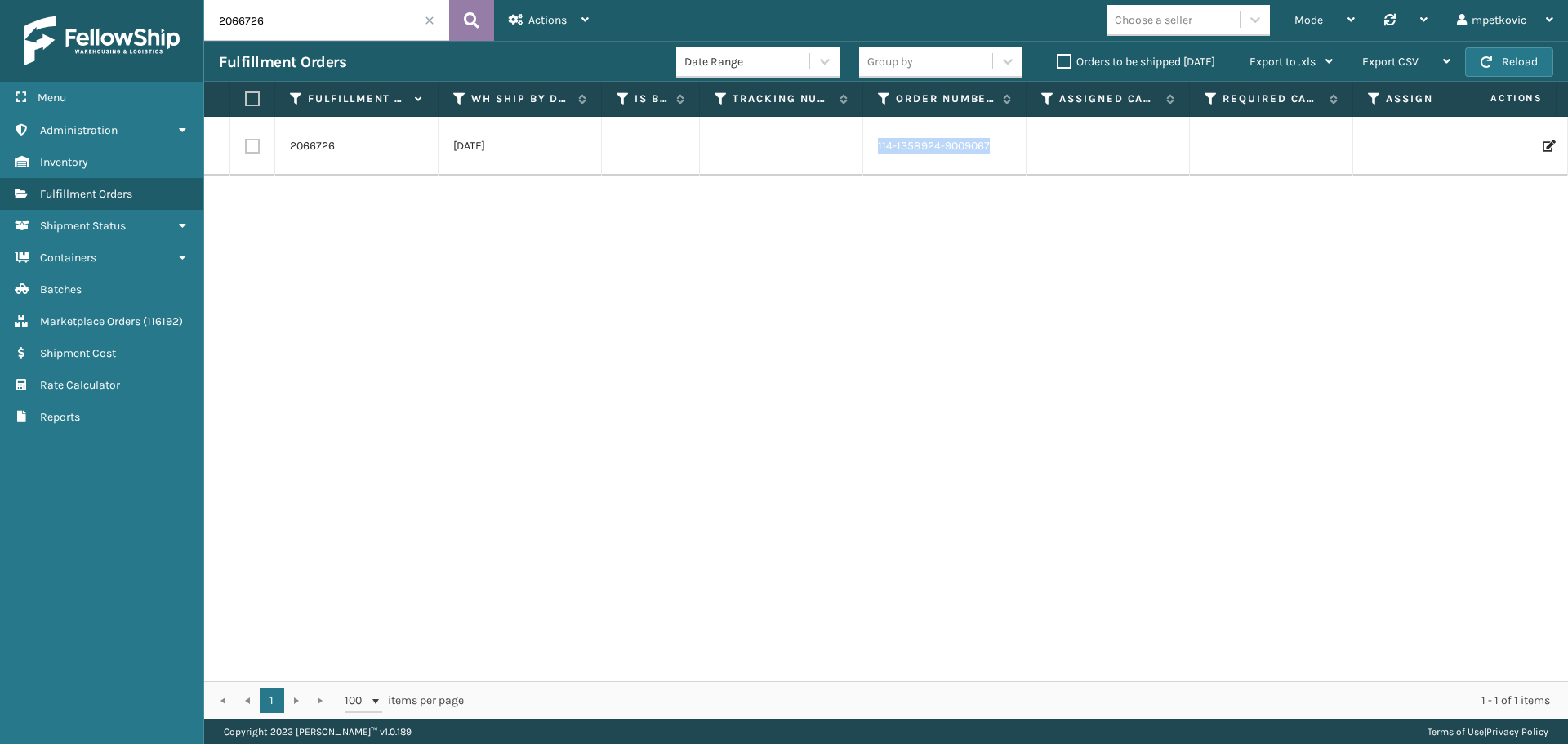
copy link "114-1358924-9009067"
click at [547, 225] on div "2066726 [DATE] 114-1358924-9009067 Amazon Amazon Canceled - MIL-CFB-[PERSON_NAM…" at bounding box center [886, 398] width 1364 height 564
click at [911, 150] on link "114-1358924-9009067" at bounding box center [933, 146] width 112 height 17
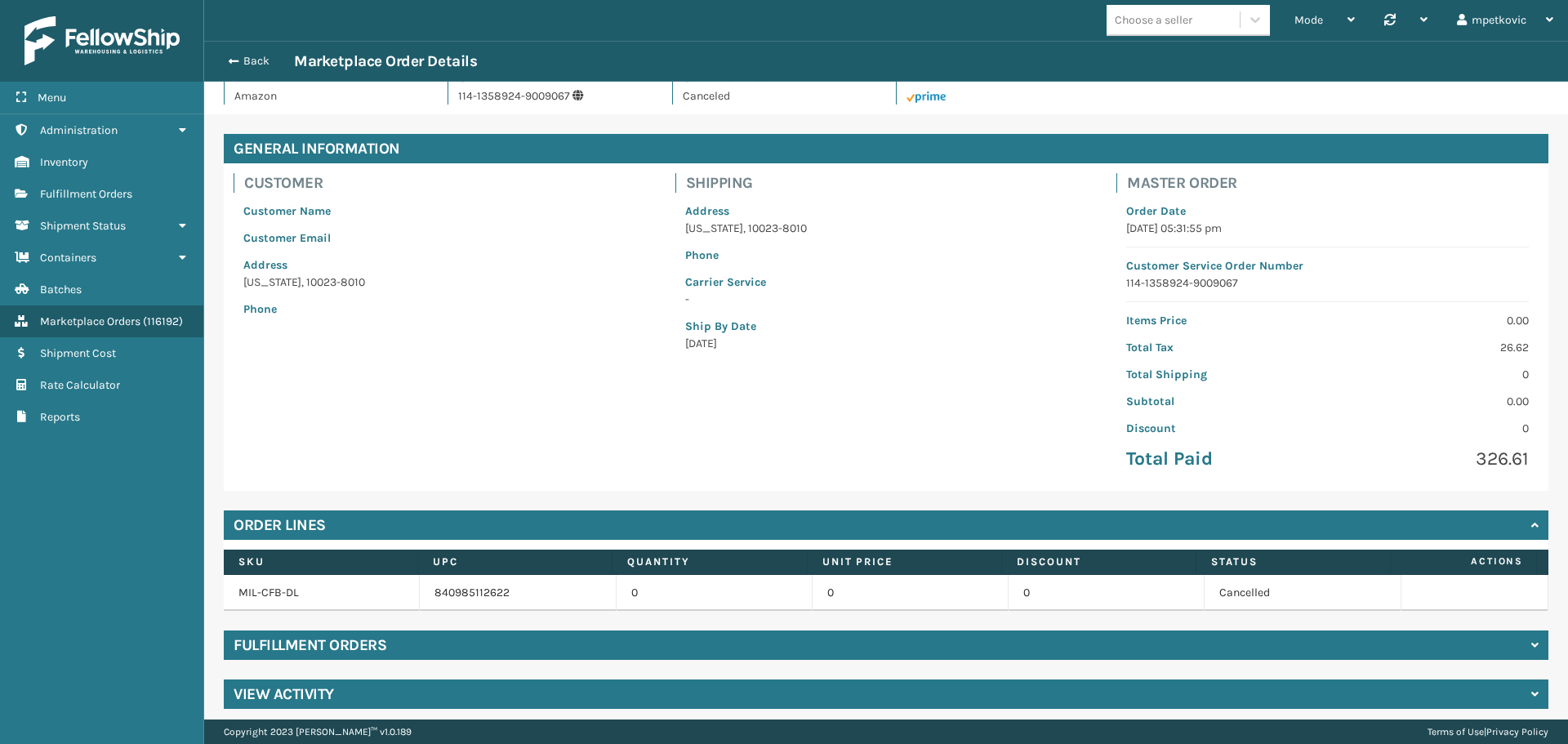
scroll to position [34, 0]
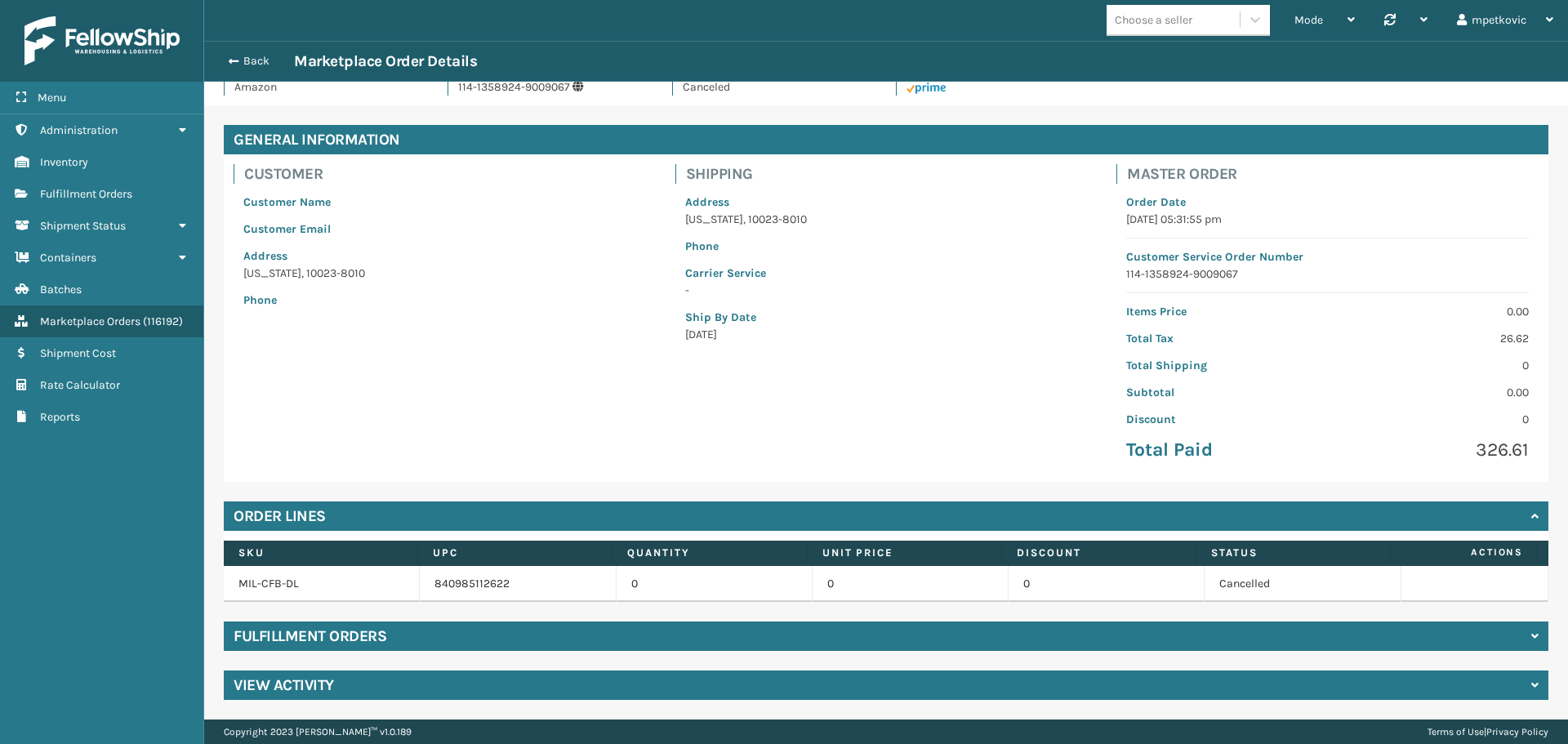
click at [409, 688] on div "View Activity" at bounding box center [886, 685] width 1325 height 29
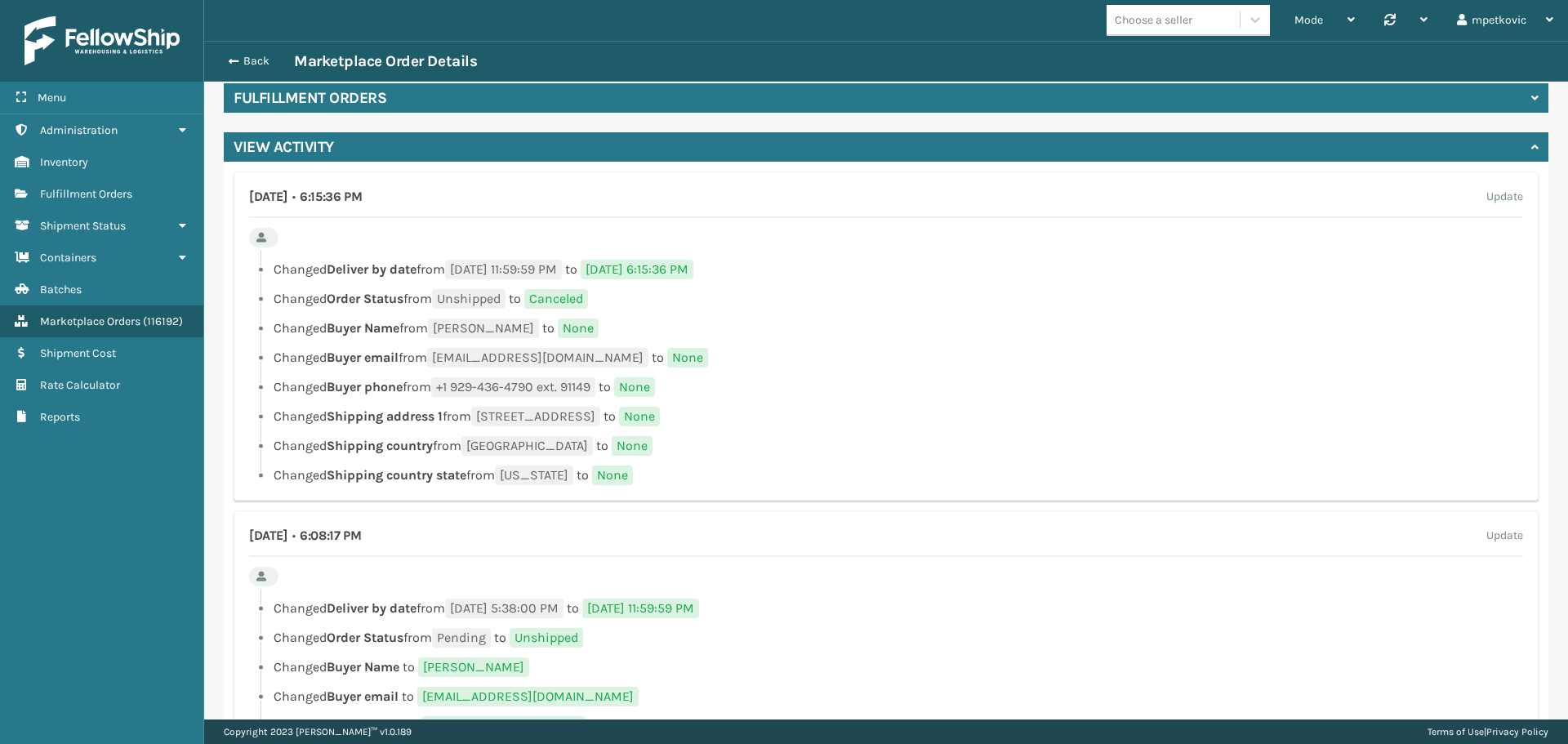
scroll to position [572, 0]
drag, startPoint x: 532, startPoint y: 328, endPoint x: 446, endPoint y: 322, distance: 86.2
click at [446, 322] on span "[PERSON_NAME]" at bounding box center [484, 327] width 111 height 19
copy span "[PERSON_NAME]"
click at [668, 334] on li "Changed Buyer Name from [PERSON_NAME] to None" at bounding box center [886, 327] width 1274 height 19
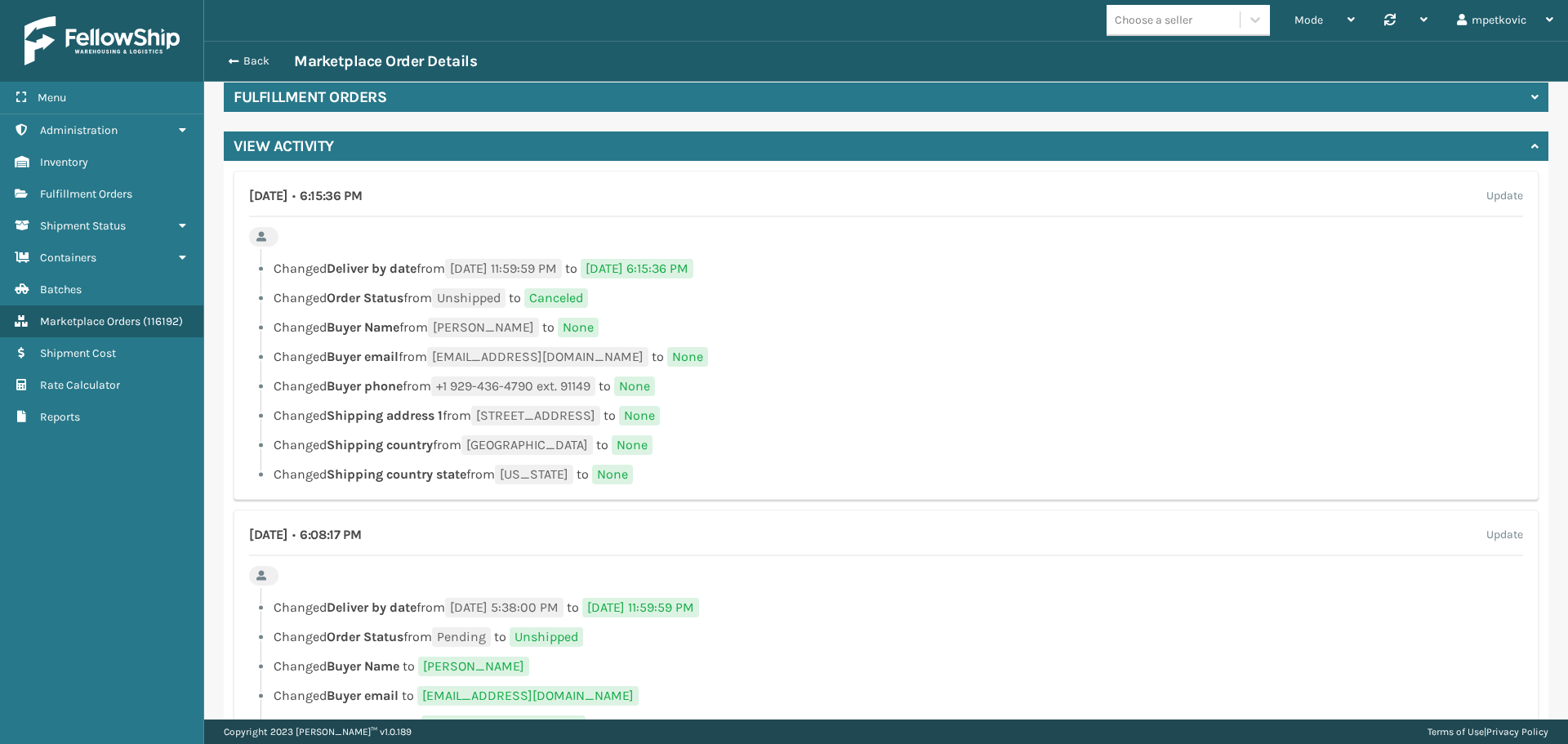
drag, startPoint x: 736, startPoint y: 267, endPoint x: 614, endPoint y: 269, distance: 122.0
click at [614, 269] on span "[DATE] 6:15:36 PM" at bounding box center [637, 268] width 113 height 19
copy span "[DATE] 6:15:36 PM"
click at [743, 289] on li "Changed Order Status from Unshipped to Canceled" at bounding box center [886, 298] width 1274 height 19
click at [699, 311] on ul "Changed Deliver by date from [DATE] 11:59:59 PM to [DATE] 6:15:36 PM Changed Or…" at bounding box center [886, 371] width 1274 height 225
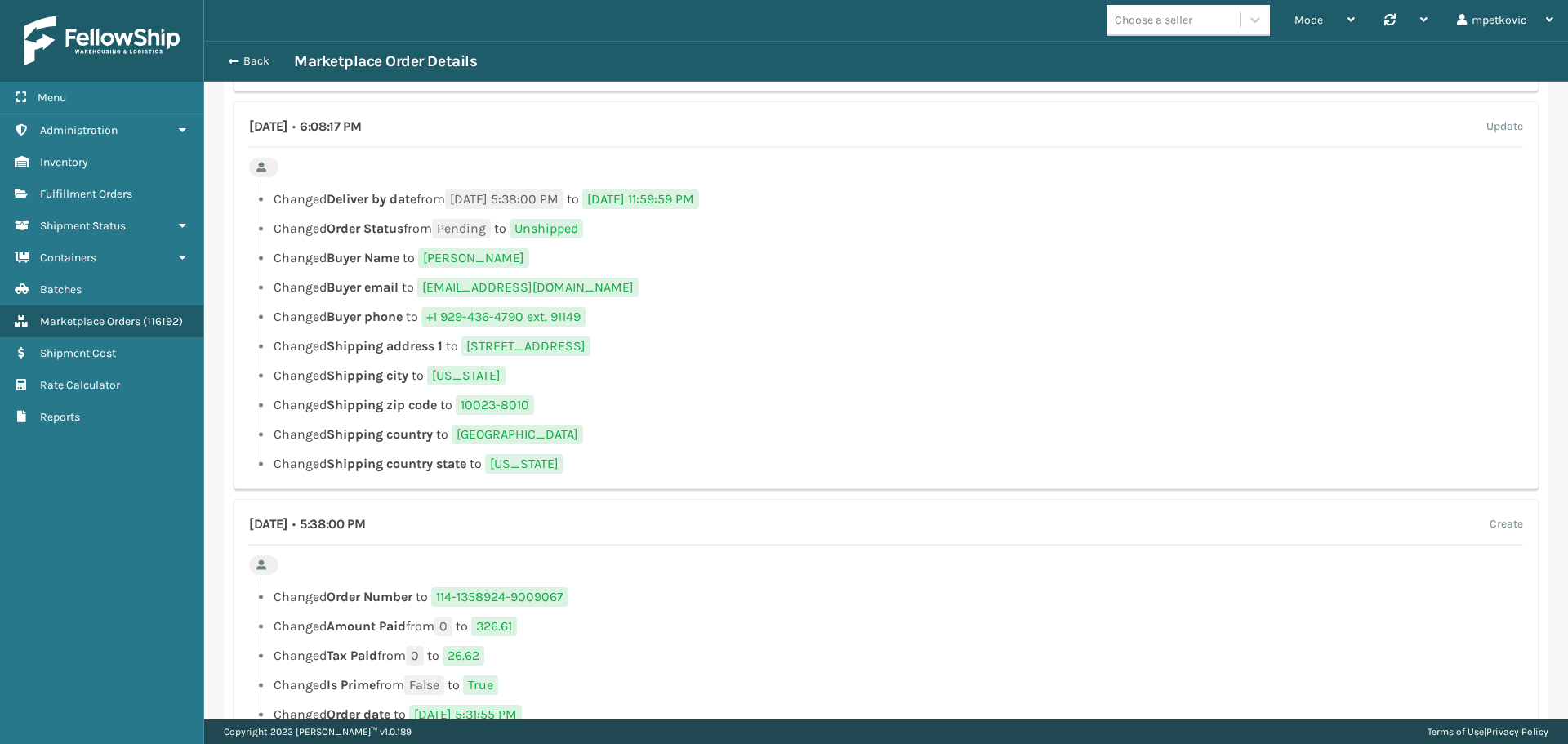
scroll to position [490, 0]
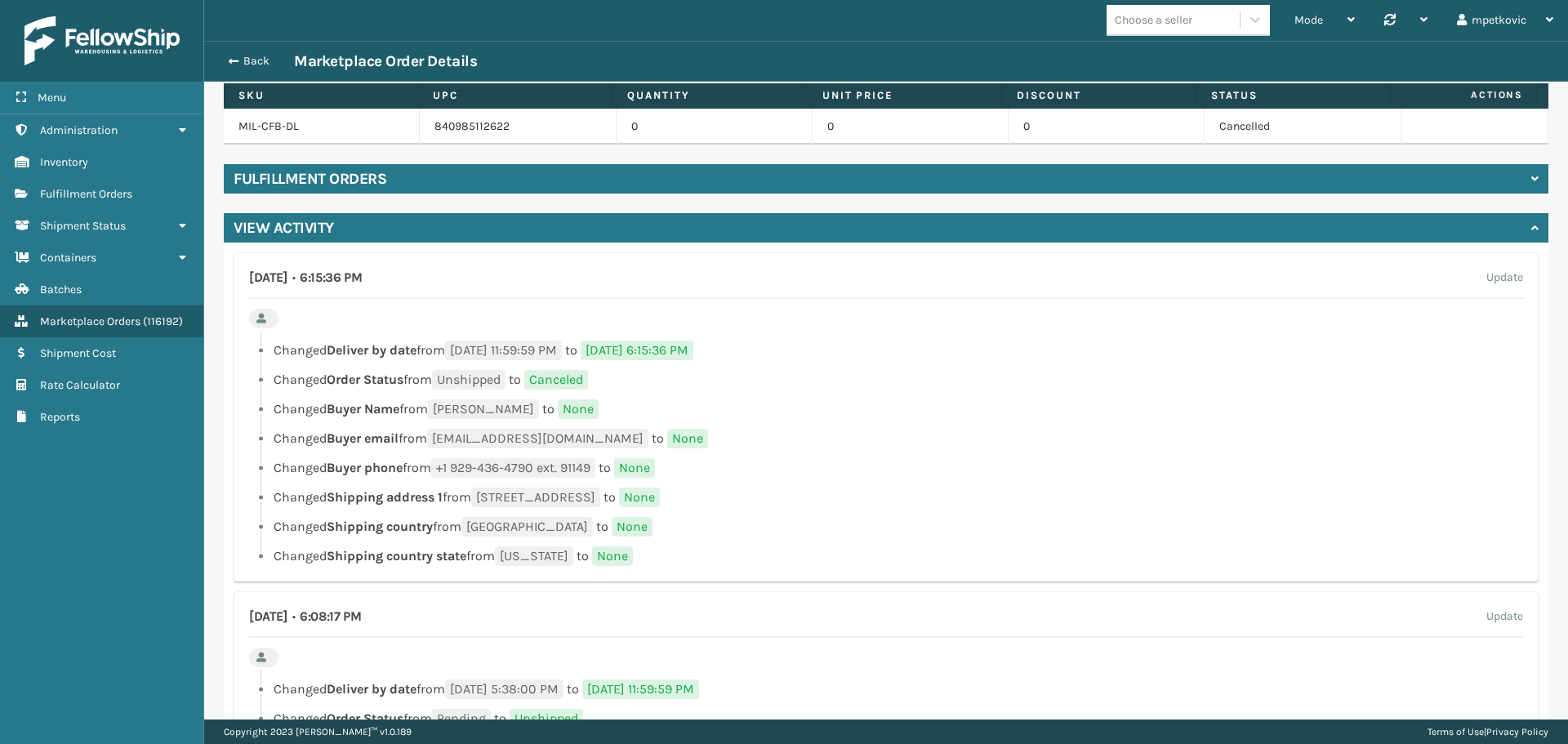
click at [783, 404] on li "Changed Buyer Name from [PERSON_NAME] to None" at bounding box center [886, 409] width 1274 height 19
click at [379, 333] on div at bounding box center [892, 335] width 1263 height 10
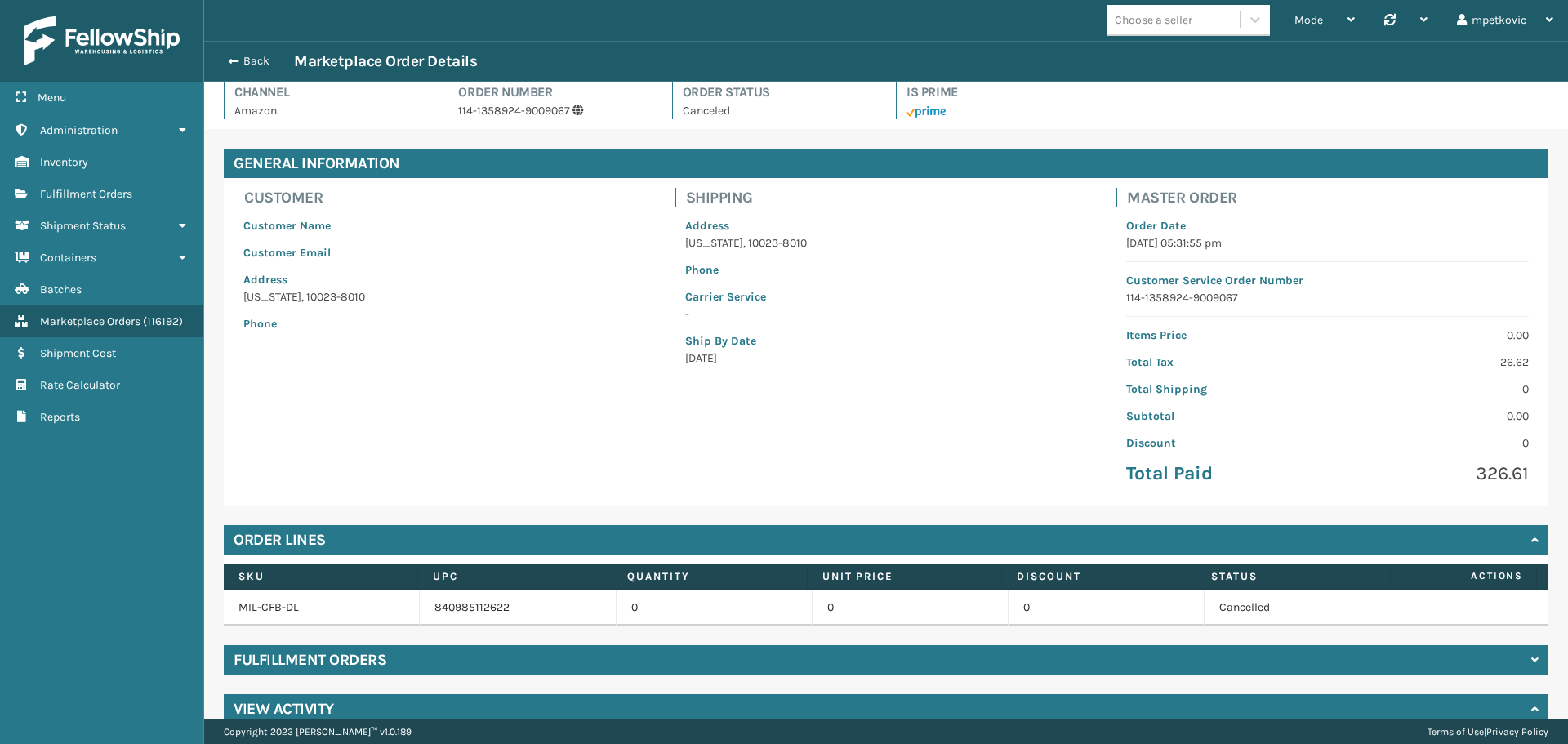
scroll to position [0, 0]
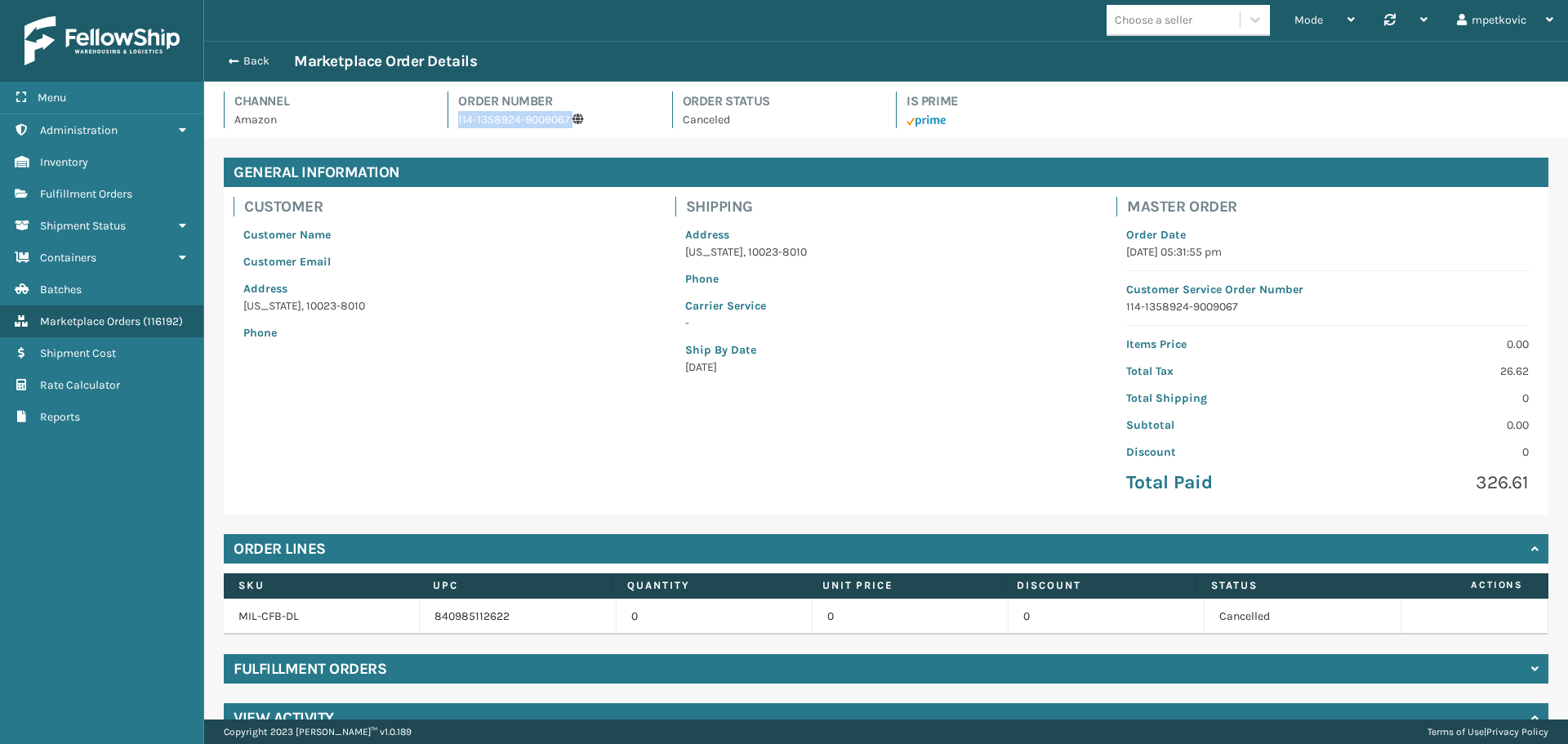
drag, startPoint x: 574, startPoint y: 128, endPoint x: 445, endPoint y: 118, distance: 129.4
click at [448, 118] on div "Order Number 114-1358924-9009067" at bounding box center [549, 110] width 204 height 37
copy p "114-1358924-9009067"
